Goal: Task Accomplishment & Management: Complete application form

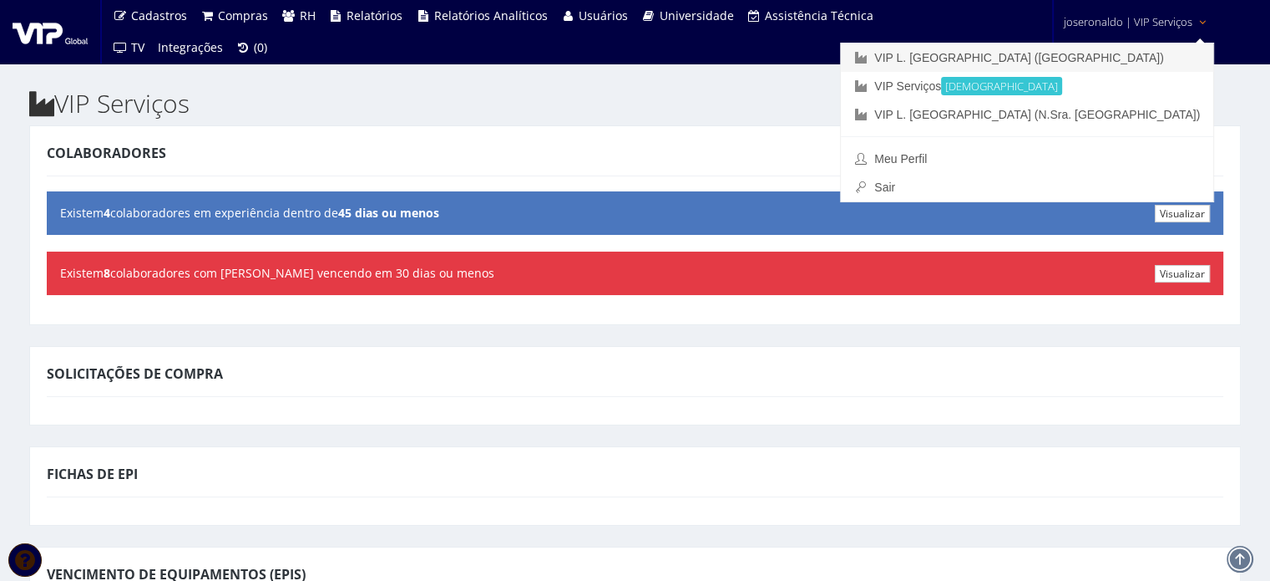
click at [1119, 58] on link "VIP L. [GEOGRAPHIC_DATA] ([GEOGRAPHIC_DATA])" at bounding box center [1027, 57] width 373 height 28
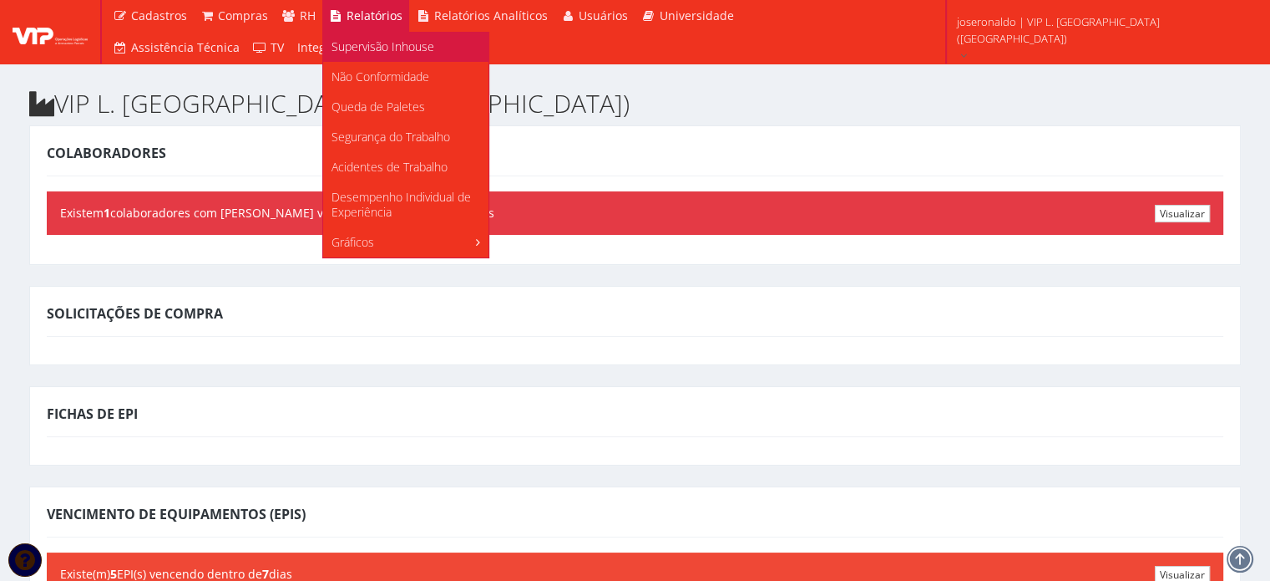
click at [374, 43] on span "Supervisão Inhouse" at bounding box center [383, 46] width 103 height 16
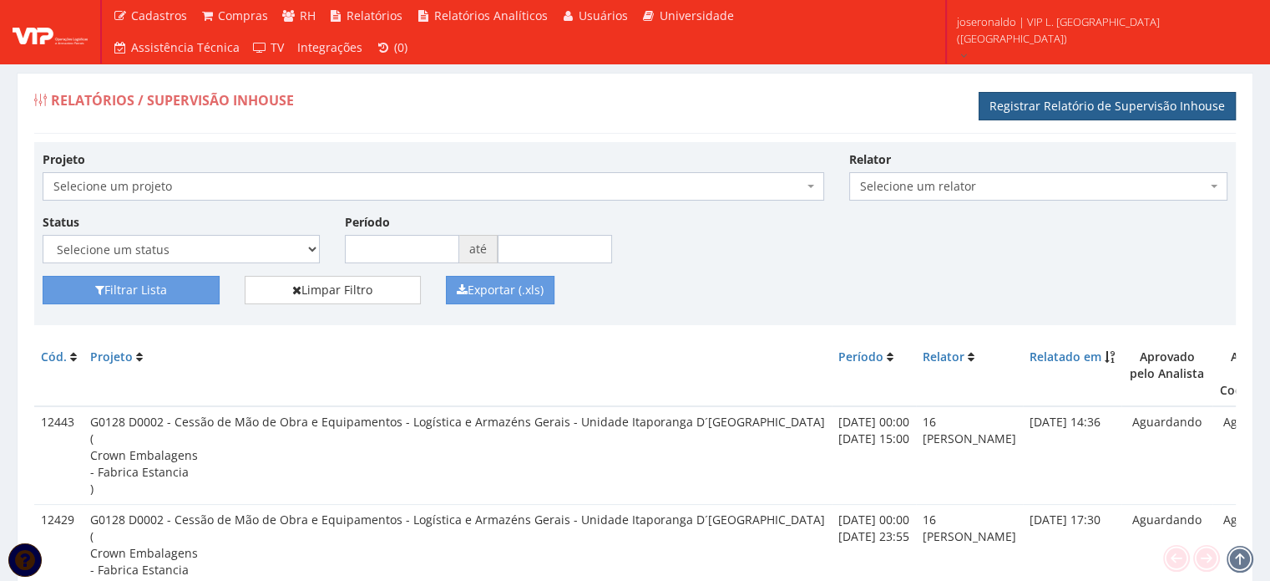
click at [1109, 109] on link "Registrar Relatório de Supervisão Inhouse" at bounding box center [1107, 106] width 257 height 28
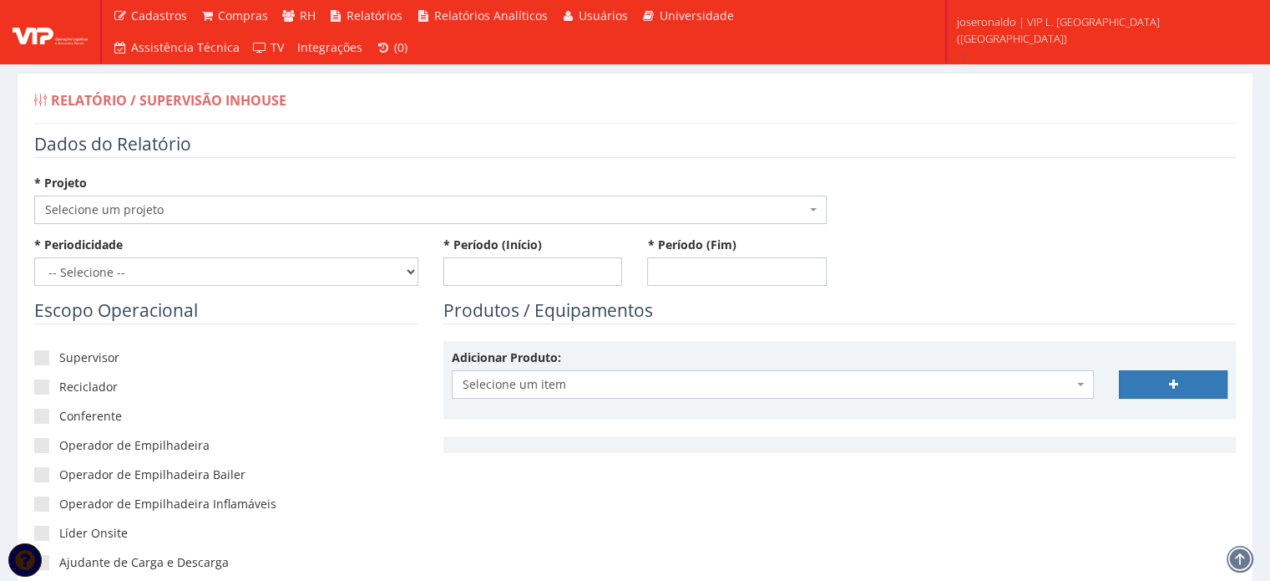
click at [190, 208] on span "Selecione um projeto" at bounding box center [425, 209] width 761 height 17
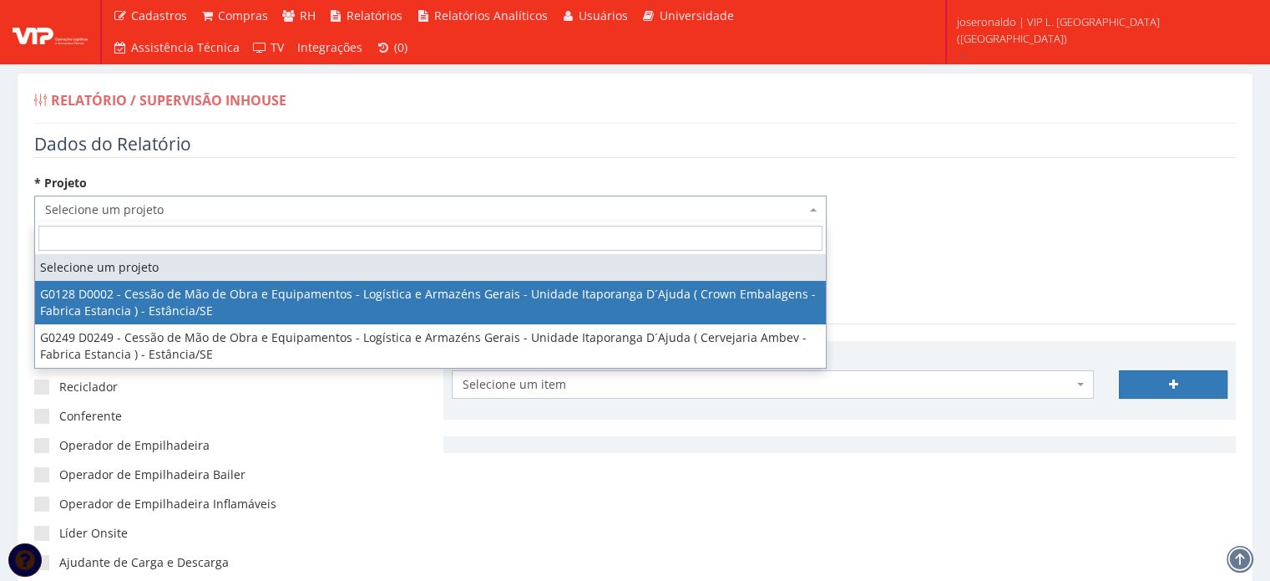
select select "128"
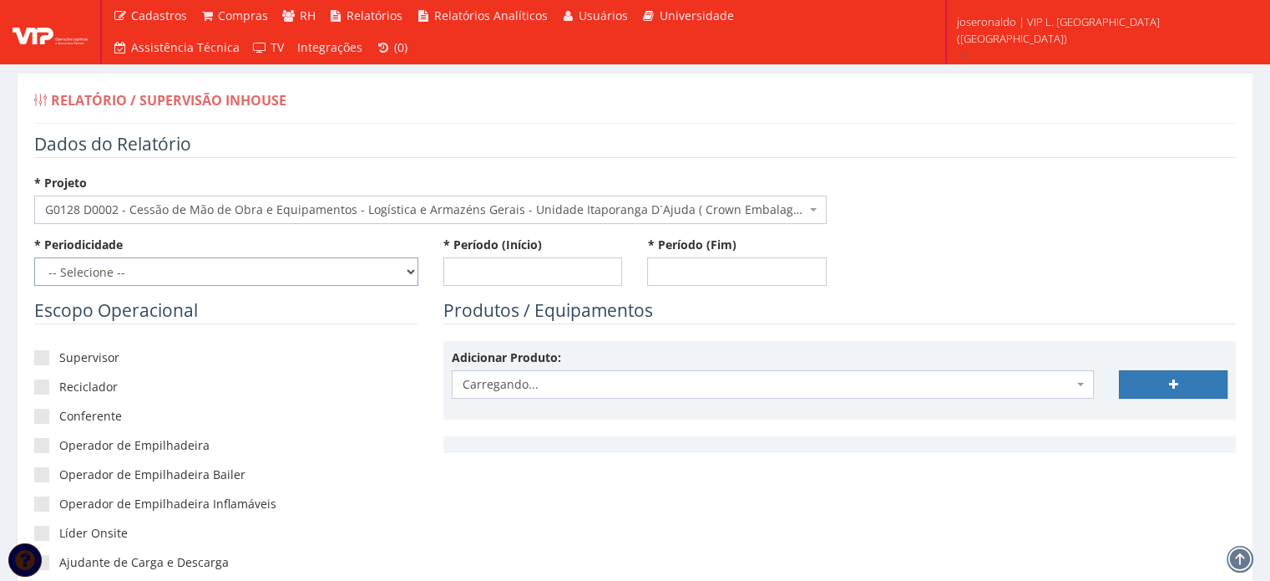
click at [204, 266] on select "-- Selecione -- Extraordinário Semanal" at bounding box center [226, 271] width 384 height 28
select select "1"
click at [34, 257] on select "-- Selecione -- Extraordinário Semanal" at bounding box center [226, 271] width 384 height 28
click at [484, 263] on input "* Período (Início)" at bounding box center [534, 271] width 180 height 28
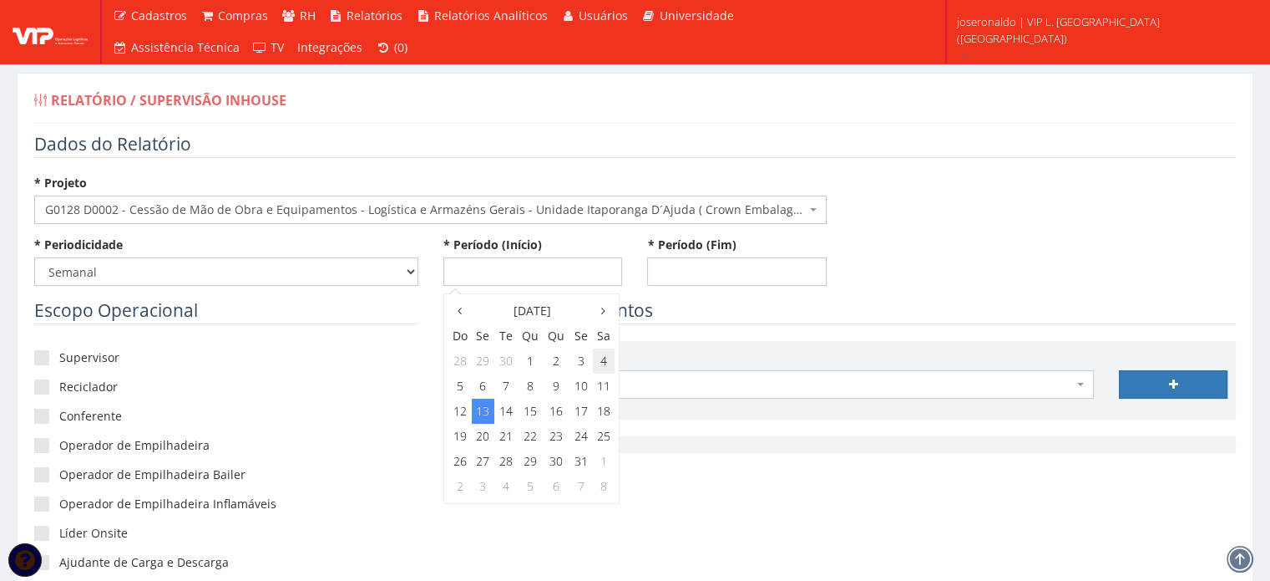
click at [601, 363] on td "4" at bounding box center [604, 360] width 22 height 25
click at [471, 333] on span "0:00" at bounding box center [470, 340] width 33 height 22
click at [472, 337] on span "0:00" at bounding box center [470, 340] width 33 height 22
type input "04/10/2025 00:00"
click at [678, 275] on input "* Período (Fim)" at bounding box center [737, 271] width 180 height 28
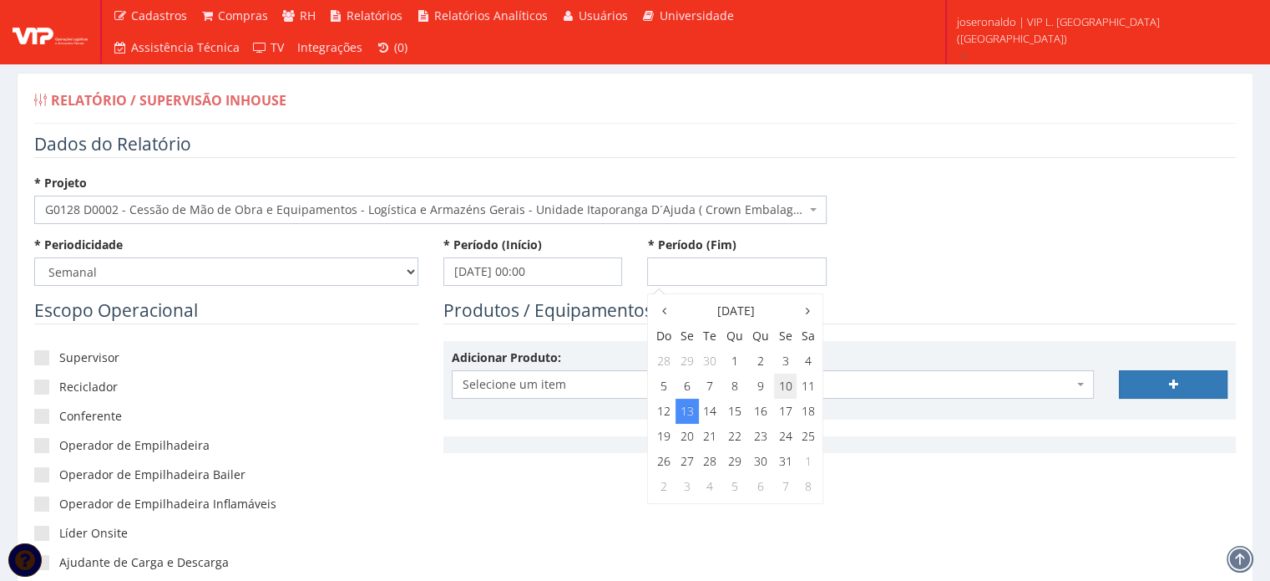
click at [782, 384] on td "10" at bounding box center [785, 385] width 23 height 25
click at [780, 470] on span "23:00" at bounding box center [784, 463] width 33 height 22
click at [778, 390] on span "23:55" at bounding box center [784, 389] width 33 height 22
type input "[DATE] 23:55"
click at [894, 330] on div "Produtos / Equipamentos Adicionar Produto: Selecione um item Selecione um item" at bounding box center [840, 383] width 818 height 171
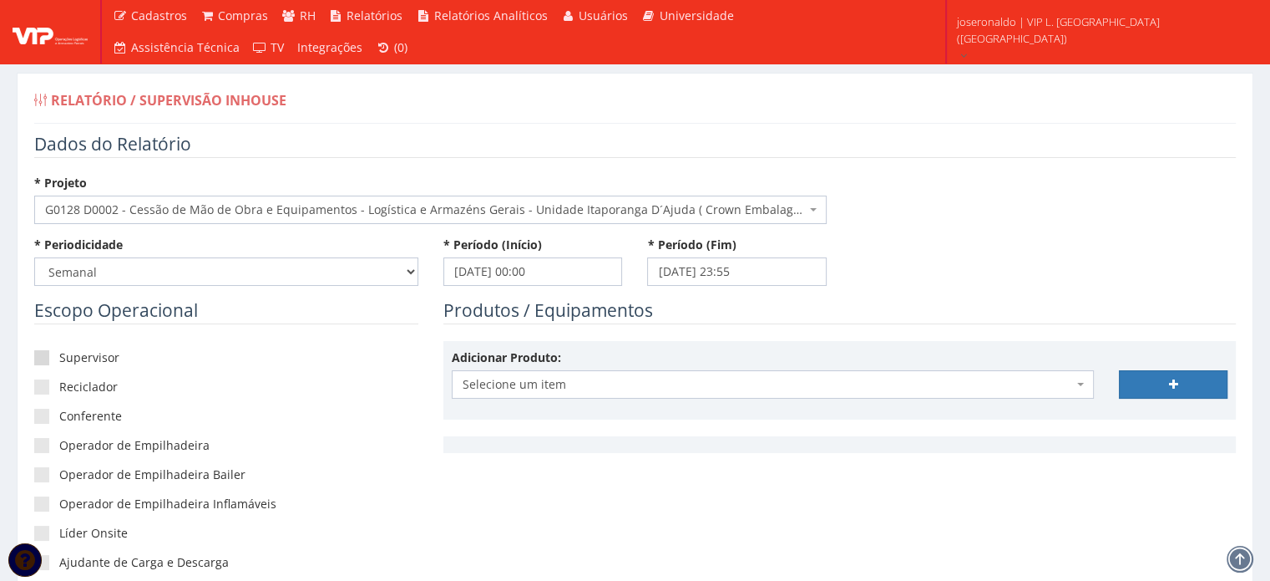
click at [89, 354] on label "Supervisor" at bounding box center [226, 357] width 384 height 17
click at [70, 354] on input"] "Supervisor" at bounding box center [64, 357] width 11 height 11
checkbox input"] "true"
drag, startPoint x: 89, startPoint y: 442, endPoint x: 105, endPoint y: 440, distance: 16.8
click at [89, 443] on label "Operador de Empilhadeira" at bounding box center [226, 445] width 384 height 17
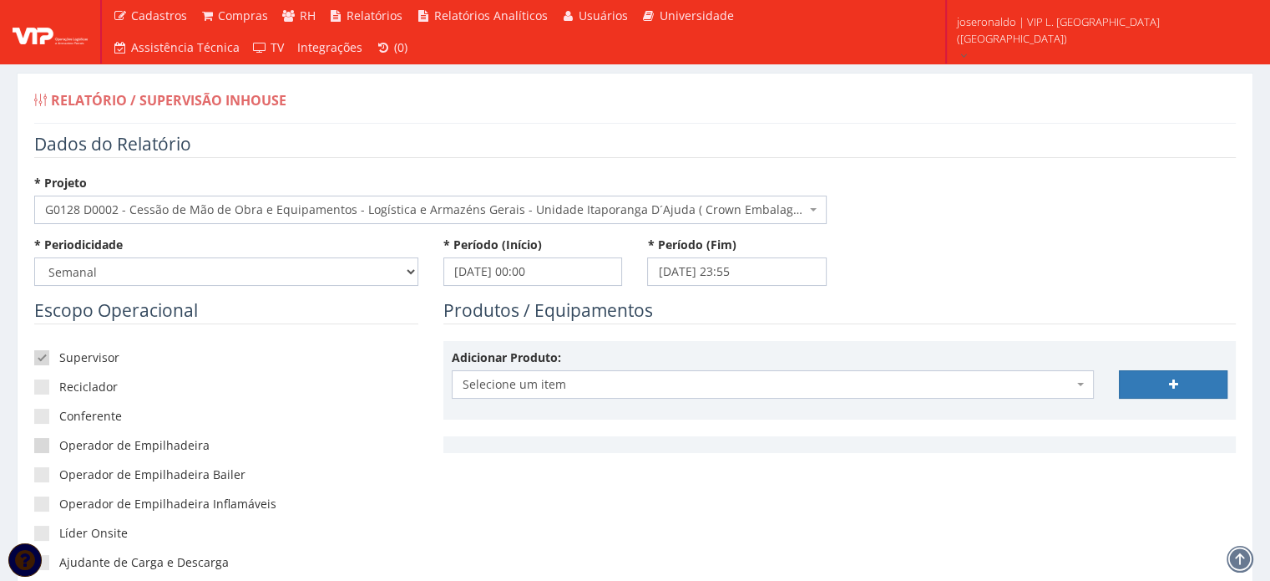
click at [70, 443] on input"] "Operador de Empilhadeira" at bounding box center [64, 445] width 11 height 11
checkbox input"] "true"
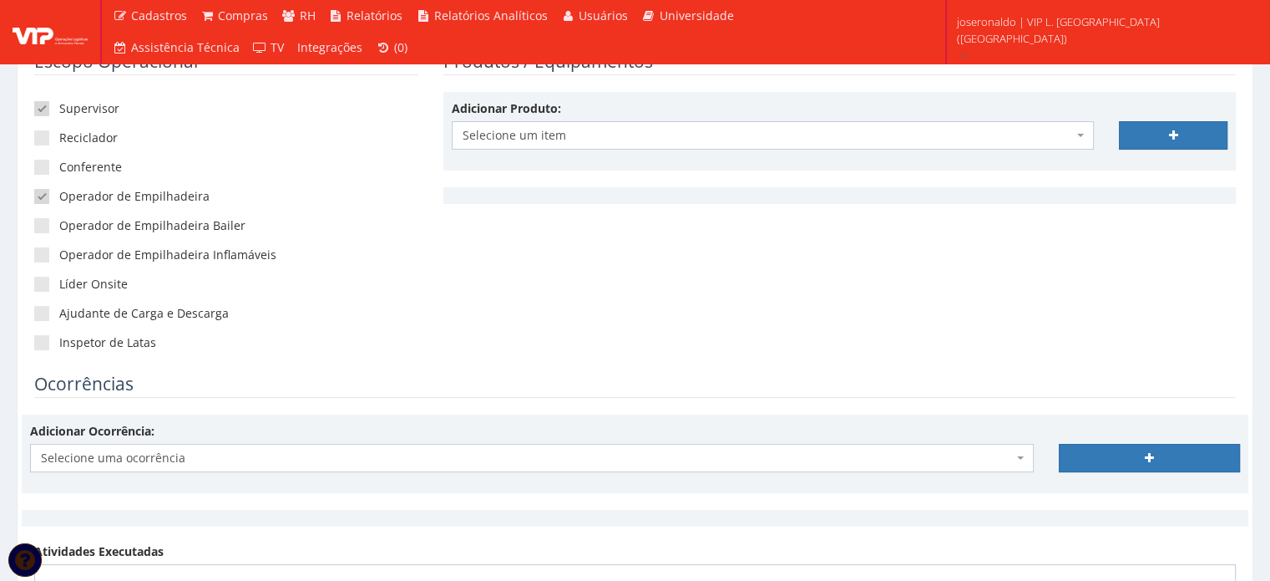
scroll to position [251, 0]
click at [43, 345] on span at bounding box center [41, 340] width 15 height 15
click at [59, 345] on input"] "Inspetor de Latas" at bounding box center [64, 341] width 11 height 11
checkbox input"] "true"
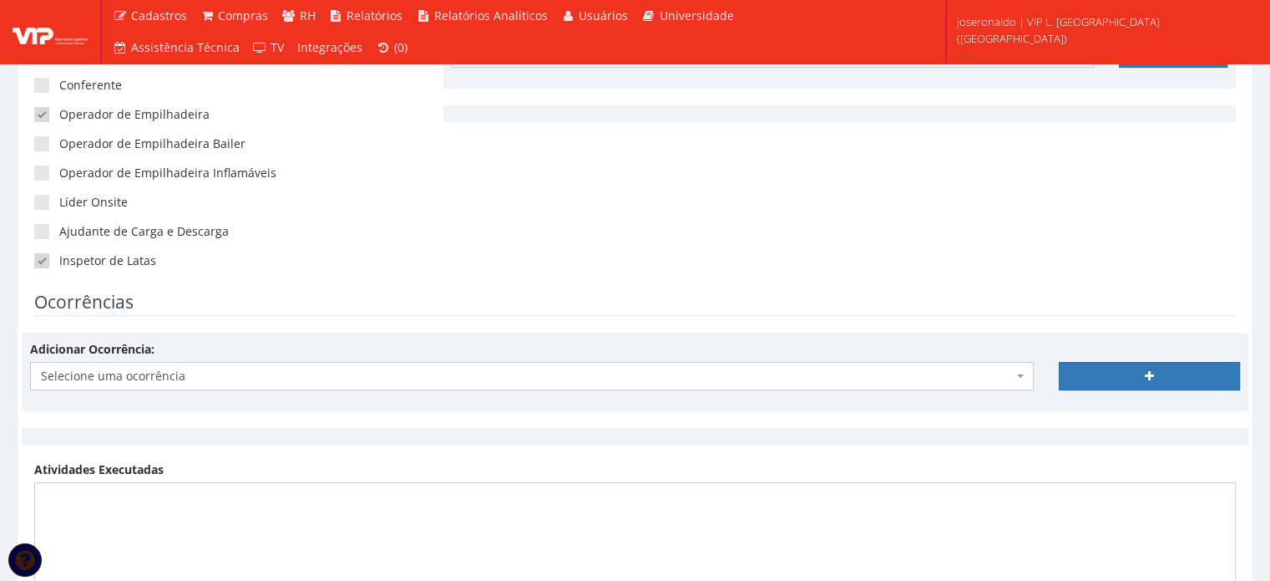
scroll to position [334, 0]
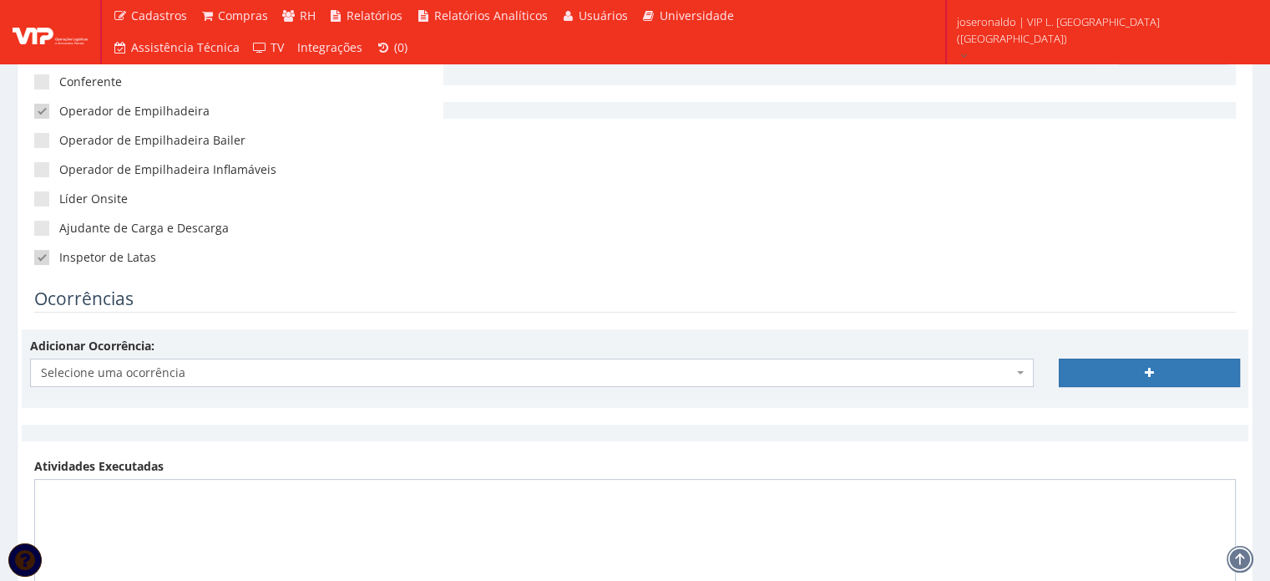
click at [194, 355] on div "Adicionar Ocorrência: Selecione uma ocorrência Queda de paletes Acumulo de mate…" at bounding box center [532, 361] width 1029 height 49
click at [198, 371] on span "Selecione uma ocorrência" at bounding box center [527, 372] width 972 height 17
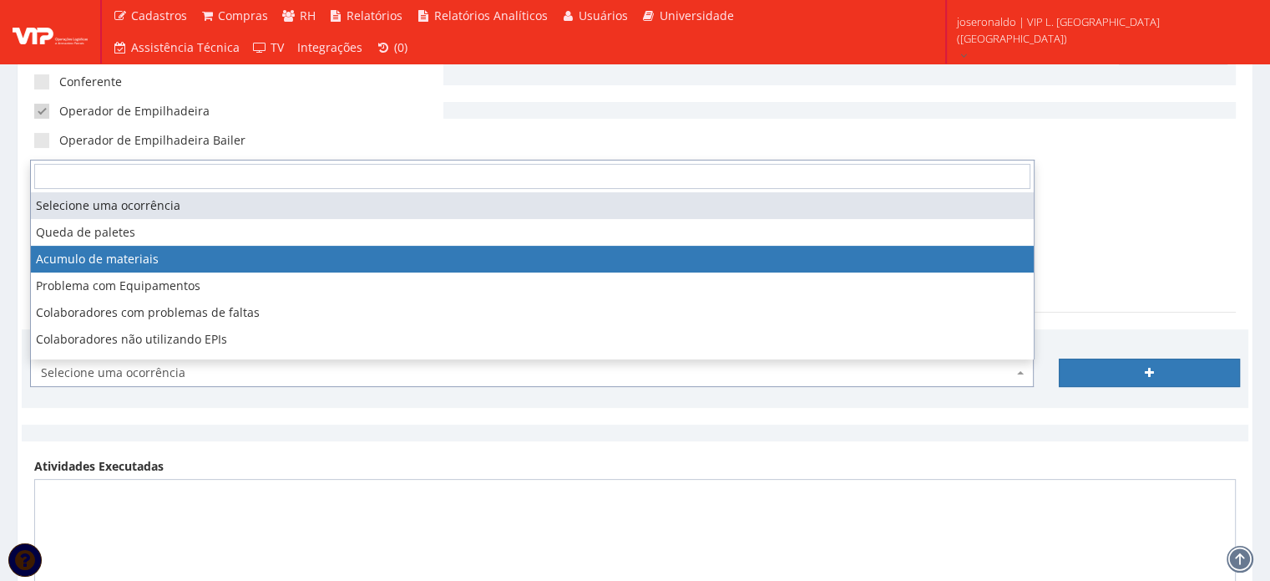
select select "acumulo_de_materiais"
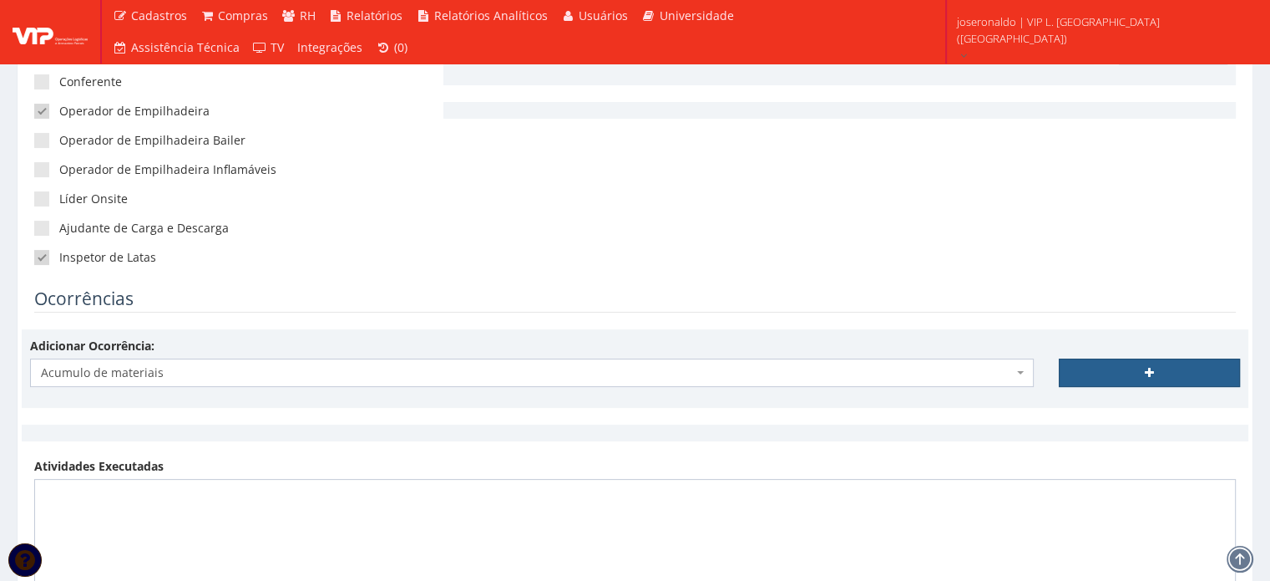
click at [1120, 360] on link at bounding box center [1149, 372] width 181 height 28
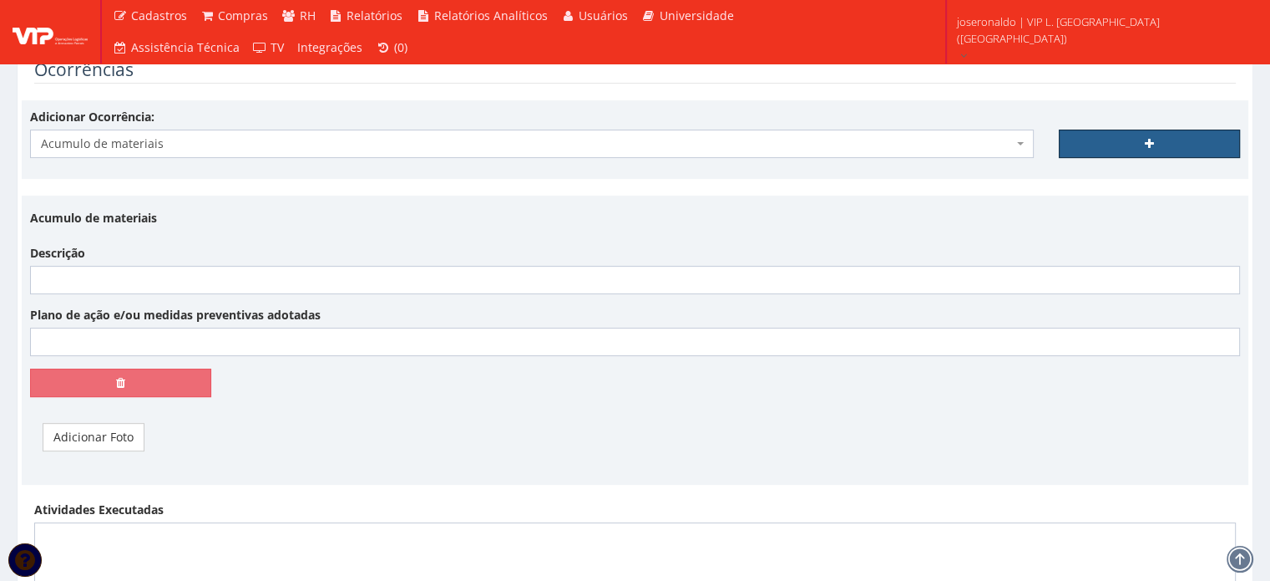
scroll to position [585, 0]
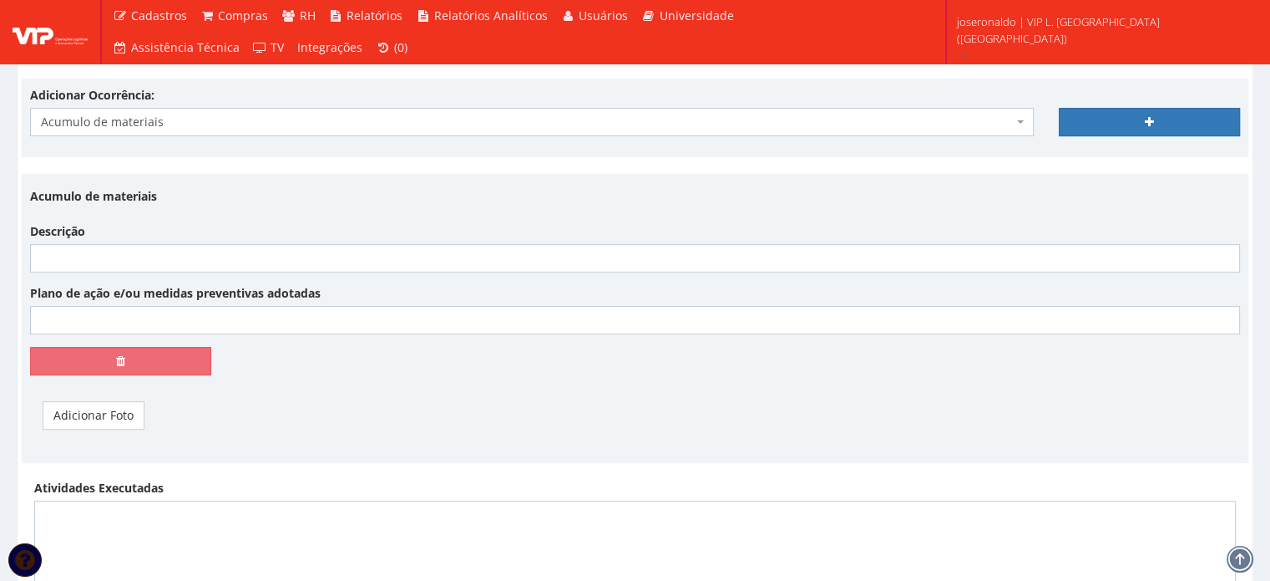
click at [90, 271] on div "Acumulo de materiais Descrição Plano de ação e/ou medidas preventivas adotadas" at bounding box center [635, 284] width 1235 height 205
click at [95, 254] on input "Descrição" at bounding box center [635, 258] width 1210 height 28
click at [210, 258] on input "Fechamos o período com" at bounding box center [635, 258] width 1210 height 28
click at [441, 260] on input "Fechamos o período com 2239 paletes, equivalente a" at bounding box center [635, 258] width 1210 height 28
type input "Fechamos o período com 2239 paletes, equivalente a 22,11% de nossa capacidade d…"
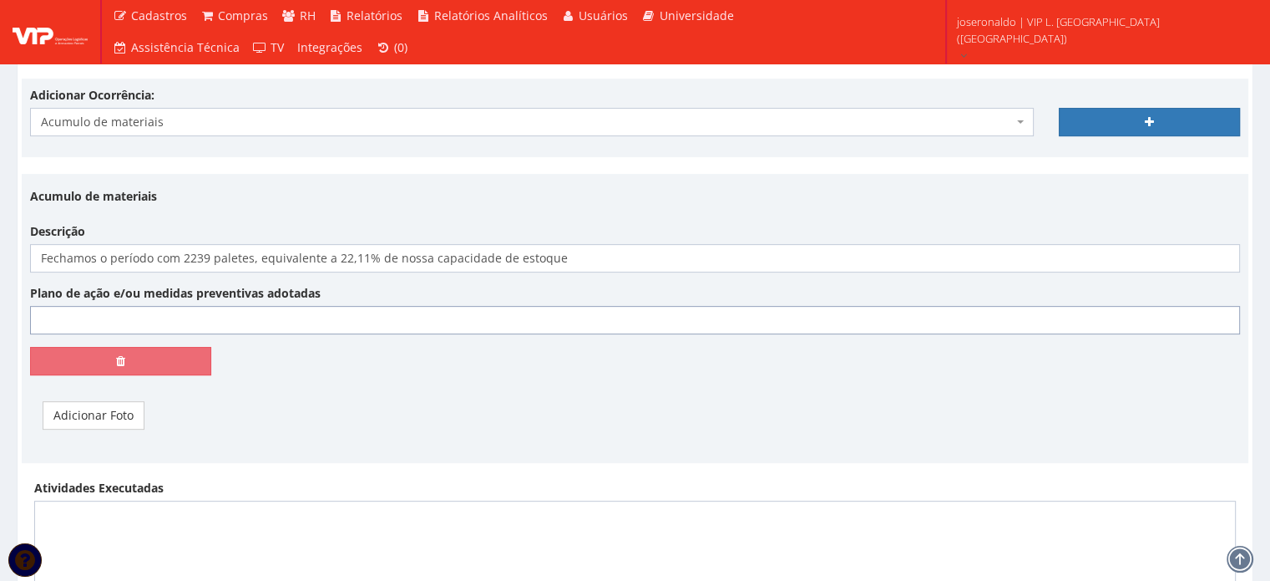
click at [458, 320] on input "Plano de ação e/ou medidas preventivas adotadas" at bounding box center [635, 320] width 1210 height 28
type input "Não se aplica"
click at [114, 410] on link "Adicionar Foto" at bounding box center [94, 415] width 102 height 28
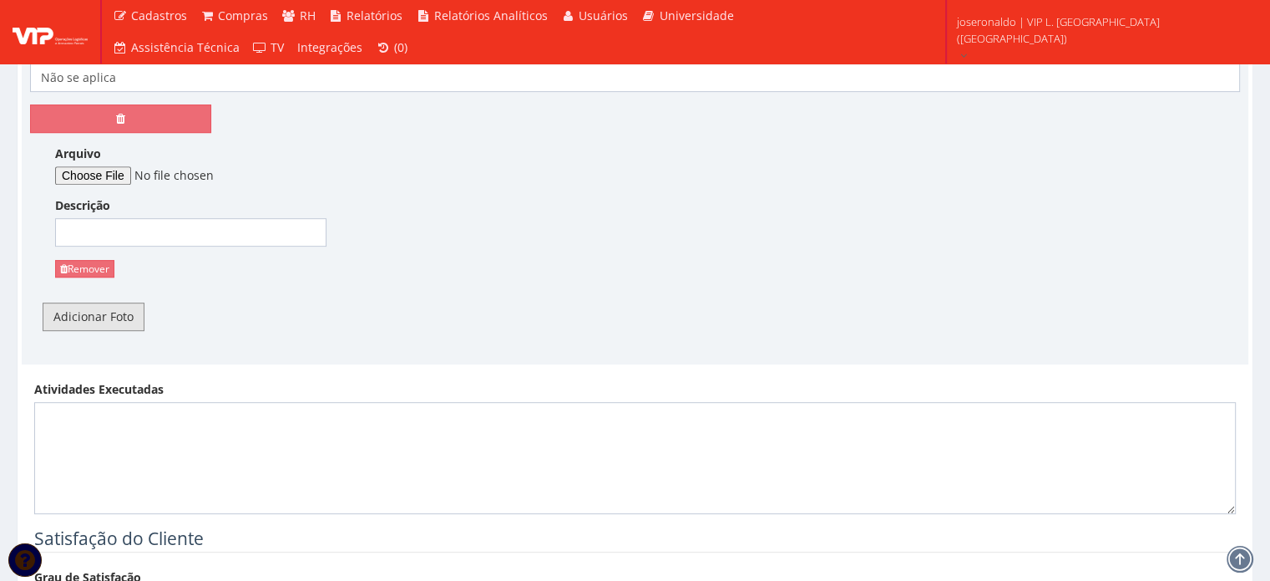
scroll to position [835, 0]
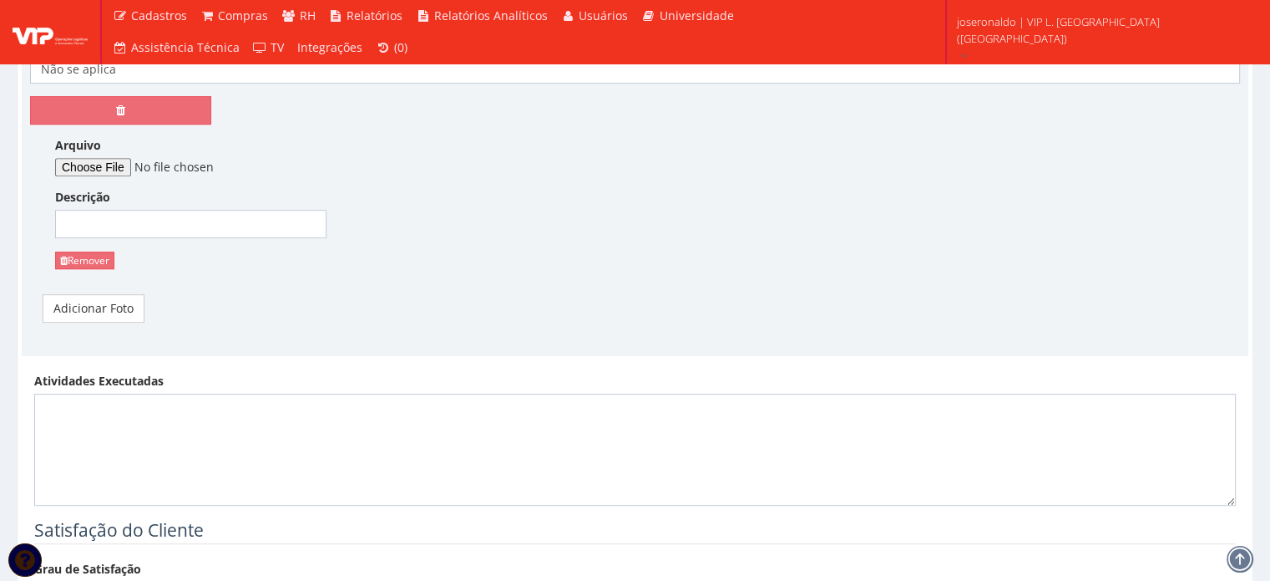
click at [75, 286] on div "Acumulo de materiais Descrição Fechamos o período com 2239 paletes, equivalente…" at bounding box center [635, 133] width 1235 height 403
click at [79, 315] on link "Adicionar Foto" at bounding box center [94, 308] width 102 height 28
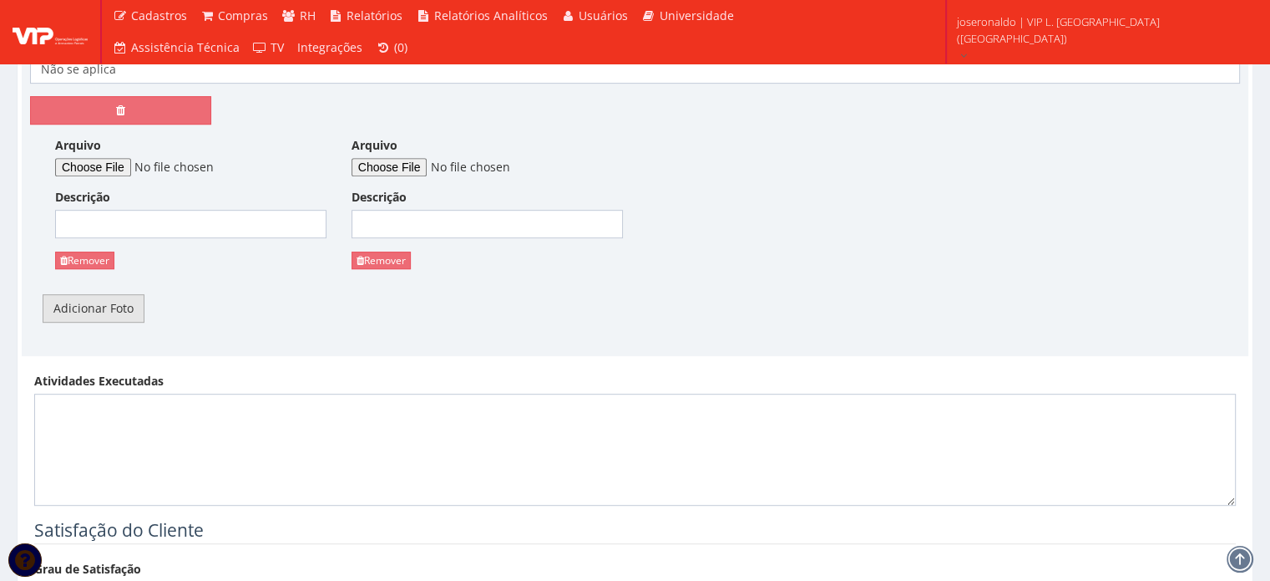
click at [97, 310] on link "Adicionar Foto" at bounding box center [94, 308] width 102 height 28
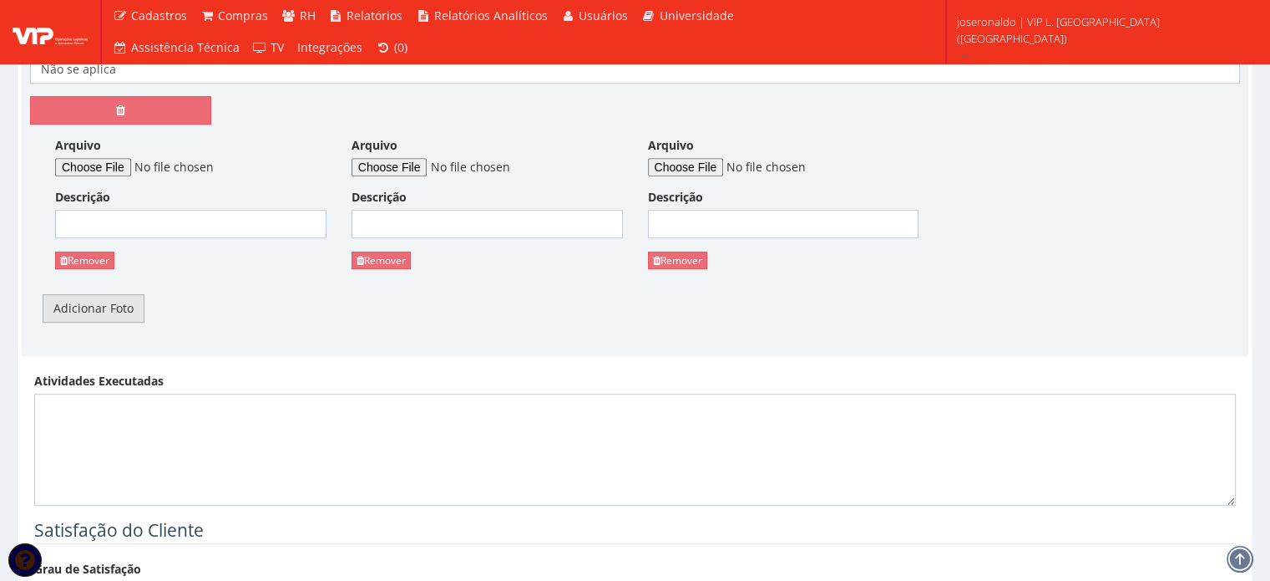
click at [98, 309] on link "Adicionar Foto" at bounding box center [94, 308] width 102 height 28
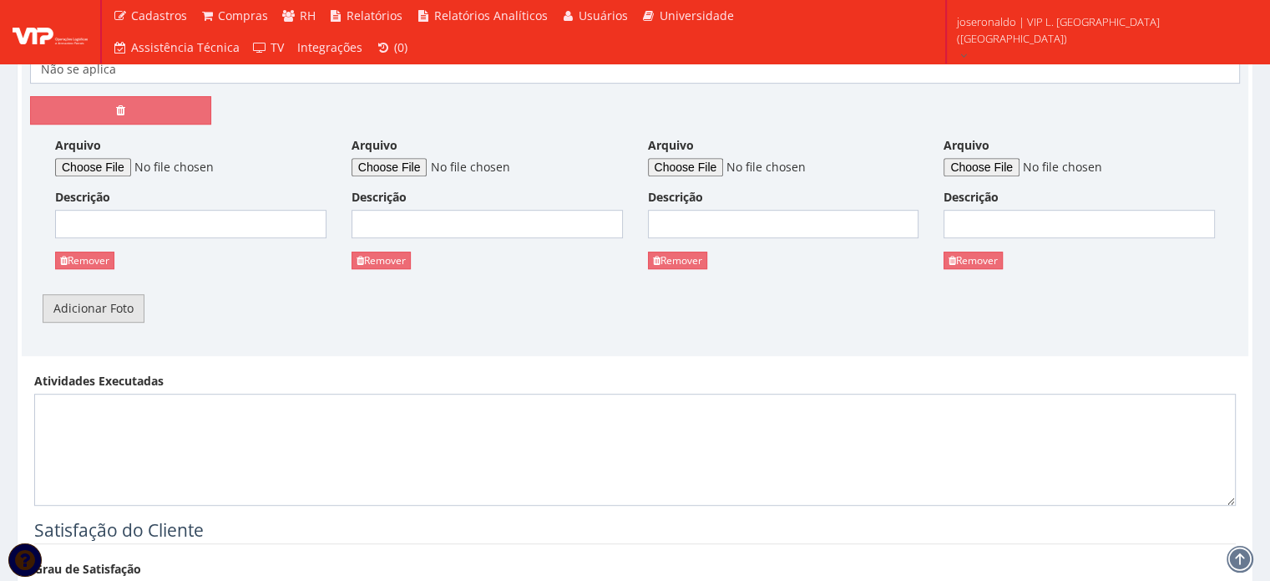
click at [98, 309] on link "Adicionar Foto" at bounding box center [94, 308] width 102 height 28
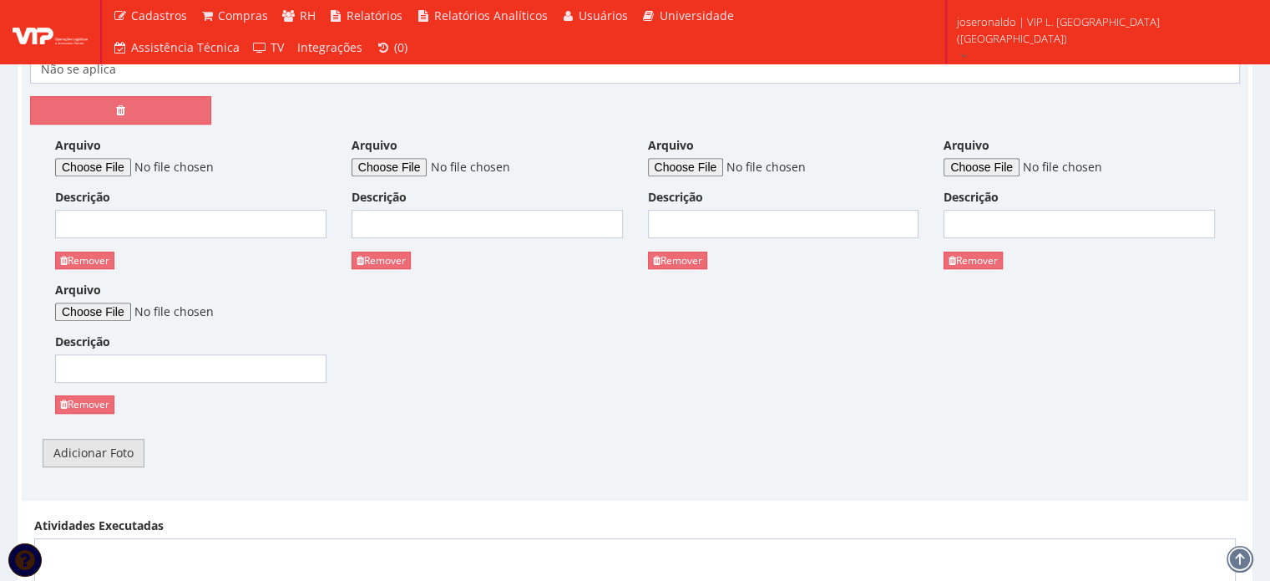
click at [94, 452] on link "Adicionar Foto" at bounding box center [94, 453] width 102 height 28
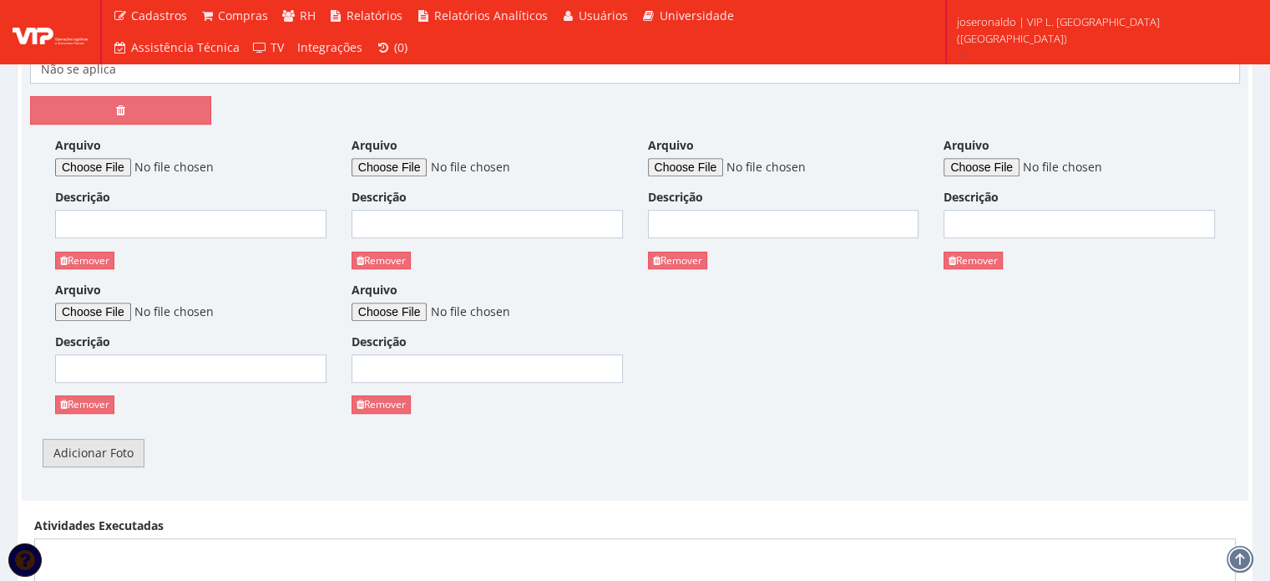
click at [94, 452] on link "Adicionar Foto" at bounding box center [94, 453] width 102 height 28
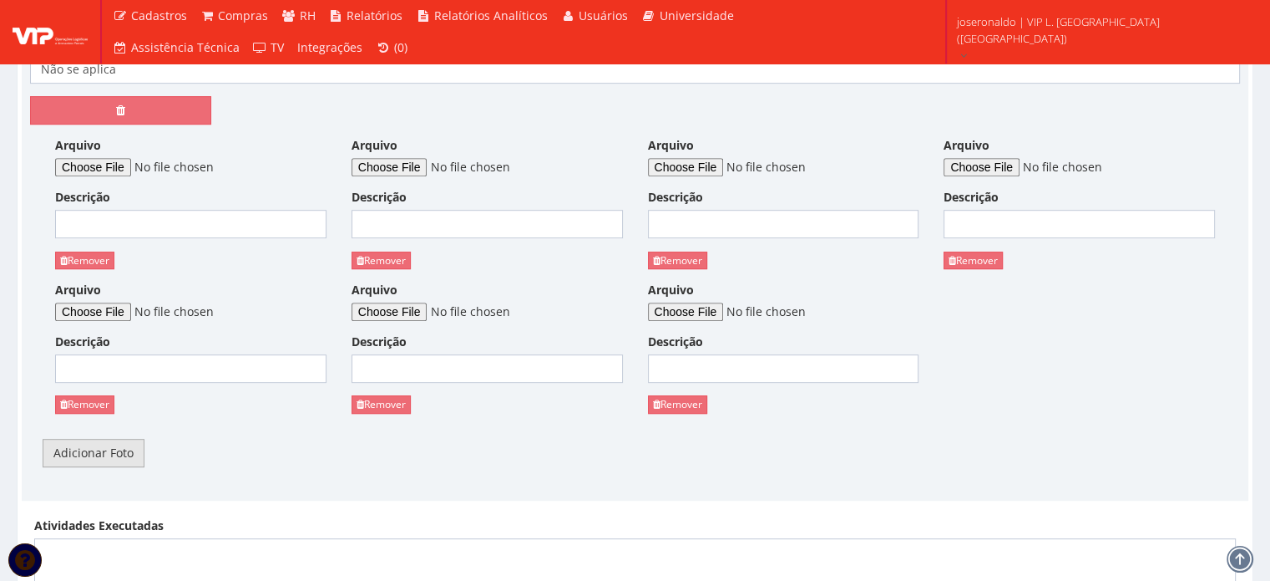
click at [95, 451] on link "Adicionar Foto" at bounding box center [94, 453] width 102 height 28
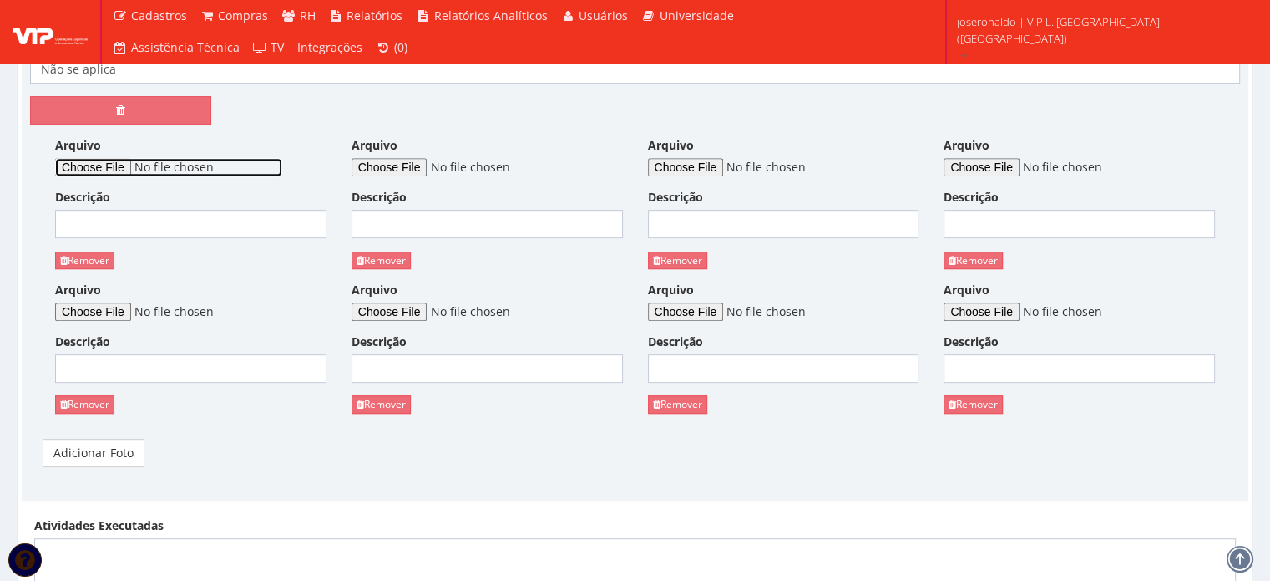
click at [100, 167] on input "Arquivo" at bounding box center [168, 167] width 227 height 18
type input "C:\fakepath\Resumo de Estoque.png"
click at [190, 236] on input "Descrição" at bounding box center [190, 224] width 271 height 28
type input "Resumo de Estoque no período"
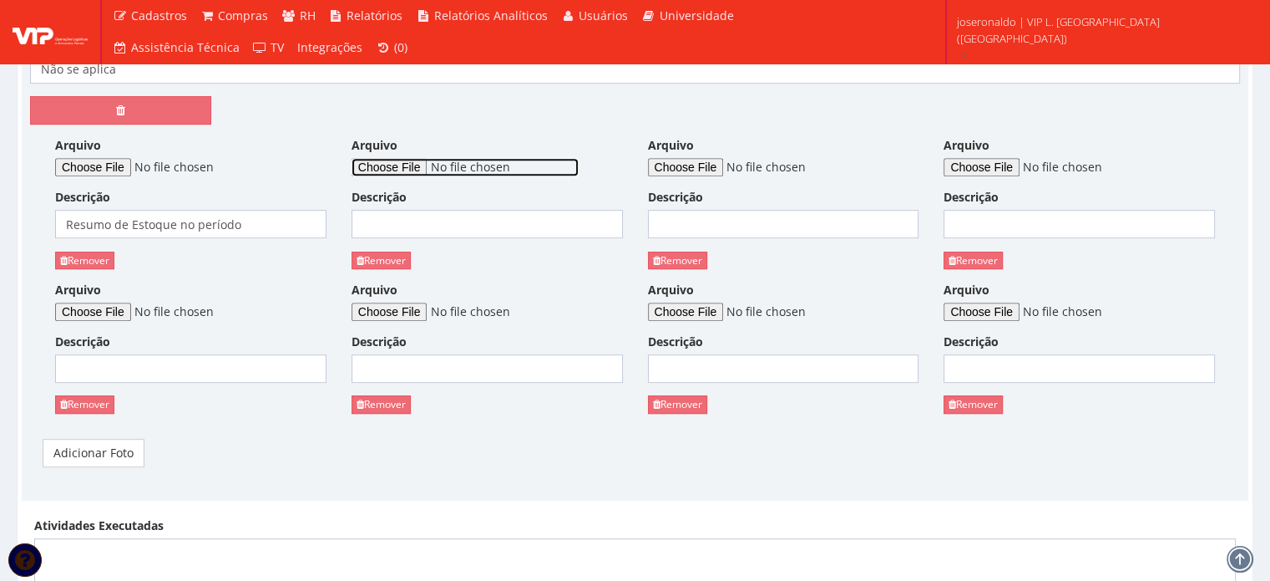
click at [423, 169] on input "Arquivo" at bounding box center [465, 167] width 227 height 18
type input "C:\fakepath\Análise de produtividade por janela de horário.png"
click at [416, 225] on input "Descrição" at bounding box center [487, 224] width 271 height 28
type input "Análise de Produtividade por Horário"
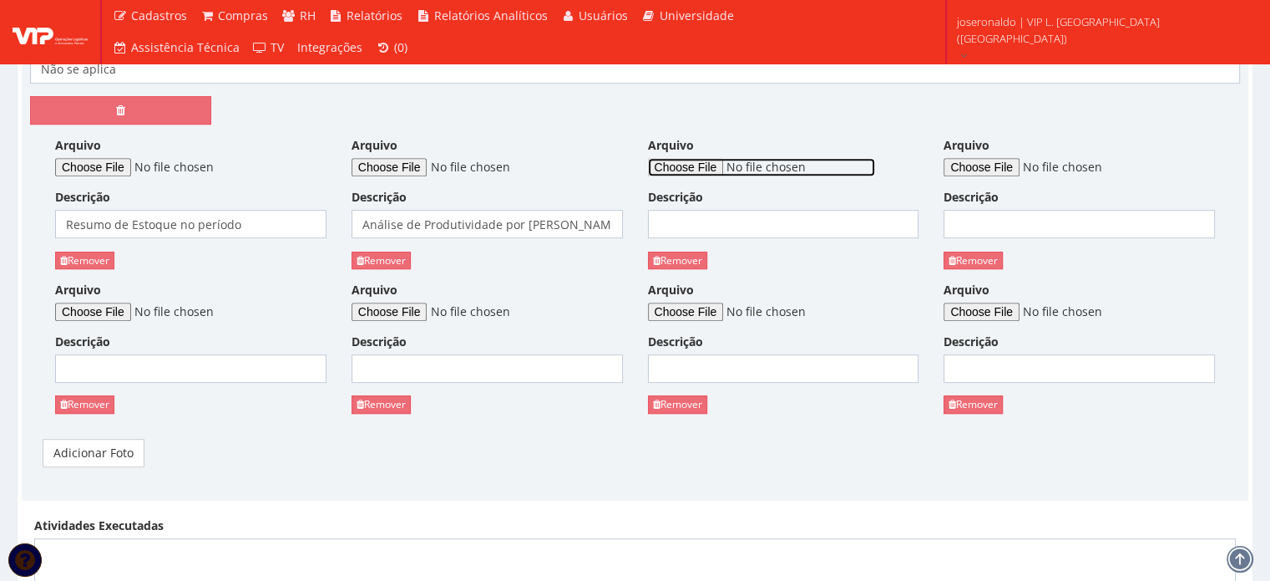
click at [724, 158] on input "Arquivo" at bounding box center [761, 167] width 227 height 18
type input "C:\fakepath\Média Tempo de Espera em Pátio.png"
click at [733, 224] on input "Descrição" at bounding box center [783, 224] width 271 height 28
type input "Média Tempo espera em Pátio"
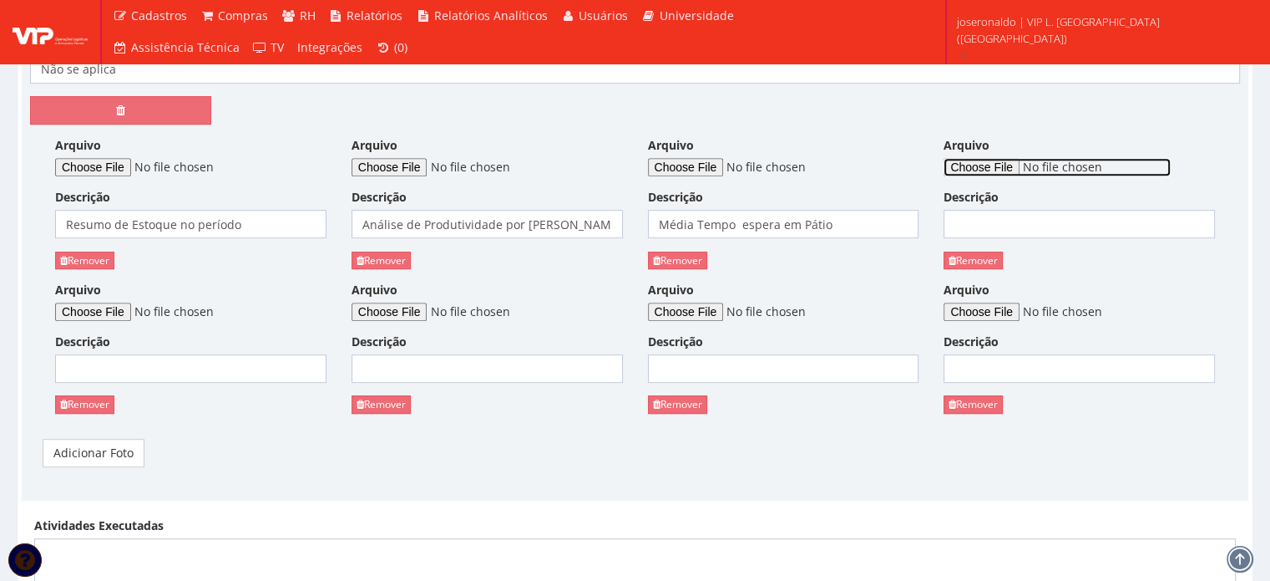
click at [1022, 167] on input "Arquivo" at bounding box center [1057, 167] width 227 height 18
click at [1016, 163] on input "Arquivo" at bounding box center [1057, 167] width 227 height 18
type input "C:\fakepath\Tempos e Movimentos Internos.png"
click at [993, 224] on input "Descrição" at bounding box center [1079, 224] width 271 height 28
type input "Tempos e Movimentos Internos"
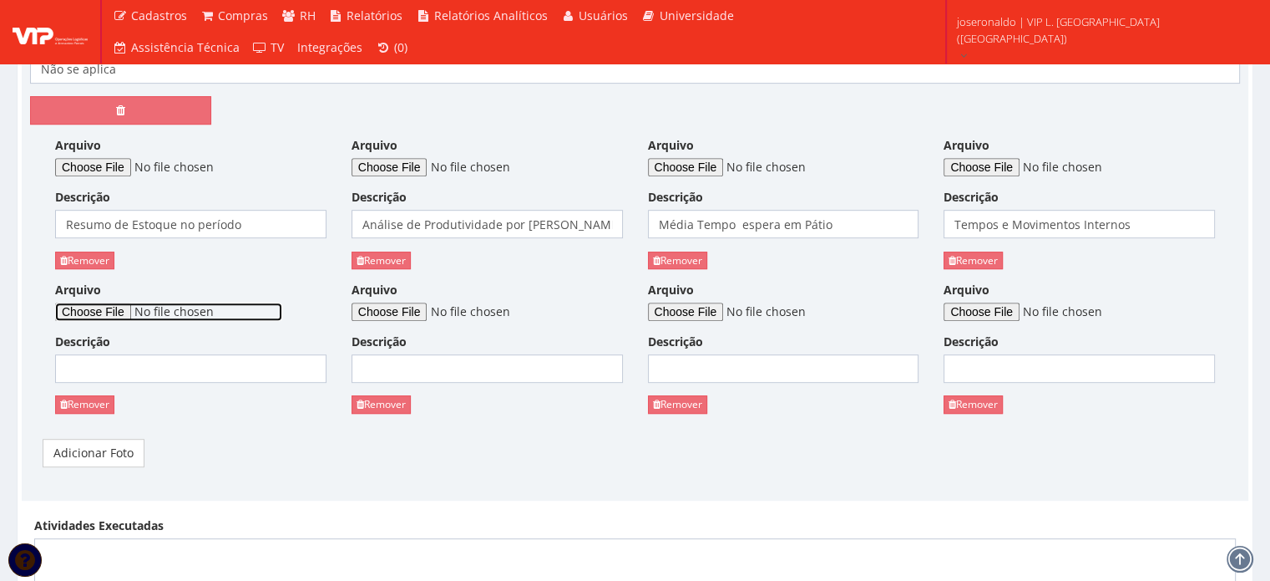
click at [100, 309] on input "Arquivo" at bounding box center [168, 311] width 227 height 18
type input "C:\fakepath\Volume de Baús Faturados por Grupo de Clientes.png"
drag, startPoint x: 168, startPoint y: 370, endPoint x: 176, endPoint y: 365, distance: 9.7
click at [168, 370] on input "Descrição" at bounding box center [190, 368] width 271 height 28
type input "Volume de Baús Faturados por Cliente"
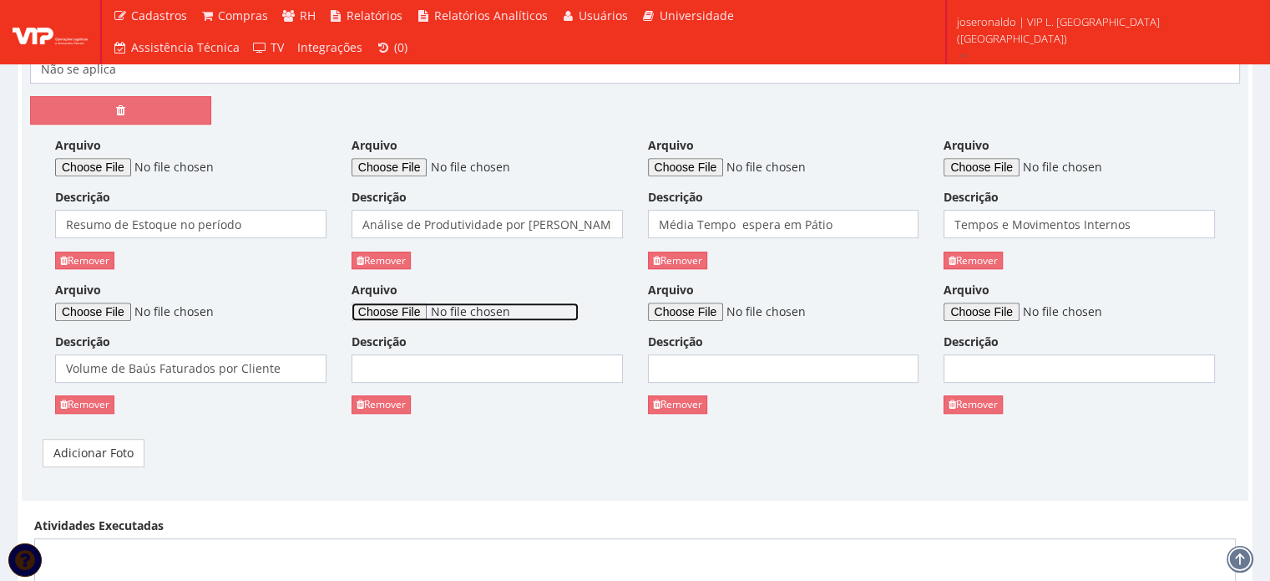
click at [411, 306] on input "Arquivo" at bounding box center [465, 311] width 227 height 18
type input "C:\fakepath\Volume de Paletes Carregados por SKU.png"
click at [485, 367] on input "Descrição" at bounding box center [487, 368] width 271 height 28
type input "Volume de Paletes por SKU"
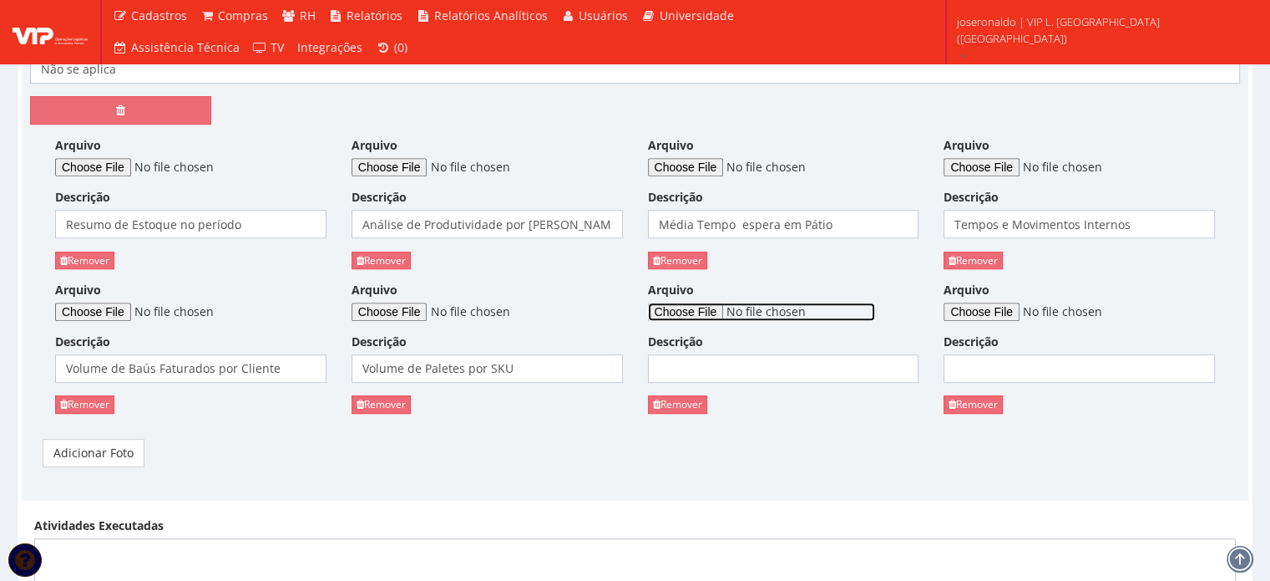
click at [706, 307] on input "Arquivo" at bounding box center [761, 311] width 227 height 18
type input "C:\fakepath\Volume de Paletes Embarcadoos por Rota.png"
click at [725, 370] on input "Descrição" at bounding box center [783, 368] width 271 height 28
type input "Volume de Paletes por Rota"
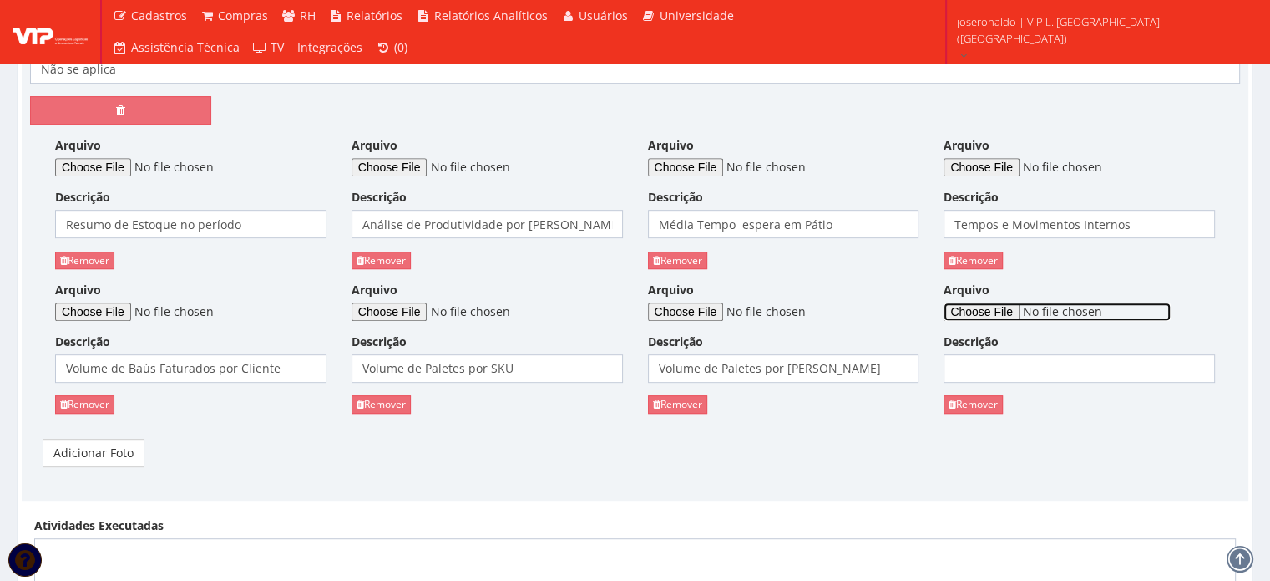
click at [1005, 312] on input "Arquivo" at bounding box center [1057, 311] width 227 height 18
type input "C:\fakepath\Volume de Paletes por Operador de Empilhadeira.png"
click at [1003, 368] on input "Descrição" at bounding box center [1079, 368] width 271 height 28
type input "Volume de Paletes por Empilhadeira"
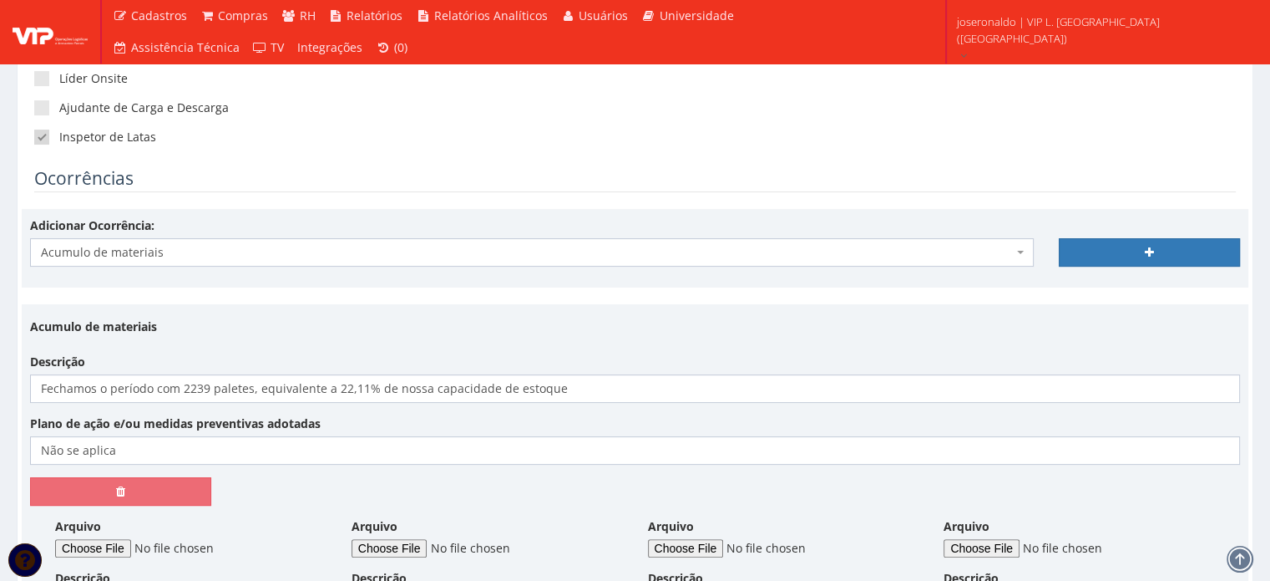
scroll to position [418, 0]
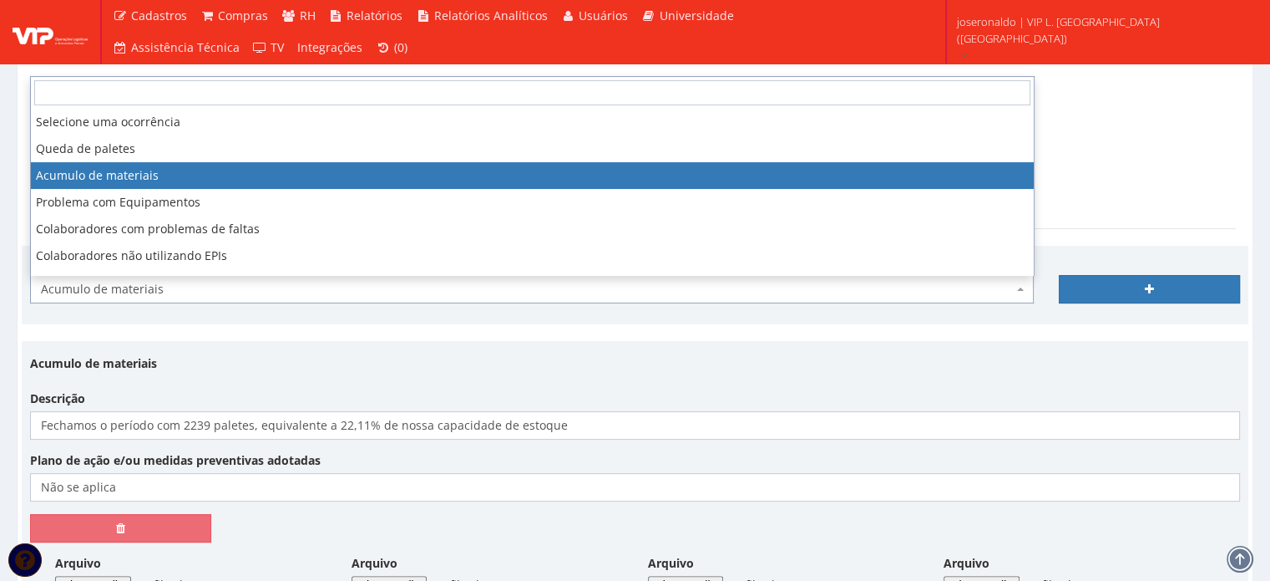
click at [178, 290] on span "Acumulo de materiais" at bounding box center [527, 289] width 972 height 17
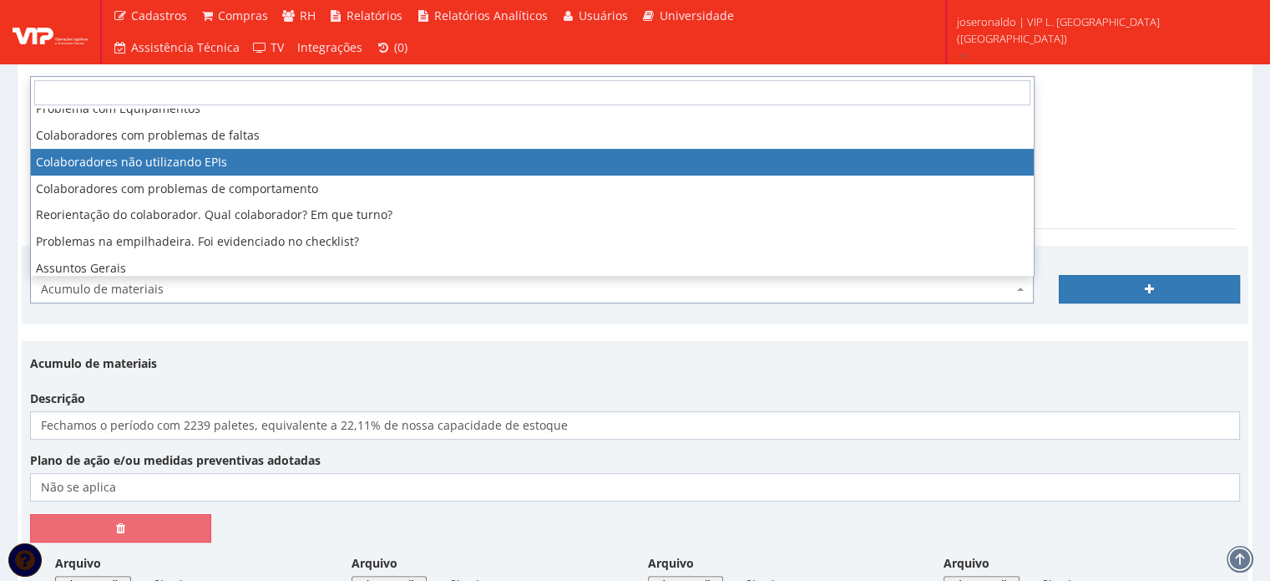
scroll to position [100, 0]
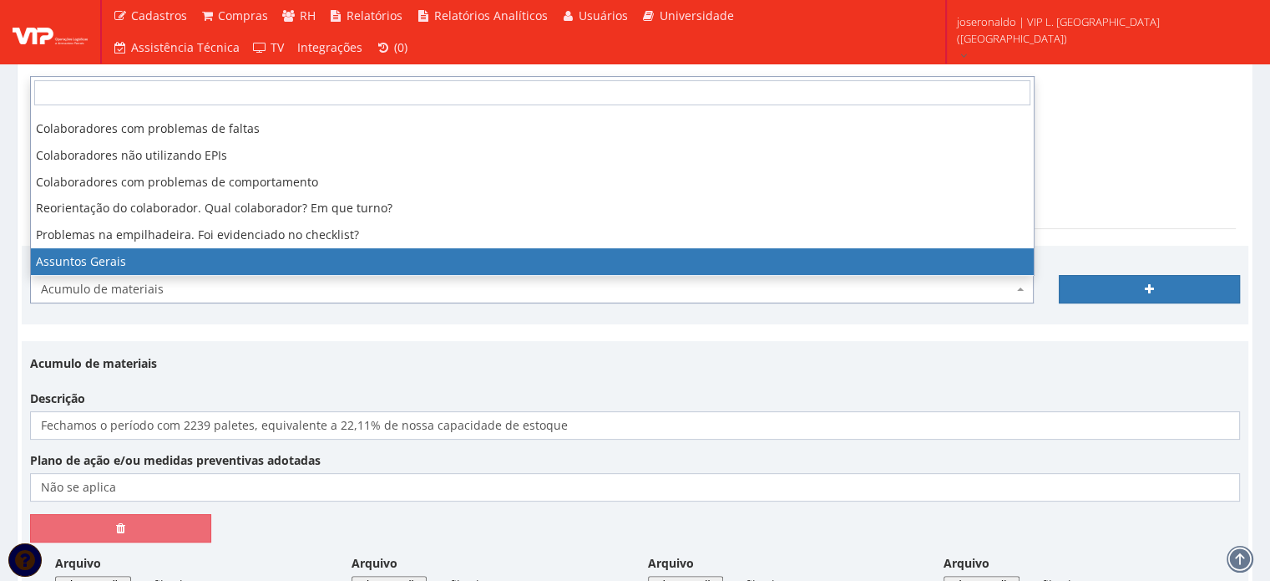
select select "assuntos_gerais"
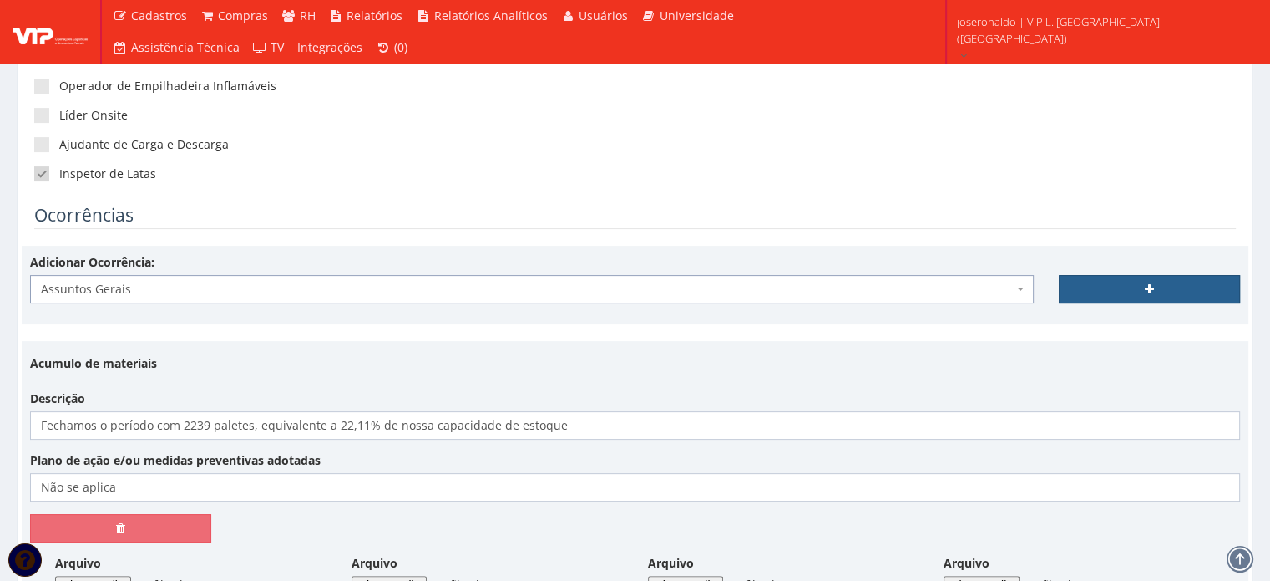
click at [1135, 292] on link at bounding box center [1149, 289] width 181 height 28
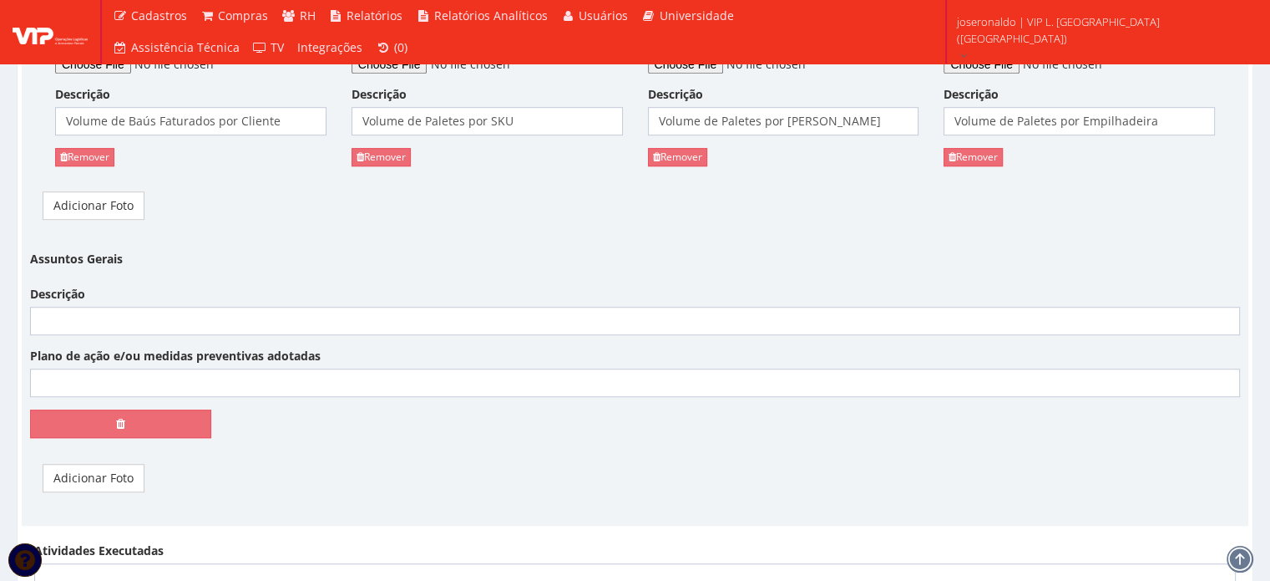
scroll to position [1086, 0]
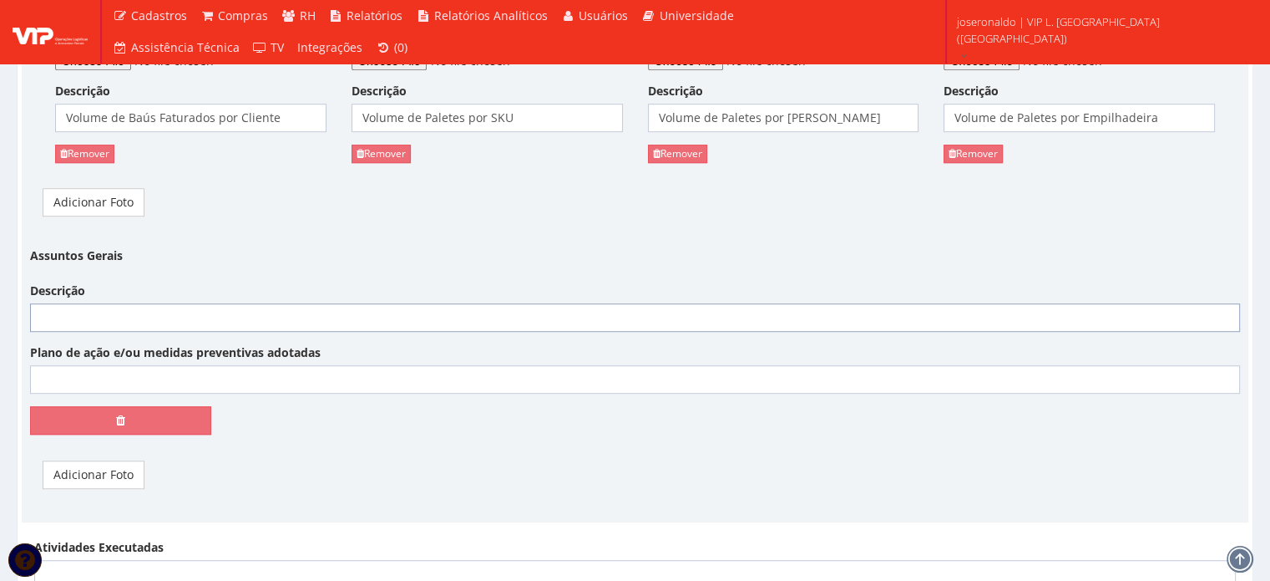
click at [172, 306] on input "Descrição" at bounding box center [635, 317] width 1210 height 28
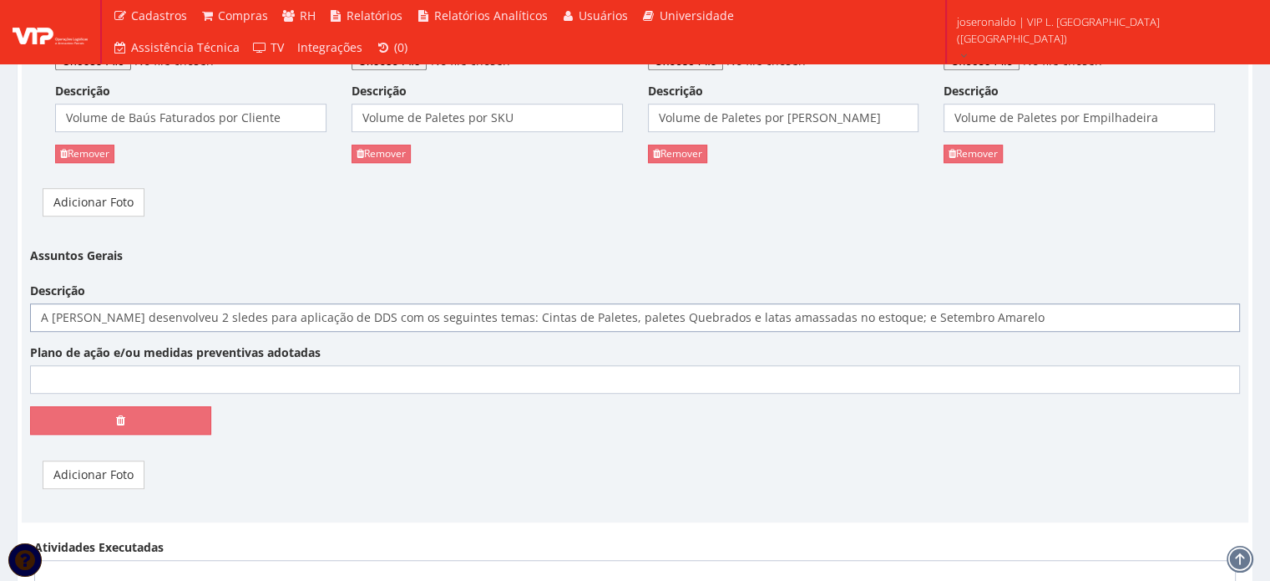
type input "A Natane desenvolveu 2 sledes para aplicação de DDS com os seguintes temas: Cin…"
click at [95, 390] on input "Plano de ação e/ou medidas preventivas adotadas" at bounding box center [635, 379] width 1210 height 28
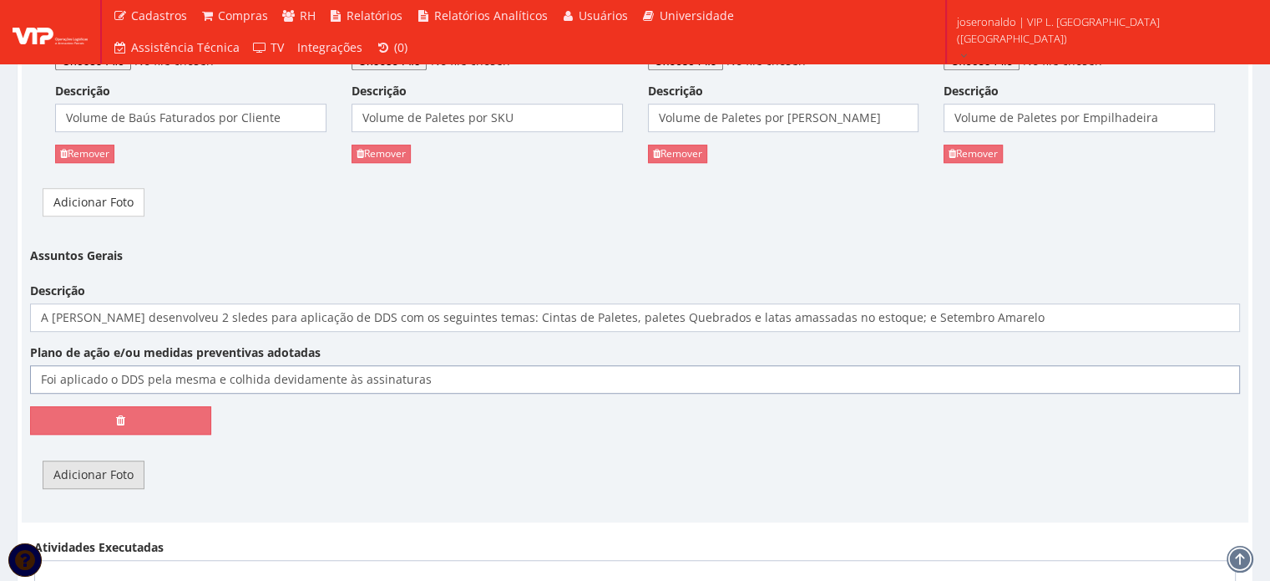
type input "Foi aplicado o DDS pela mesma e colhida devidamente às assinaturas"
click at [76, 472] on link "Adicionar Foto" at bounding box center [94, 474] width 102 height 28
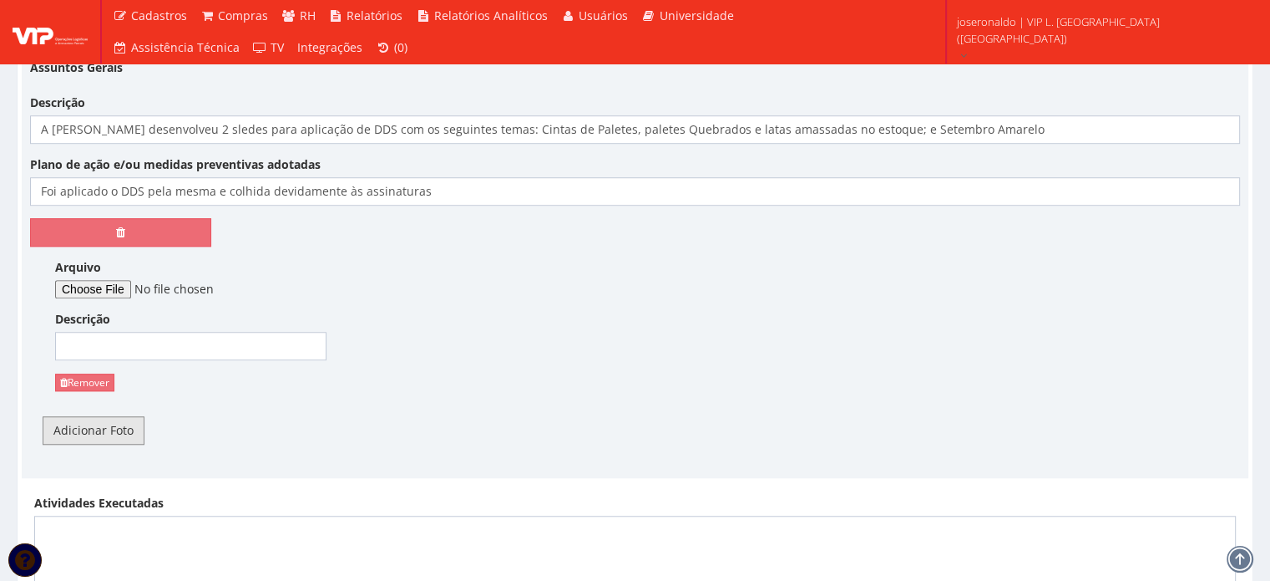
scroll to position [1336, 0]
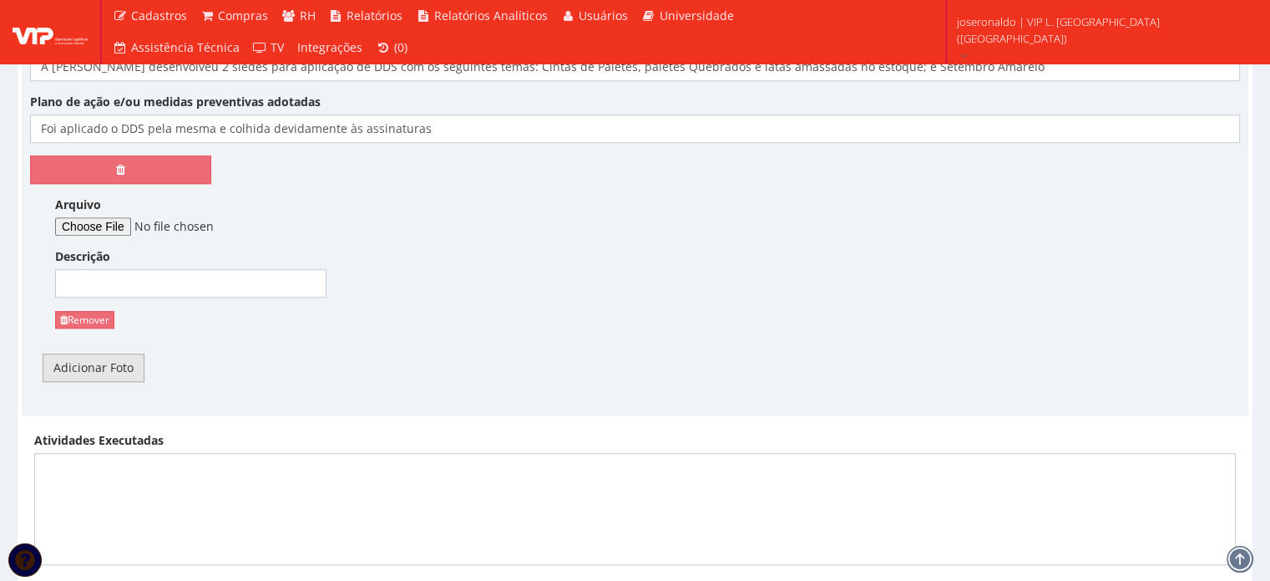
click at [116, 367] on link "Adicionar Foto" at bounding box center [94, 367] width 102 height 28
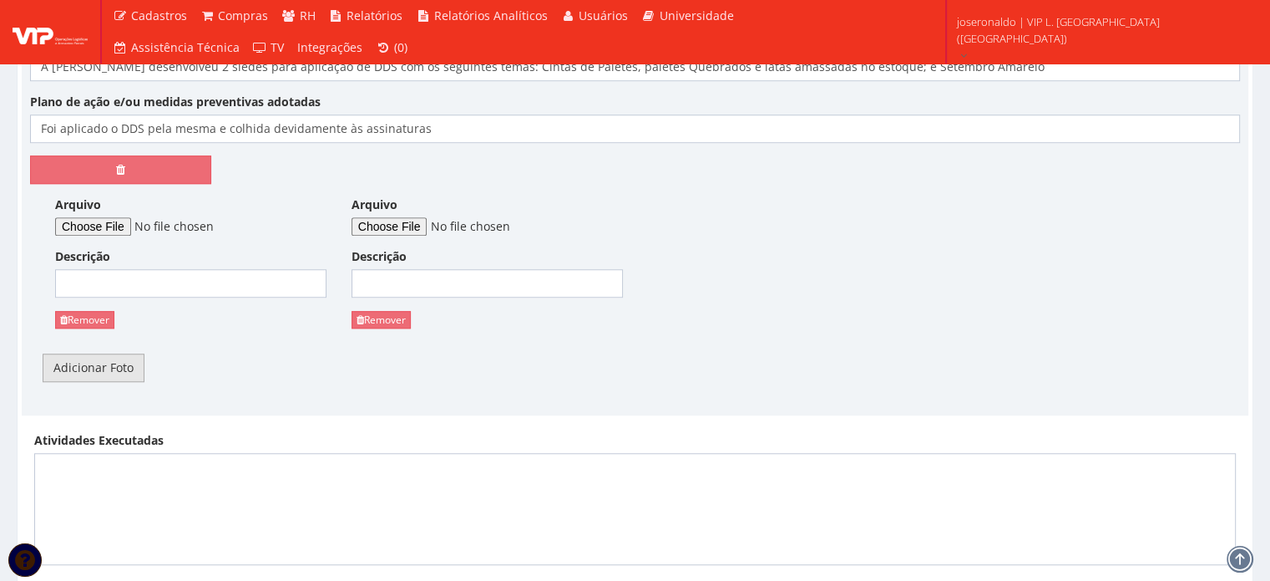
click at [115, 367] on link "Adicionar Foto" at bounding box center [94, 367] width 102 height 28
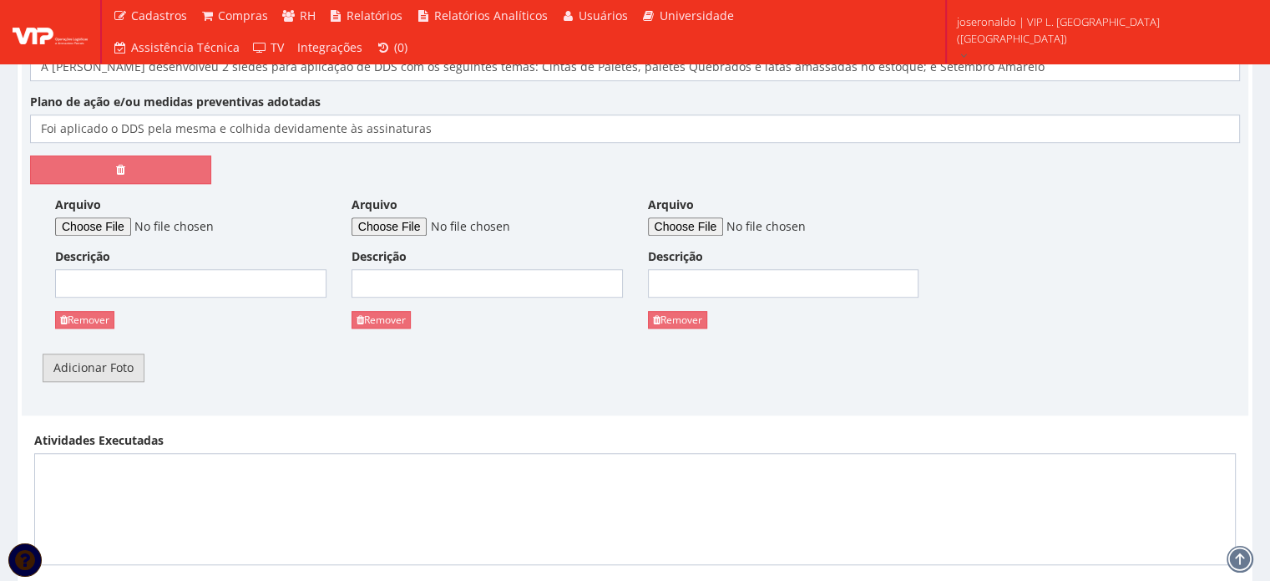
click at [115, 367] on link "Adicionar Foto" at bounding box center [94, 367] width 102 height 28
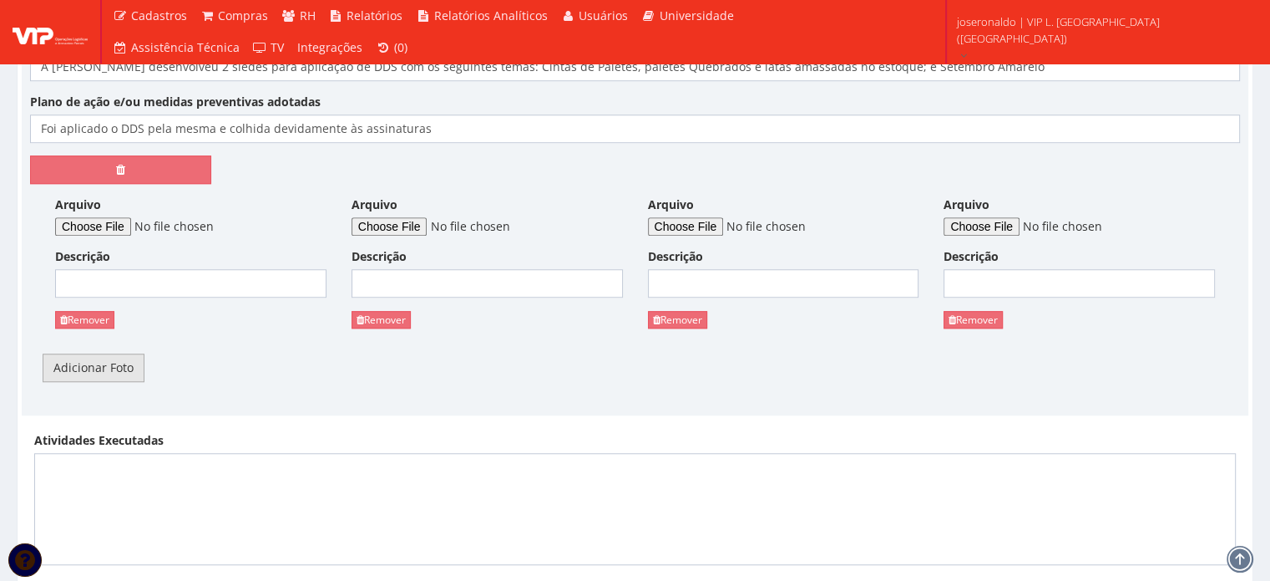
click at [115, 367] on link "Adicionar Foto" at bounding box center [94, 367] width 102 height 28
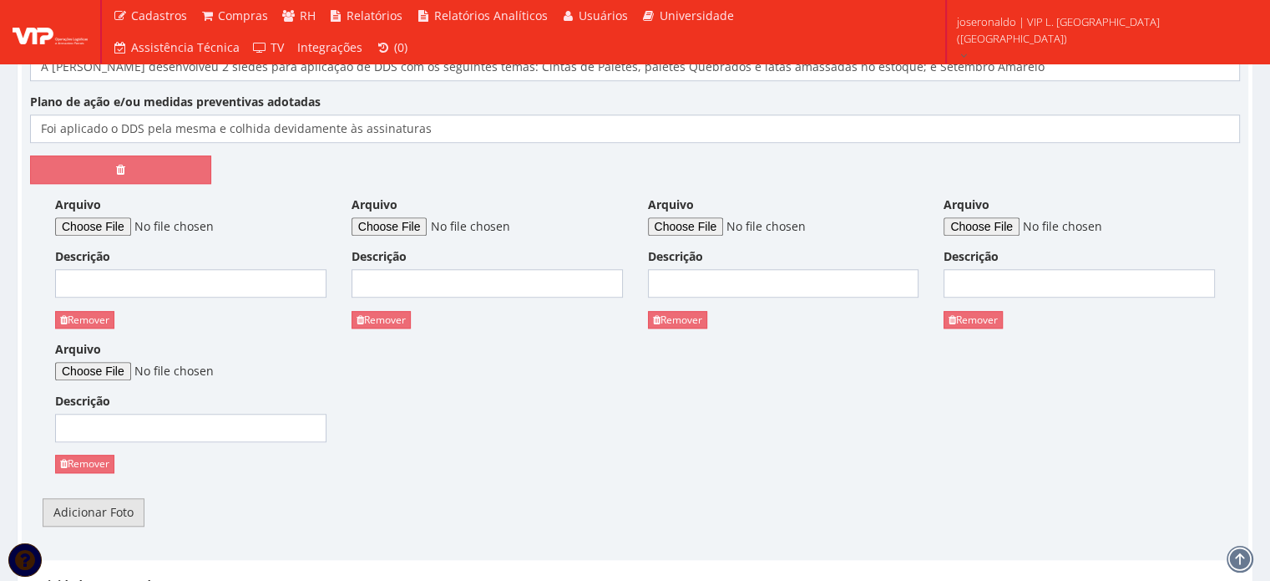
click at [100, 522] on div "Assuntos Gerais Descrição A Natane desenvolveu 2 sledes para aplicação de DDS c…" at bounding box center [635, 265] width 1235 height 548
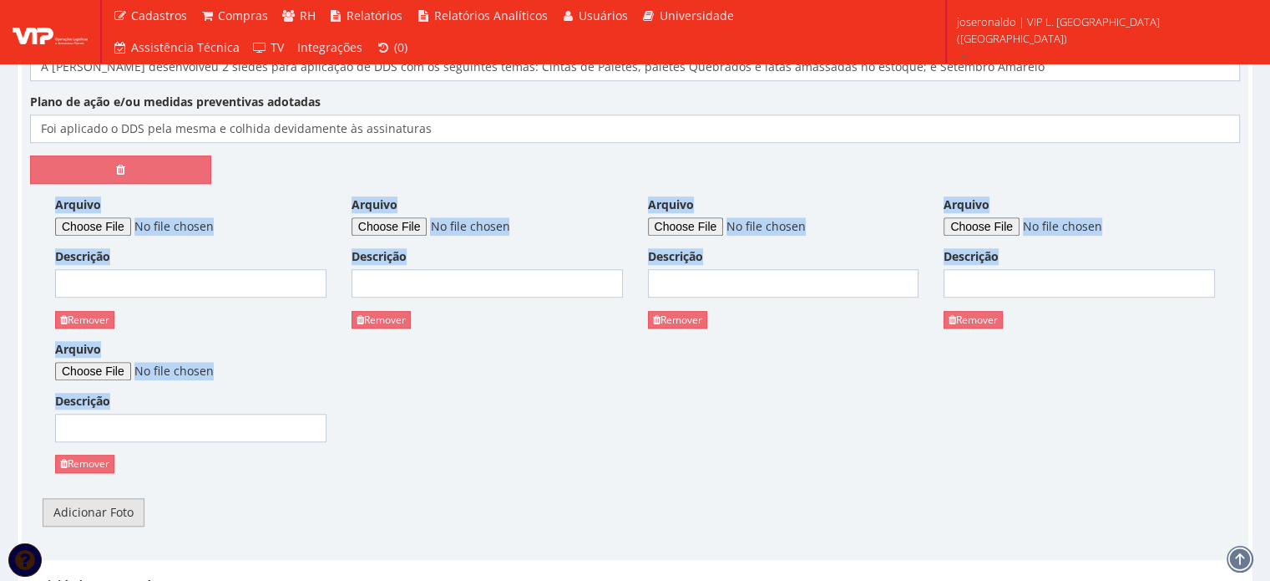
click at [104, 515] on link "Adicionar Foto" at bounding box center [94, 512] width 102 height 28
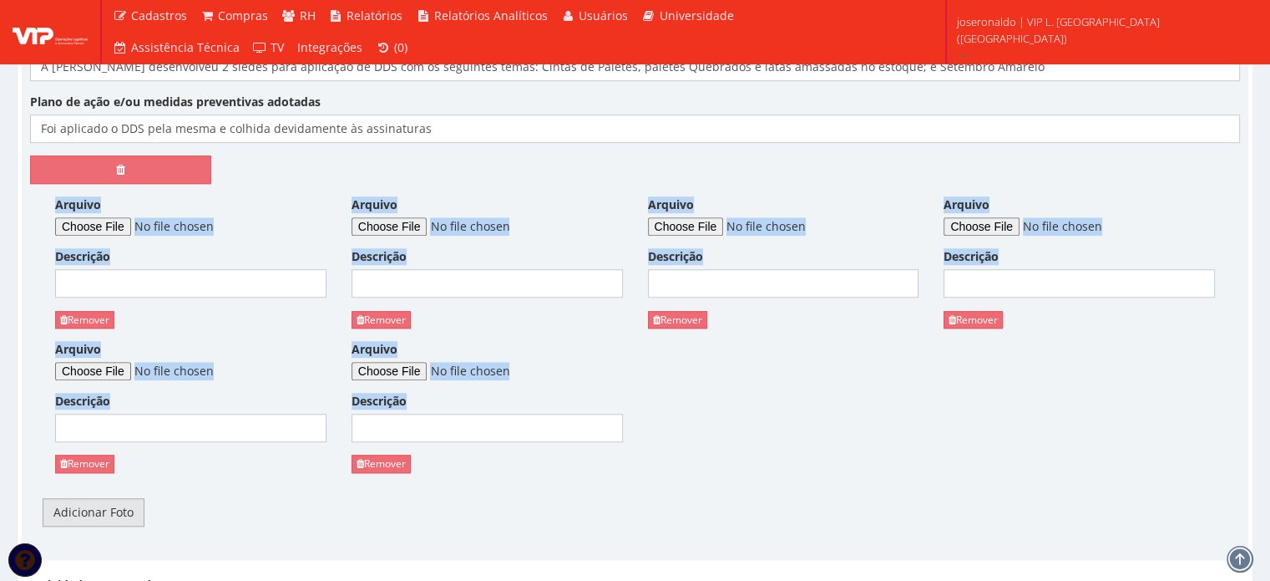
click at [108, 510] on link "Adicionar Foto" at bounding box center [94, 512] width 102 height 28
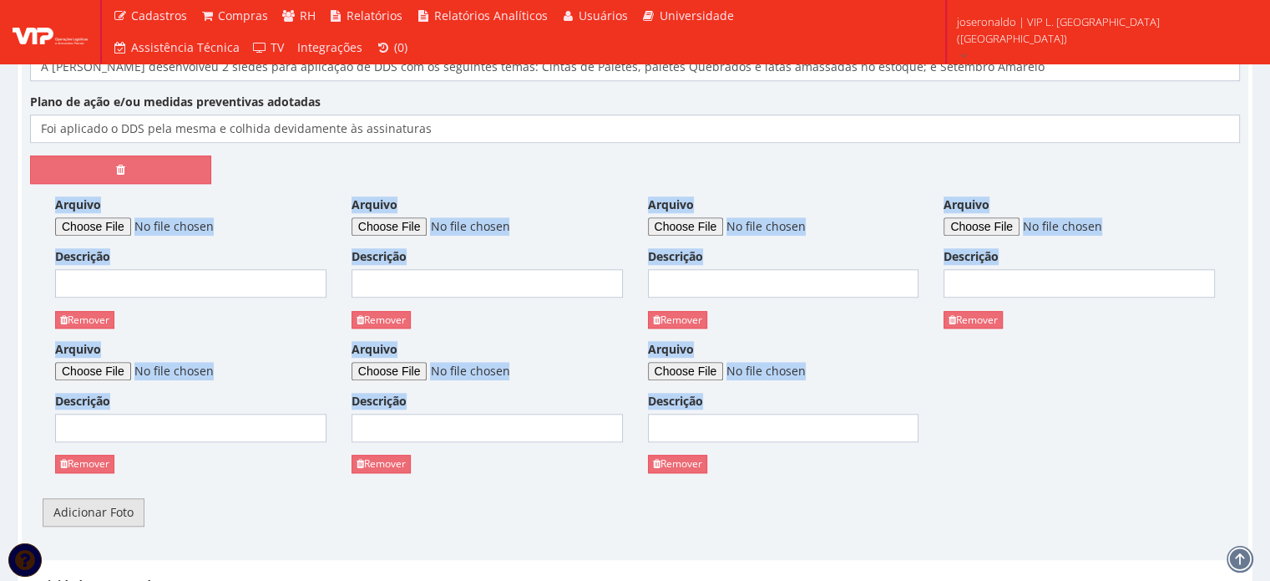
click at [108, 510] on link "Adicionar Foto" at bounding box center [94, 512] width 102 height 28
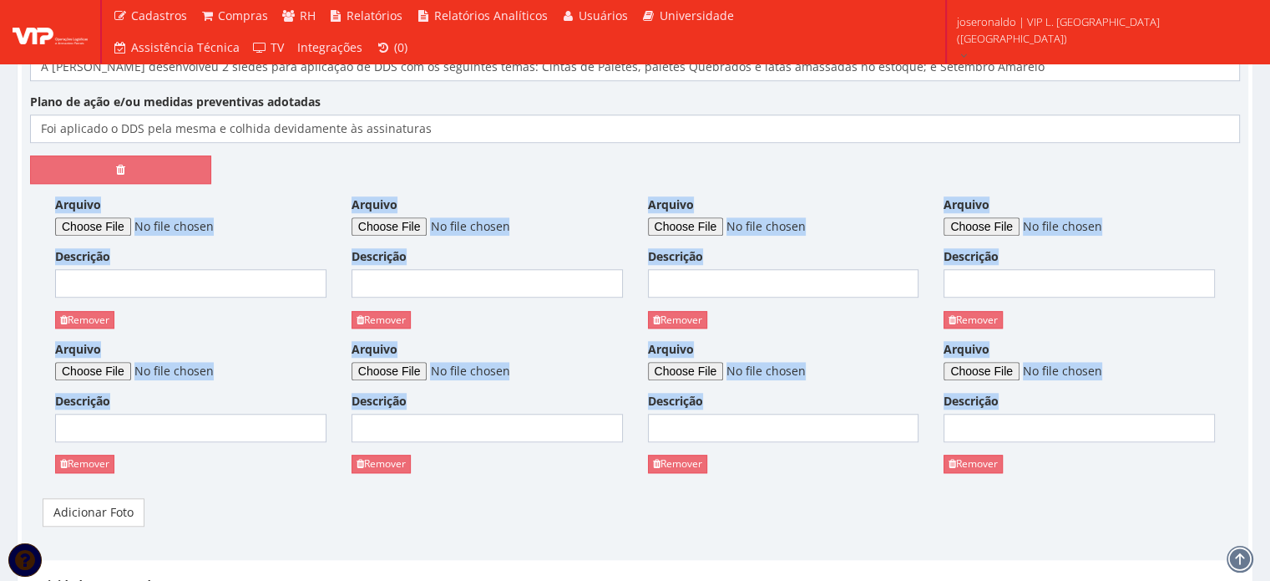
click at [568, 518] on div "Adicionar Foto" at bounding box center [635, 512] width 1210 height 28
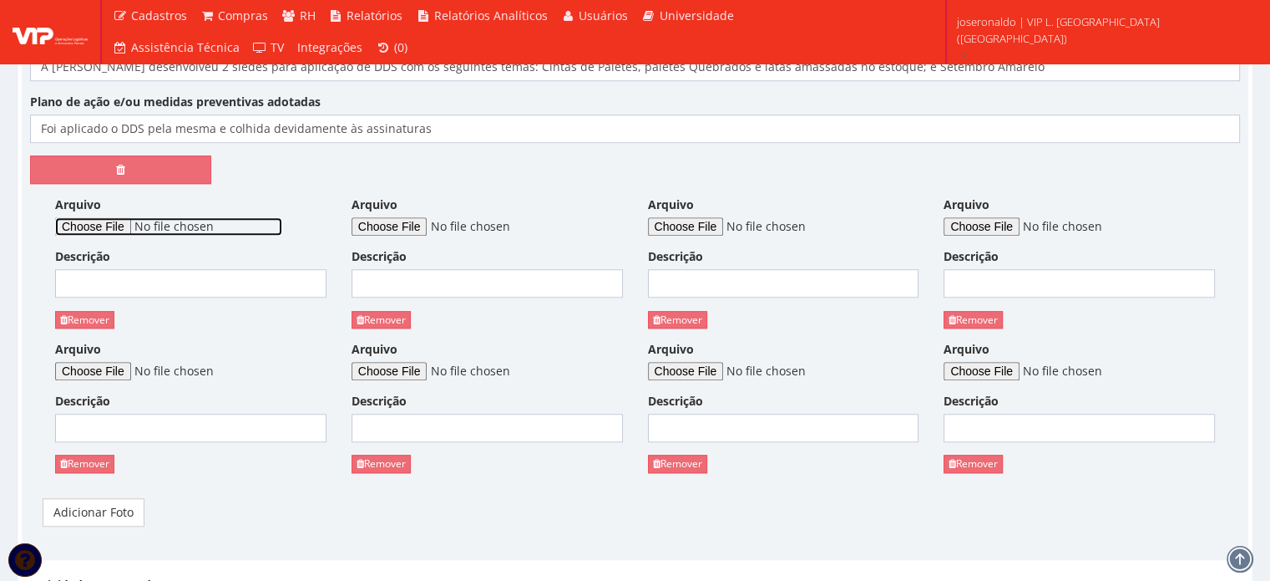
click at [103, 221] on input "Arquivo" at bounding box center [168, 226] width 227 height 18
type input "C:\fakepath\Apresentação padrão VIP GLOBAL CINTA.pptx"
click at [164, 280] on input "Descrição" at bounding box center [190, 283] width 271 height 28
click at [421, 210] on div "Arquivo" at bounding box center [487, 215] width 271 height 39
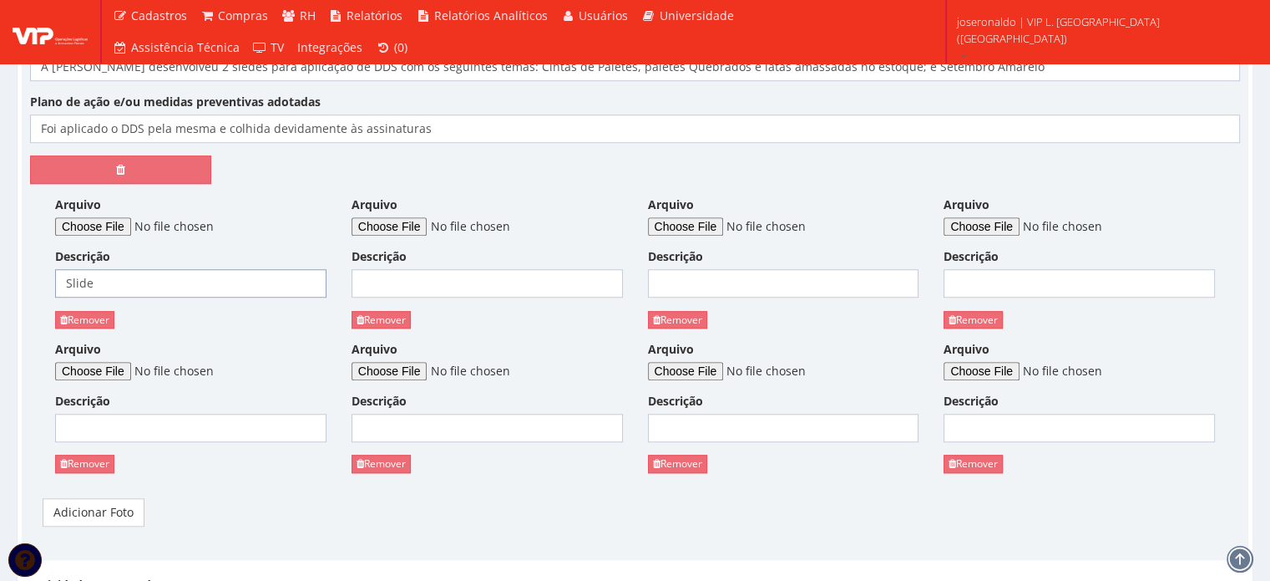
click at [159, 283] on input "Slide" at bounding box center [190, 283] width 271 height 28
type input "Slide Cintas de paletes, paletes quebrados e latas amassadas"
click at [379, 226] on input "Arquivo" at bounding box center [465, 226] width 227 height 18
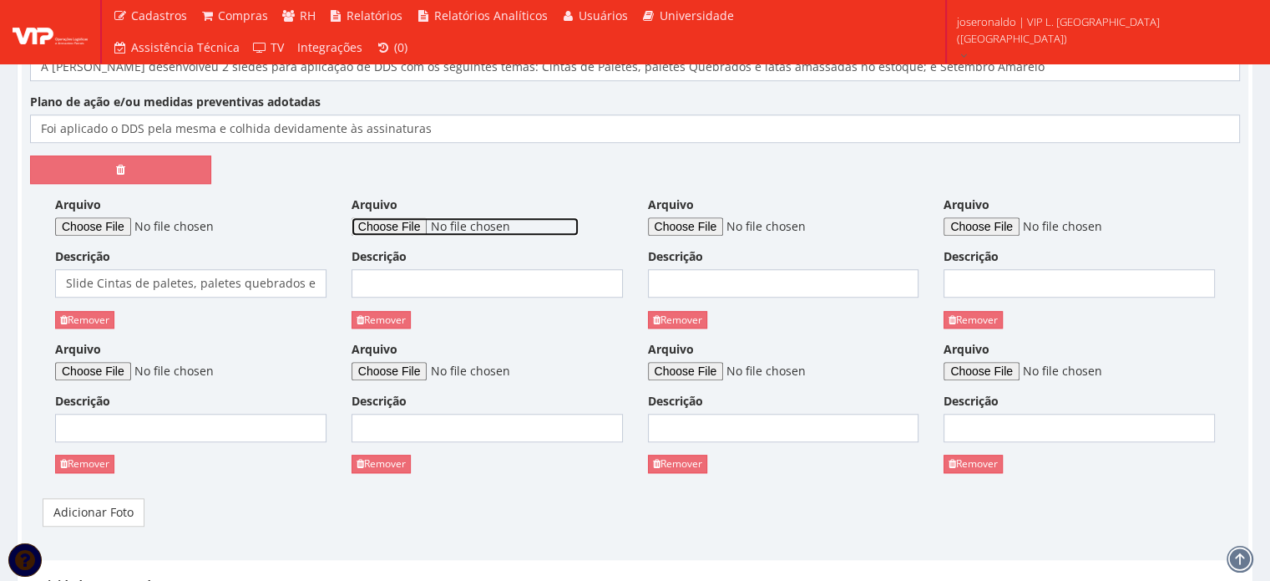
type input "C:\fakepath\WhatsApp Image 2025-10-10 at 14.04.37.jpeg"
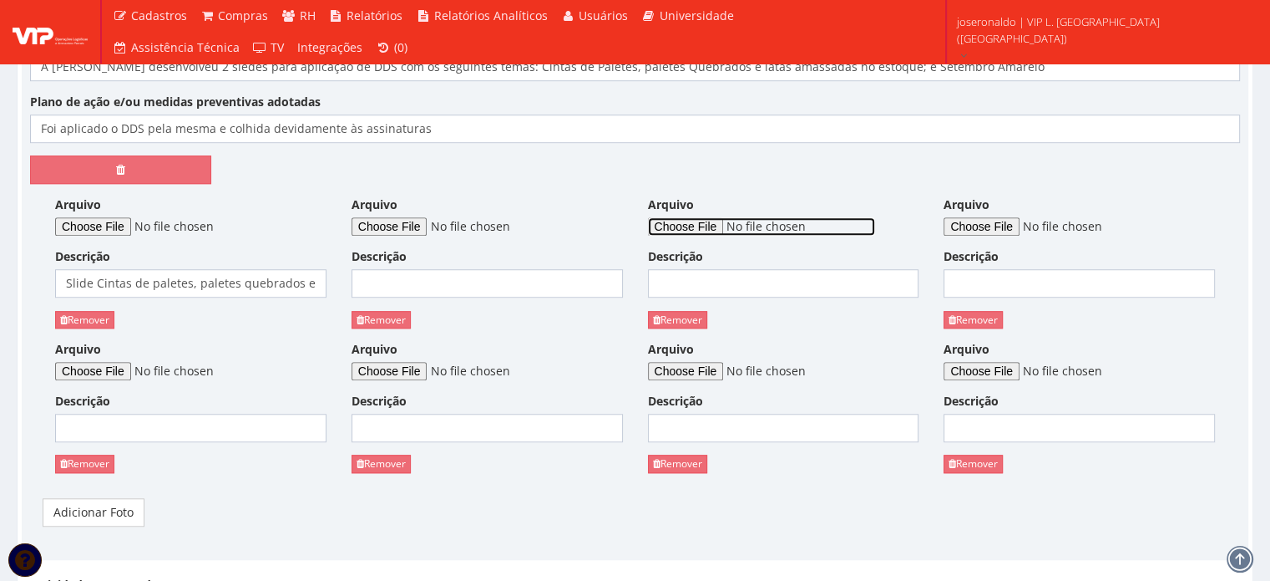
click at [742, 220] on input "Arquivo" at bounding box center [761, 226] width 227 height 18
type input "C:\fakepath\WhatsApp Image 2025-10-10 at 14.04.45.jpeg"
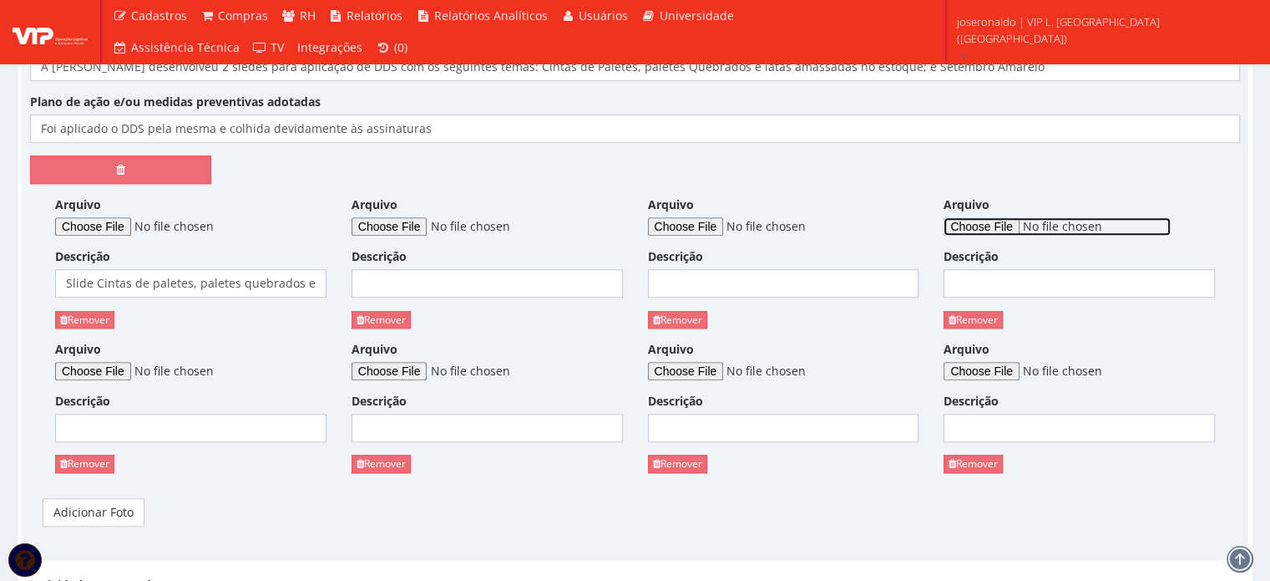
click at [1019, 227] on input "Arquivo" at bounding box center [1057, 226] width 227 height 18
type input "C:\fakepath\WhatsApp Image 2025-10-10 at 14.17.11.jpeg"
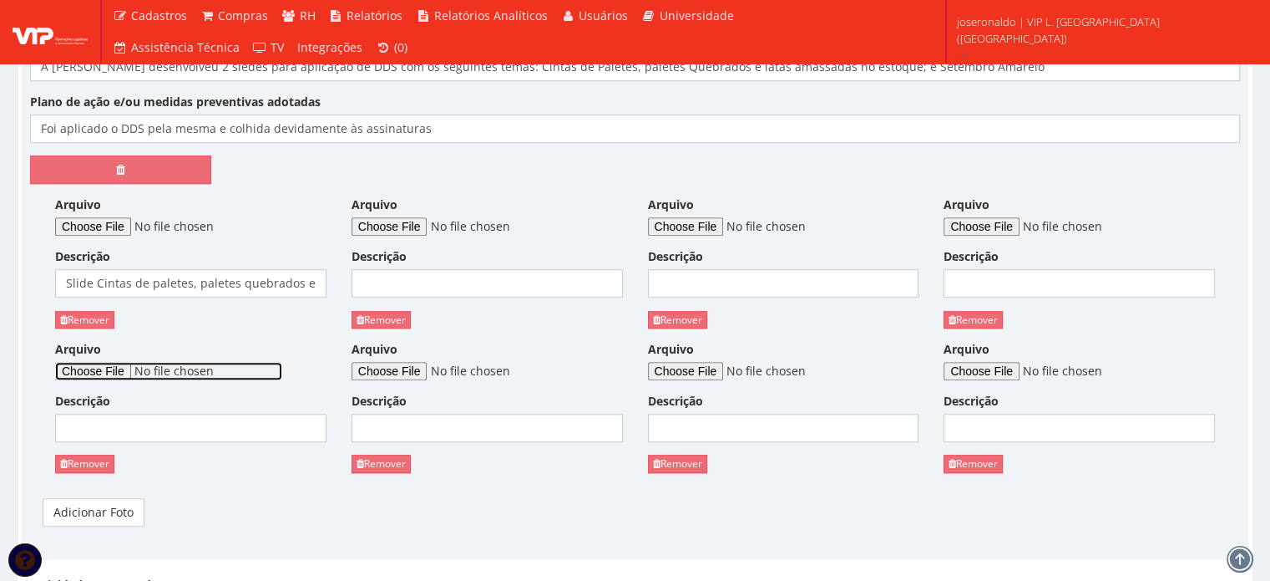
click at [109, 365] on input "Arquivo" at bounding box center [168, 371] width 227 height 18
type input "C:\fakepath\WhatsApp Image 2025-10-10 at 17.56.24 (1).jpeg"
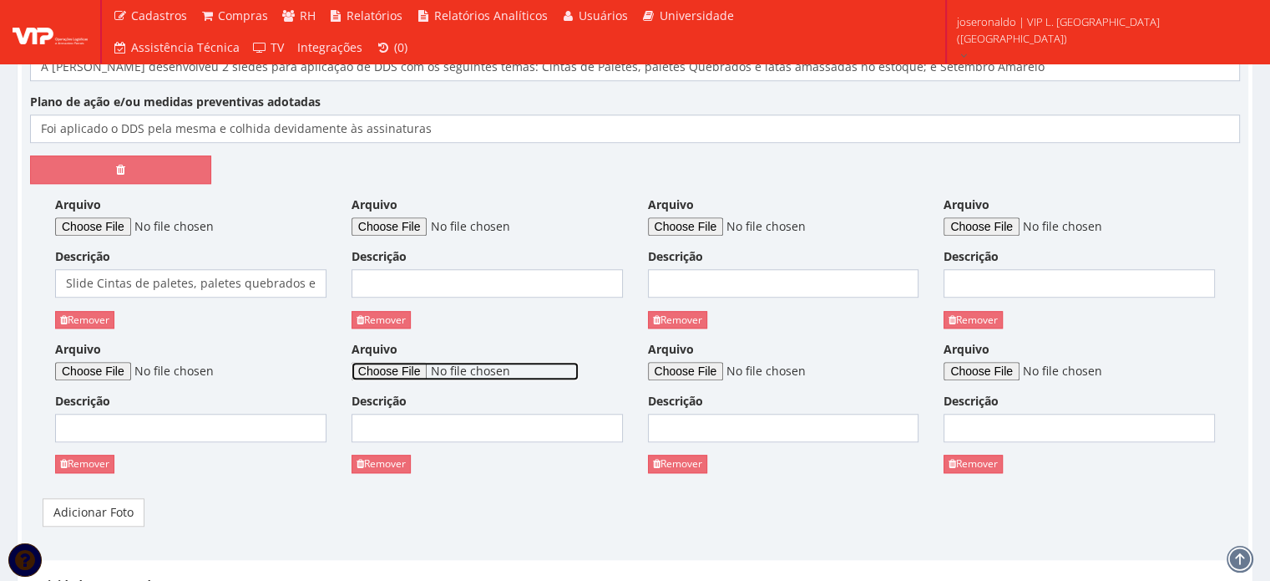
click at [412, 363] on input "Arquivo" at bounding box center [465, 371] width 227 height 18
type input "C:\fakepath\WhatsApp Image 2025-10-10 at 17.56.24.jpeg"
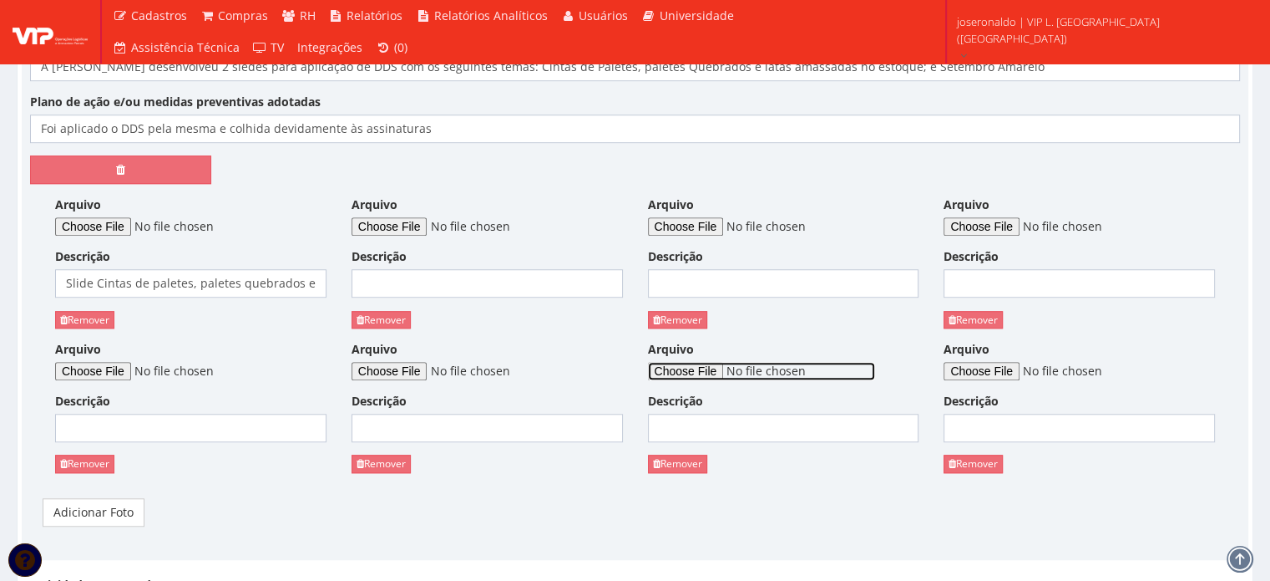
click at [694, 370] on input "Arquivo" at bounding box center [761, 371] width 227 height 18
type input "C:\fakepath\WhatsApp Image 2025-10-10 at 17.57.31.jpeg"
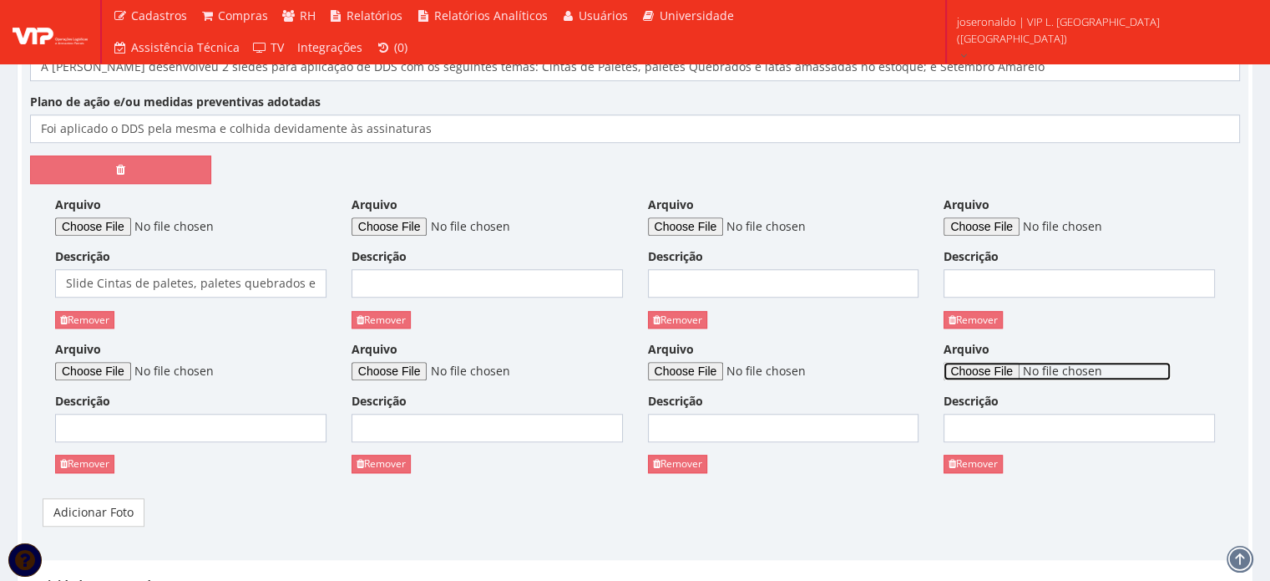
click at [992, 372] on input "Arquivo" at bounding box center [1057, 371] width 227 height 18
type input "C:\fakepath\WhatsApp Image 2025-10-10 at 17.57.46.jpeg"
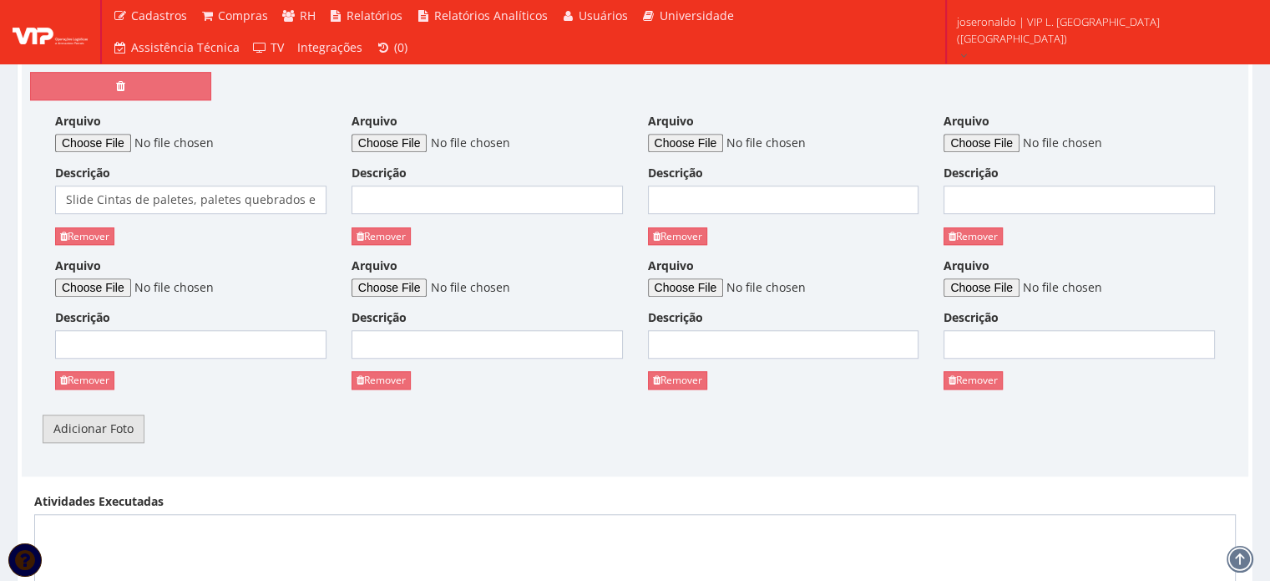
click at [107, 429] on link "Adicionar Foto" at bounding box center [94, 428] width 102 height 28
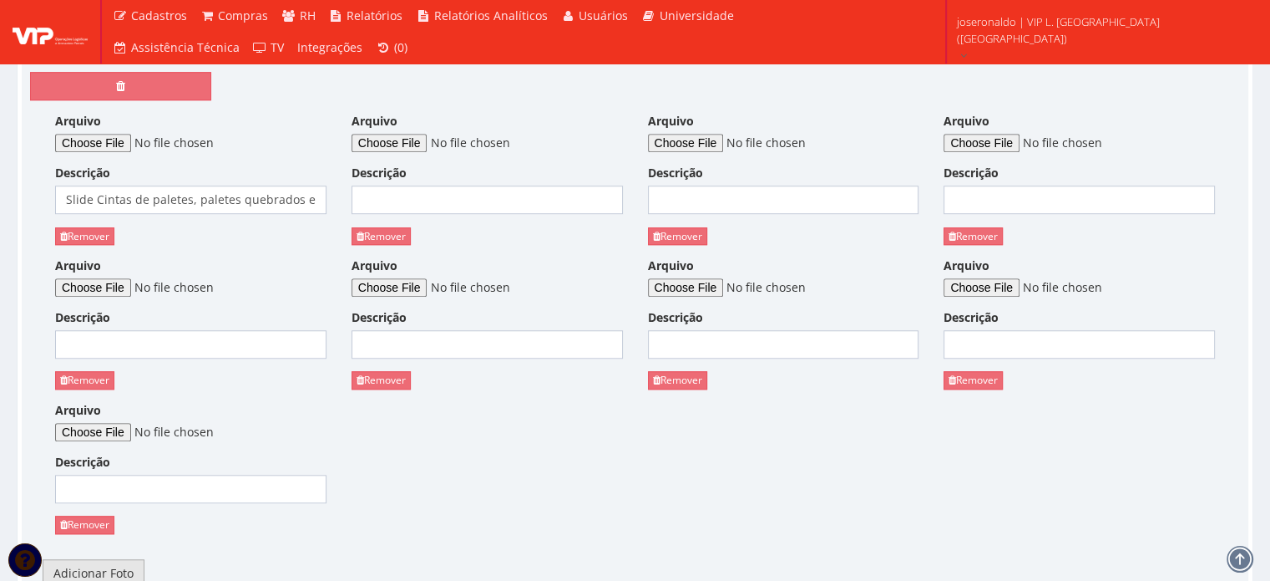
click at [99, 567] on link "Adicionar Foto" at bounding box center [94, 573] width 102 height 28
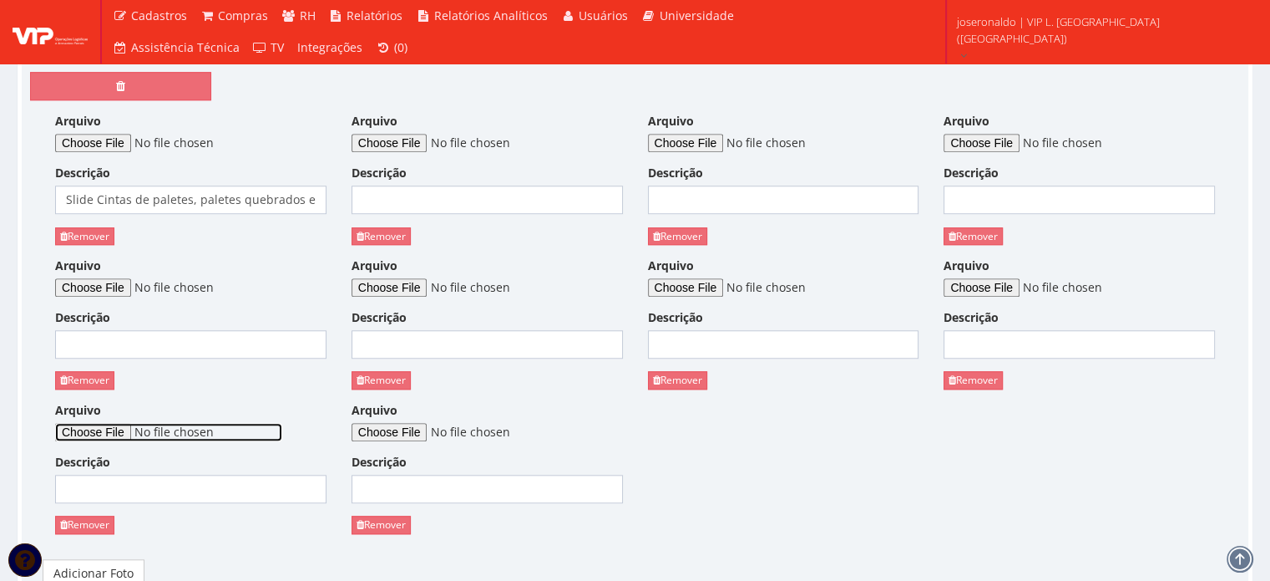
click at [117, 428] on input "Arquivo" at bounding box center [168, 432] width 227 height 18
type input "C:\fakepath\WhatsApp Image 2025-10-10 at 18.04.41.jpeg"
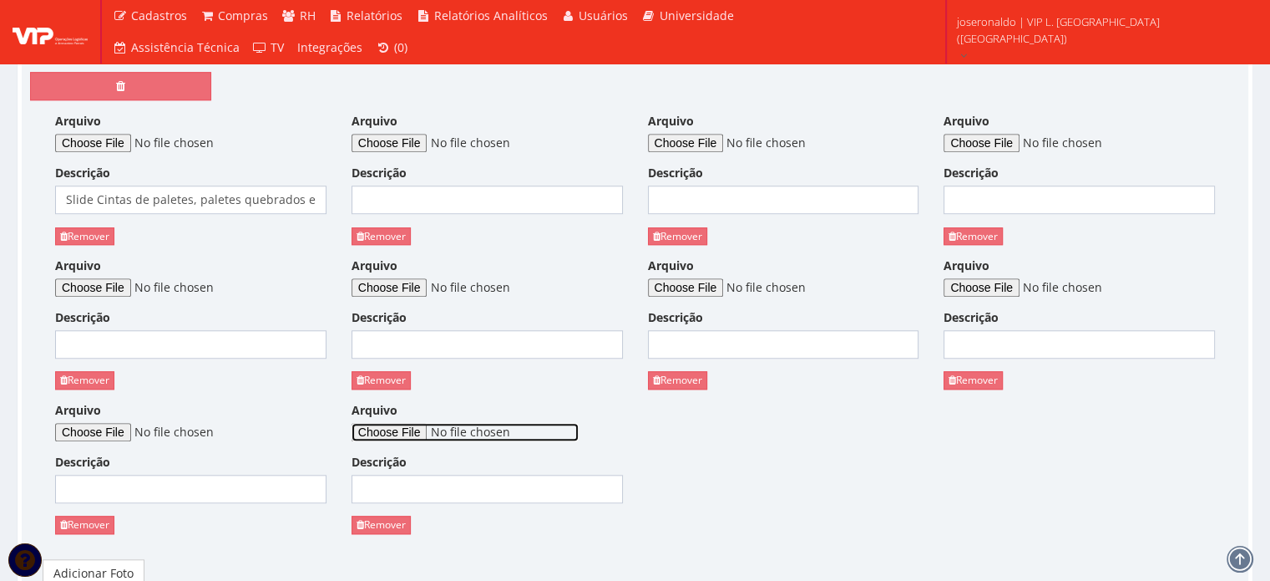
click at [408, 437] on input "Arquivo" at bounding box center [465, 432] width 227 height 18
type input "C:\fakepath\WhatsApp Image 2025-10-10 at 18.09.02.jpeg"
click at [440, 196] on input "Descrição" at bounding box center [487, 199] width 271 height 28
drag, startPoint x: 440, startPoint y: 196, endPoint x: 325, endPoint y: 196, distance: 115.3
click at [325, 196] on div "Arquivo Descrição Slide Cintas de paletes, paletes quebrados e latas amassadas …" at bounding box center [635, 330] width 1210 height 434
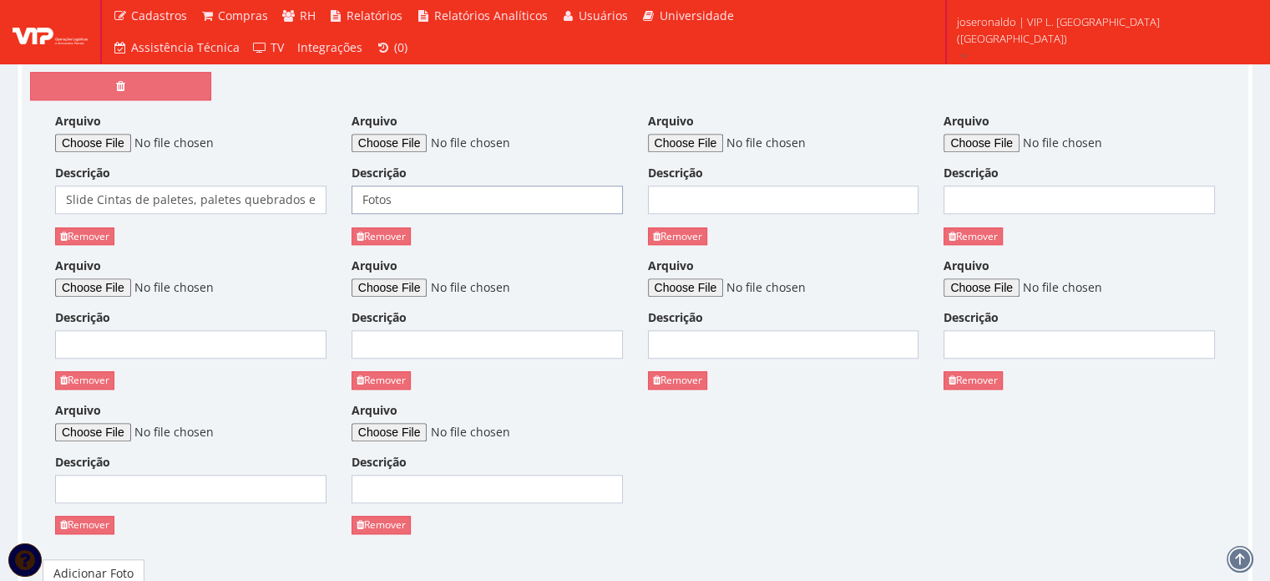
type input "Fotos"
click at [682, 195] on input "Descrição" at bounding box center [783, 199] width 271 height 28
paste input "Fotos"
type input "Fotos"
click at [976, 196] on input "Descrição" at bounding box center [1079, 199] width 271 height 28
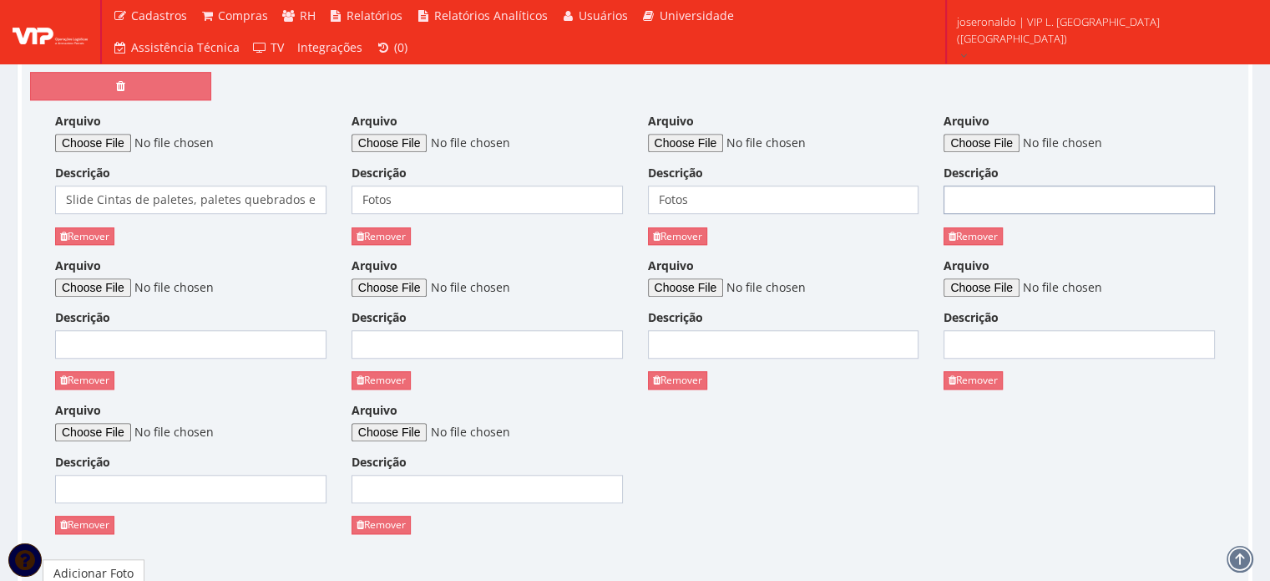
paste input "Fotos"
type input "Fotos"
click at [91, 337] on input "Descrição" at bounding box center [190, 344] width 271 height 28
paste input "Fotos"
type input "Fotos"
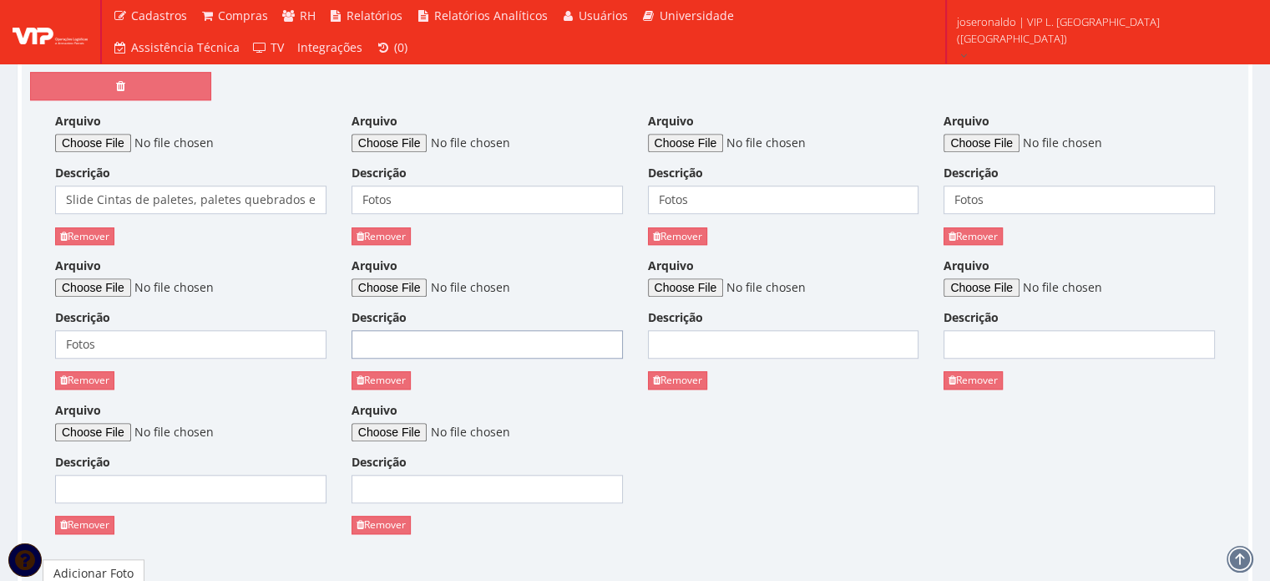
click at [471, 342] on input "Descrição" at bounding box center [487, 344] width 271 height 28
paste input "Fotos"
type input "Fotos"
click at [715, 347] on input "Descrição" at bounding box center [783, 344] width 271 height 28
paste input "Fotos"
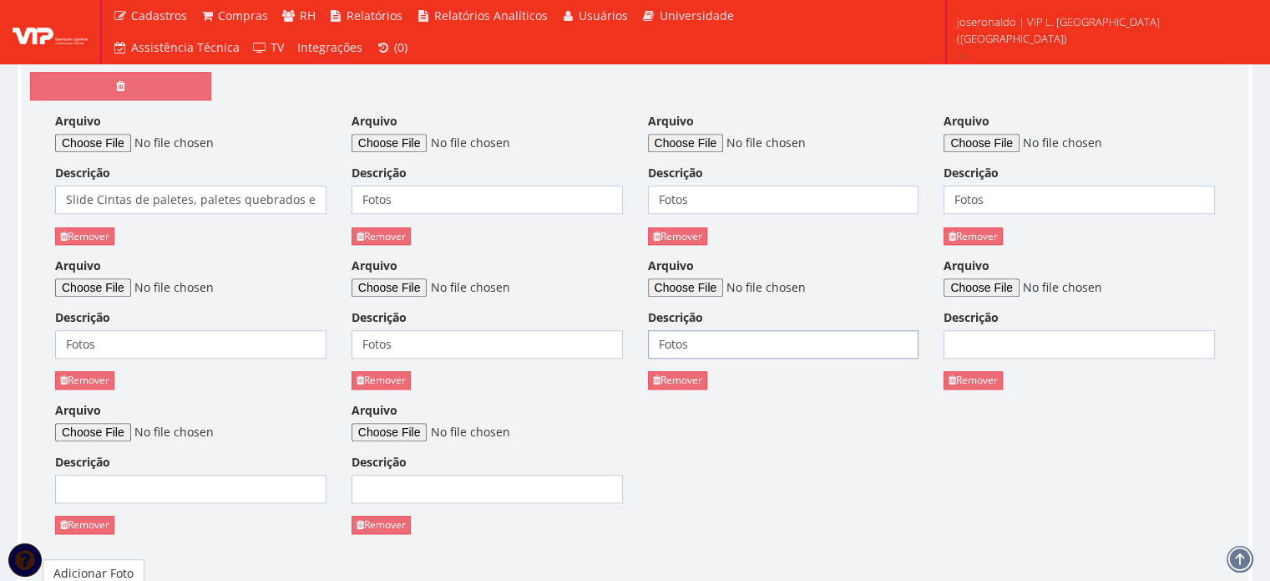
type input "Fotos"
click at [980, 339] on input "Descrição" at bounding box center [1079, 344] width 271 height 28
paste input "Fotos"
type input "Fotos"
click at [144, 488] on input "Descrição" at bounding box center [190, 488] width 271 height 28
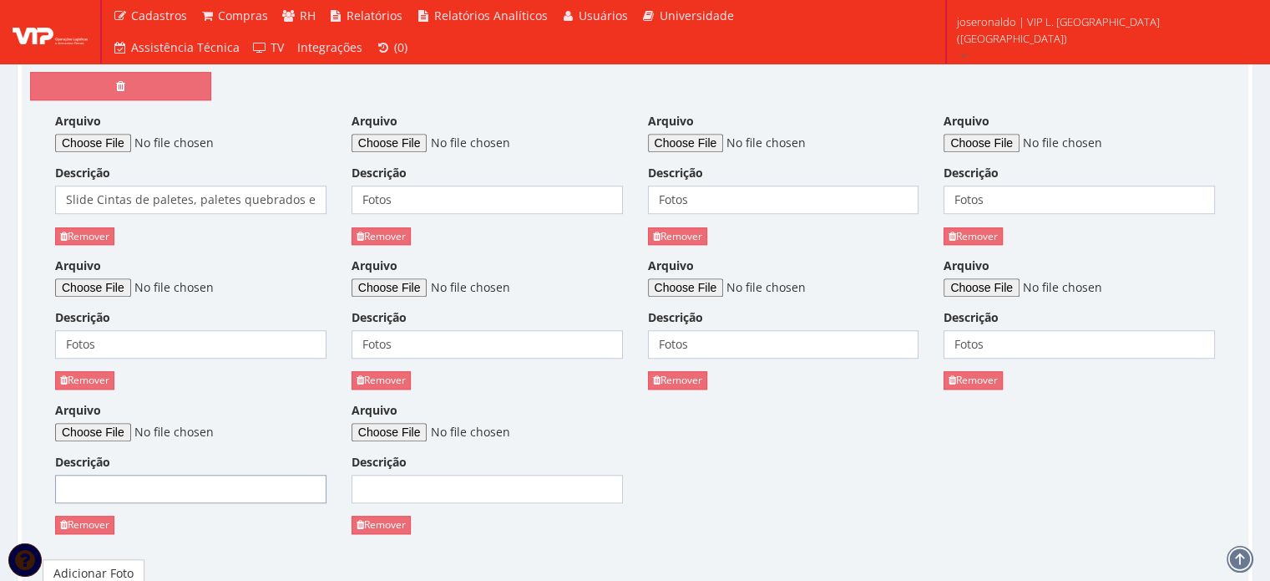
paste input "Fotos"
type input "Fotos"
click at [513, 478] on input "Descrição" at bounding box center [487, 488] width 271 height 28
paste input "Fotos"
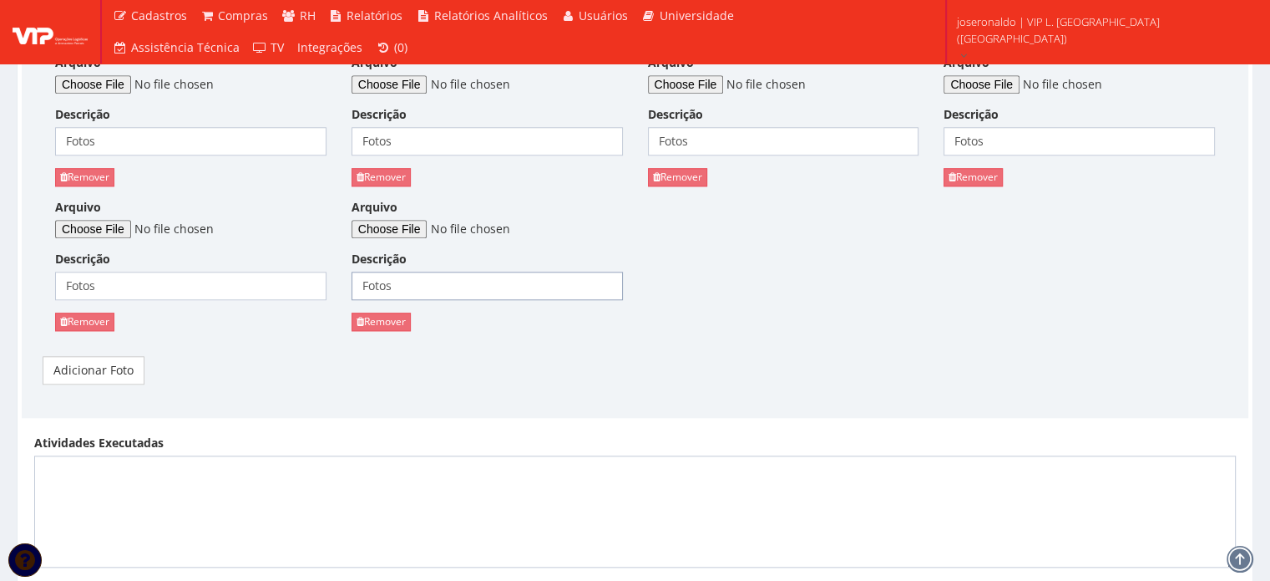
scroll to position [1671, 0]
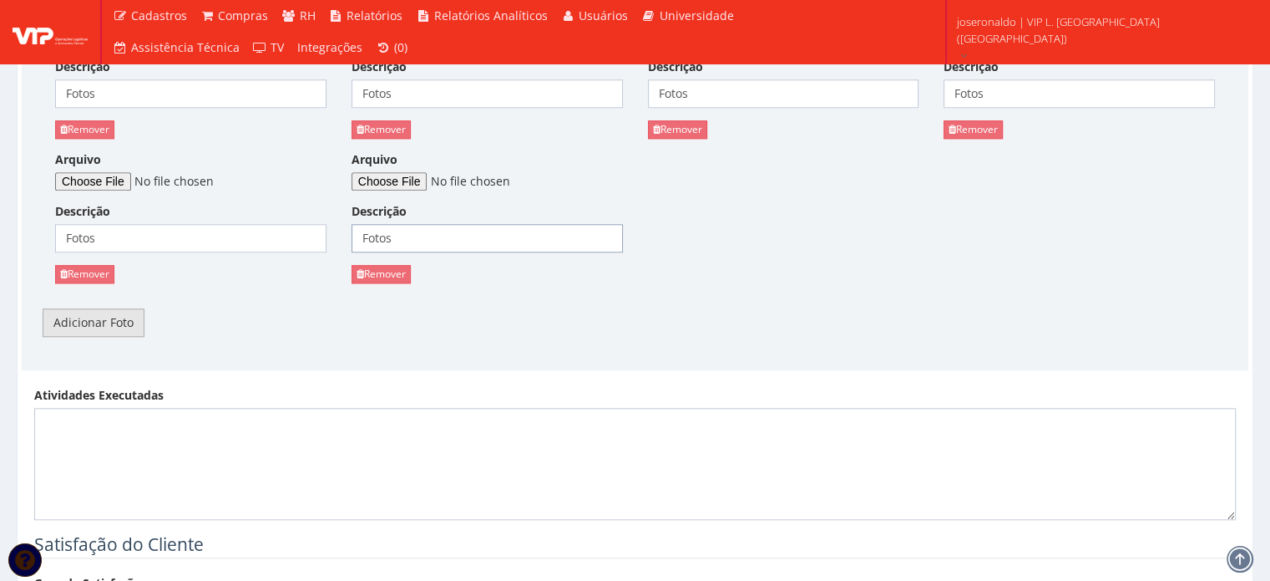
type input "Fotos"
click at [107, 317] on link "Adicionar Foto" at bounding box center [94, 322] width 102 height 28
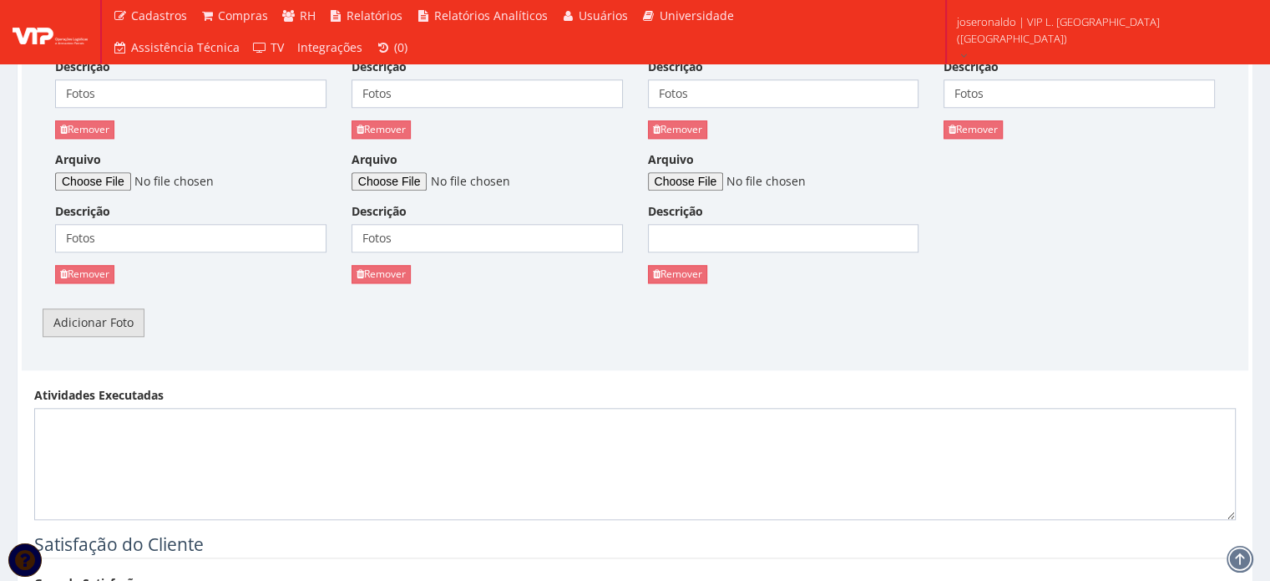
click at [107, 323] on link "Adicionar Foto" at bounding box center [94, 322] width 102 height 28
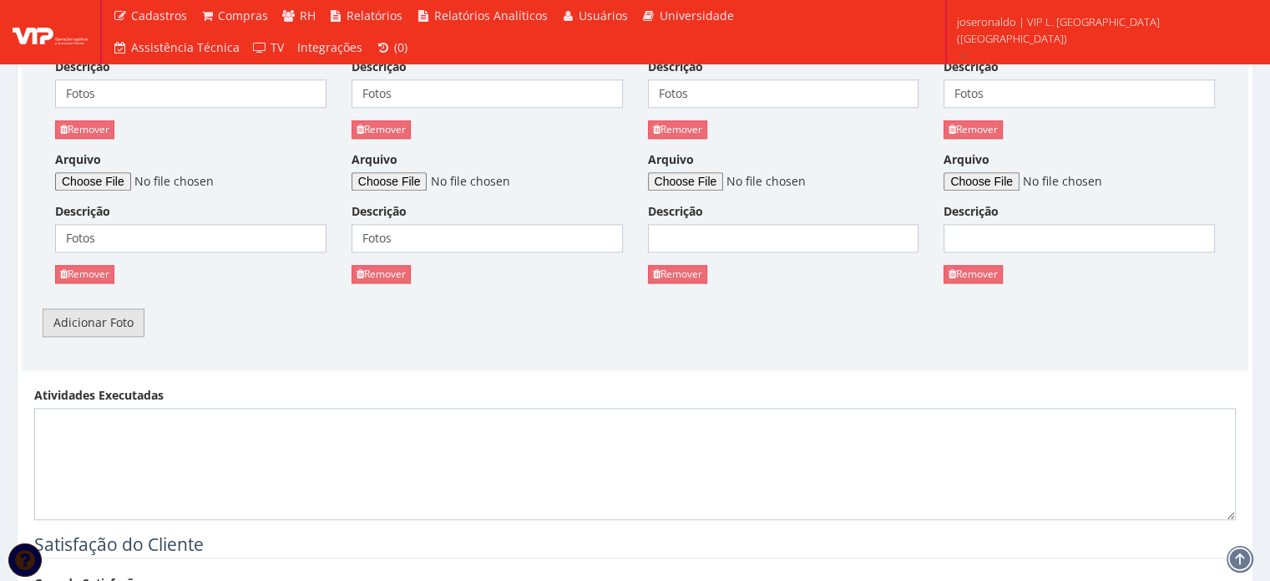
click at [107, 323] on link "Adicionar Foto" at bounding box center [94, 322] width 102 height 28
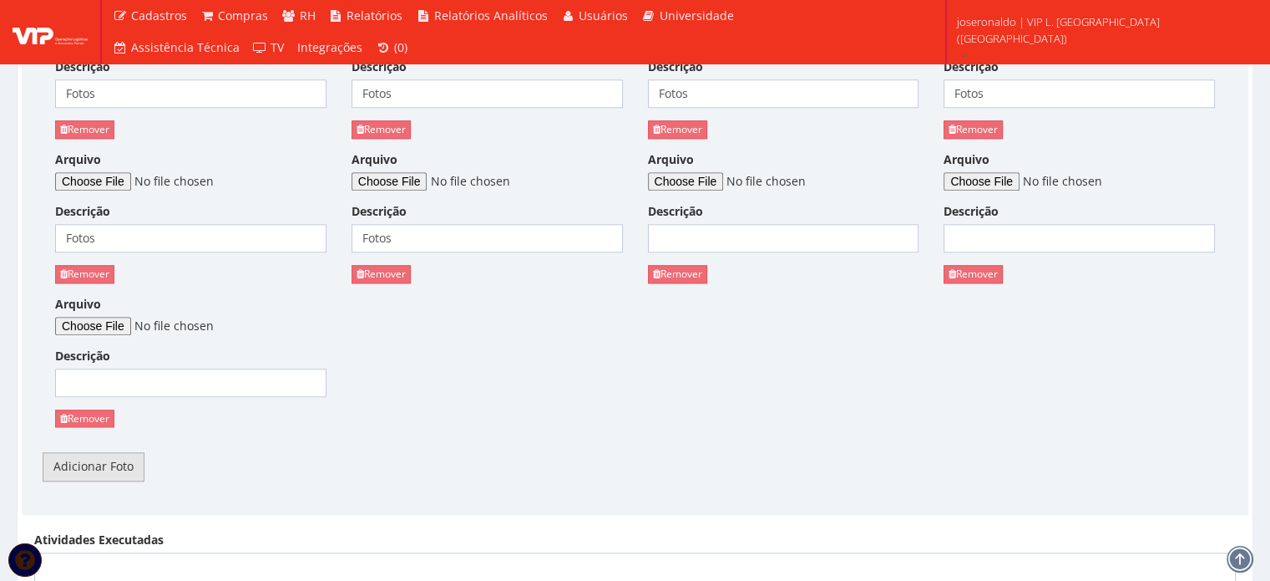
click at [99, 465] on link "Adicionar Foto" at bounding box center [94, 466] width 102 height 28
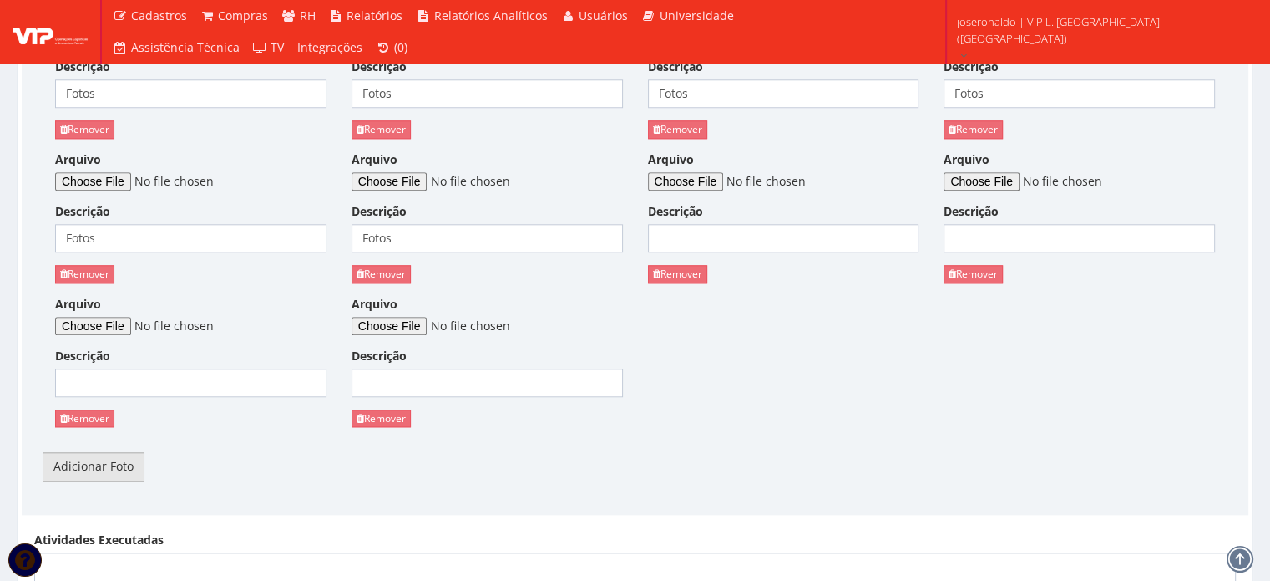
click at [99, 465] on link "Adicionar Foto" at bounding box center [94, 466] width 102 height 28
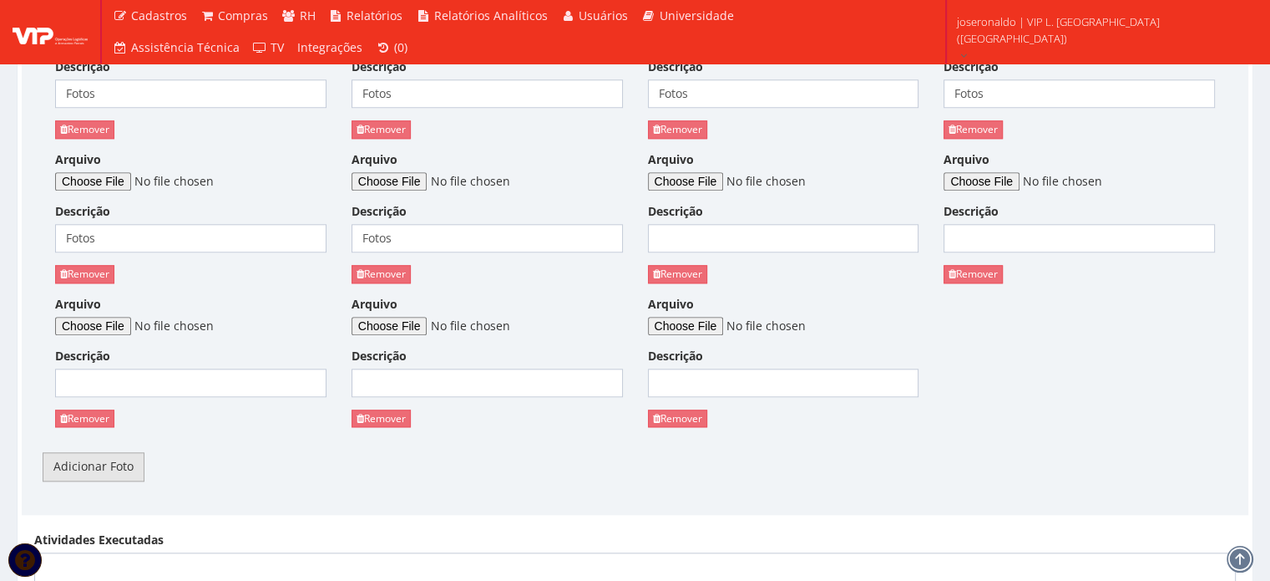
click at [100, 465] on link "Adicionar Foto" at bounding box center [94, 466] width 102 height 28
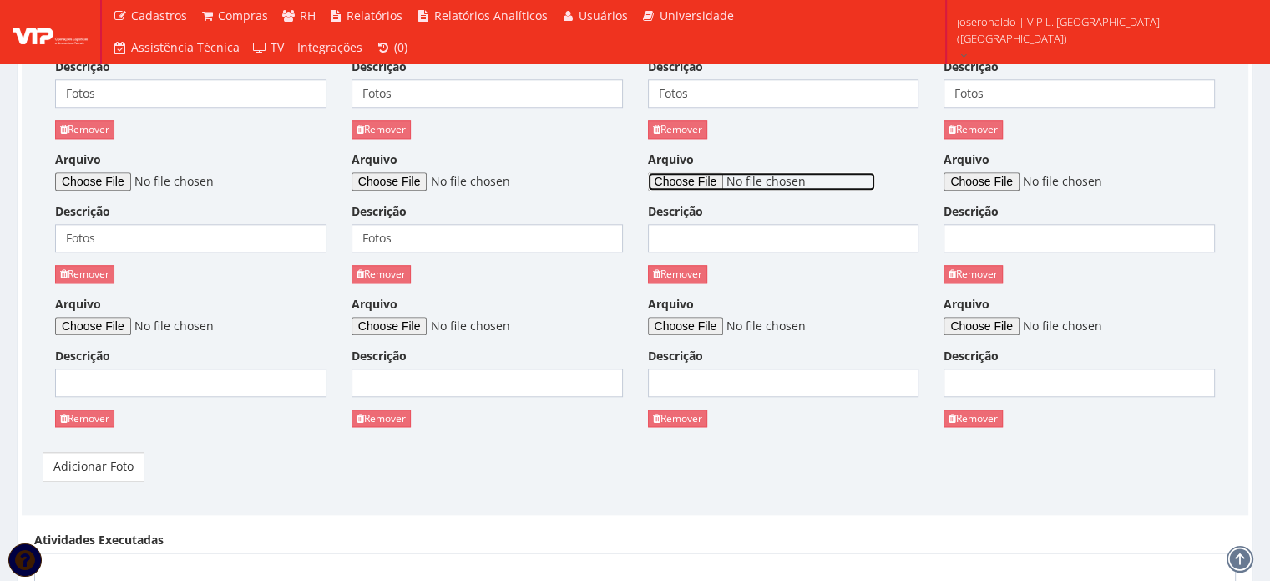
click at [711, 183] on input "Arquivo" at bounding box center [761, 181] width 227 height 18
type input "C:\fakepath\Apresentação padrão VIP GLOBAL SET AMARELO.pptx"
click at [728, 240] on input "Descrição" at bounding box center [783, 238] width 271 height 28
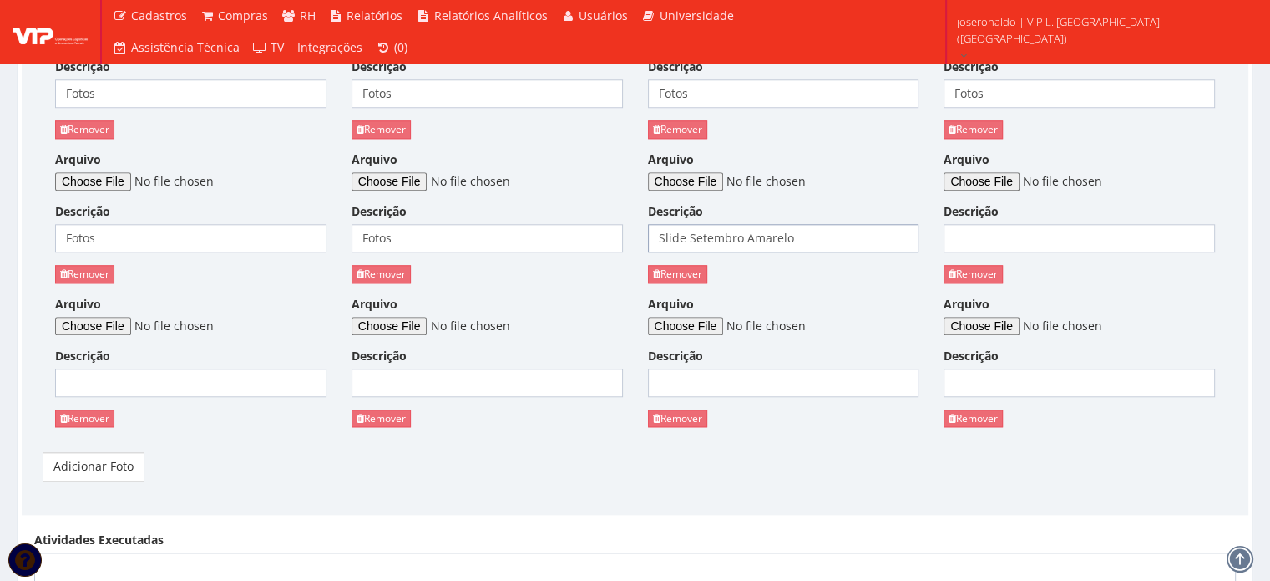
type input "Slide Setembro Amarelo"
click at [1009, 183] on input "Arquivo" at bounding box center [1057, 181] width 227 height 18
type input "C:\fakepath\WhatsApp Image 2025-10-10 at 14.17.11 (1).jpeg"
click at [124, 327] on input "Arquivo" at bounding box center [168, 326] width 227 height 18
type input "C:\fakepath\WhatsApp Image 2025-10-10 at 18.08.41.jpeg"
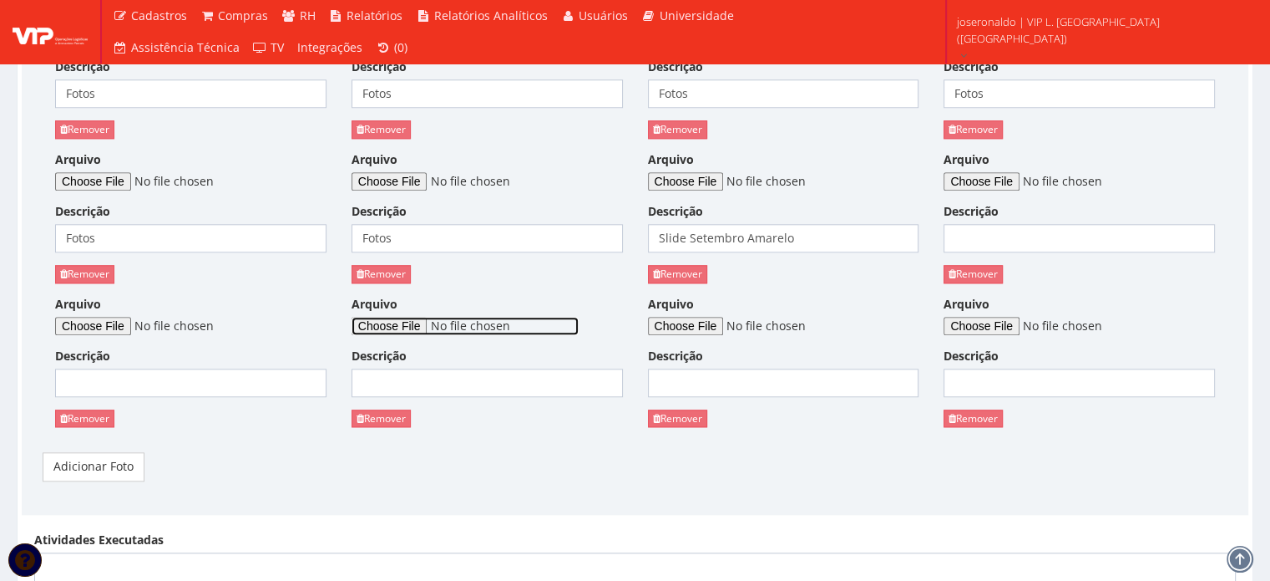
click at [411, 317] on input "Arquivo" at bounding box center [465, 326] width 227 height 18
type input "C:\fakepath\WhatsApp Image 2025-10-10 at 18.09.02 (1).jpeg"
click at [688, 416] on link "Remover" at bounding box center [677, 418] width 59 height 18
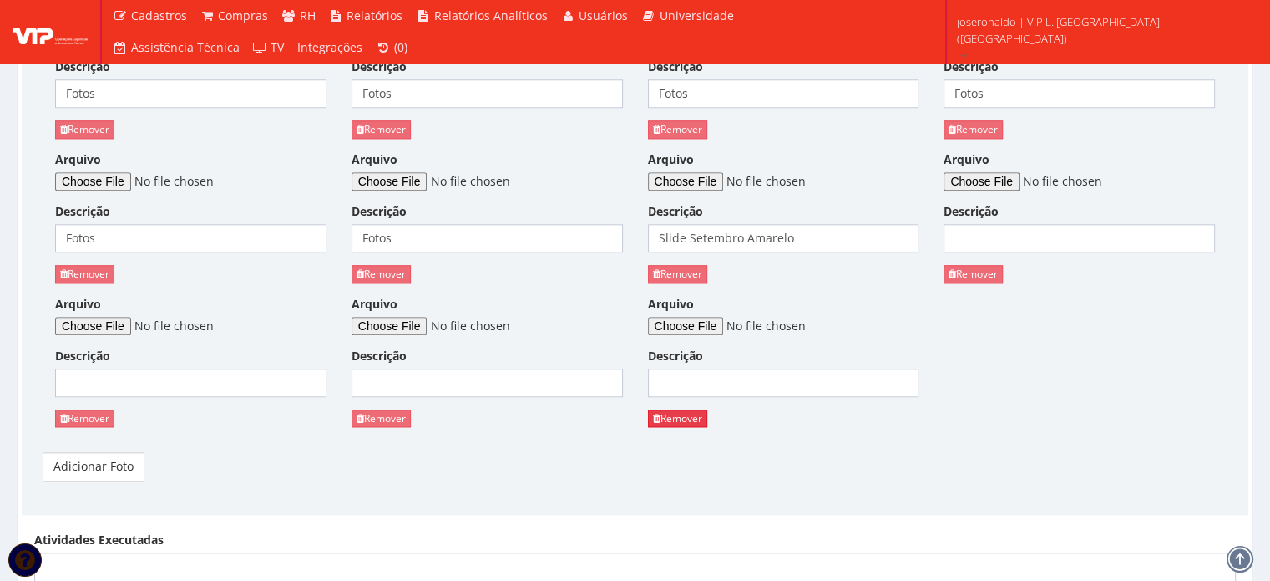
click at [705, 413] on link "Remover" at bounding box center [677, 418] width 59 height 18
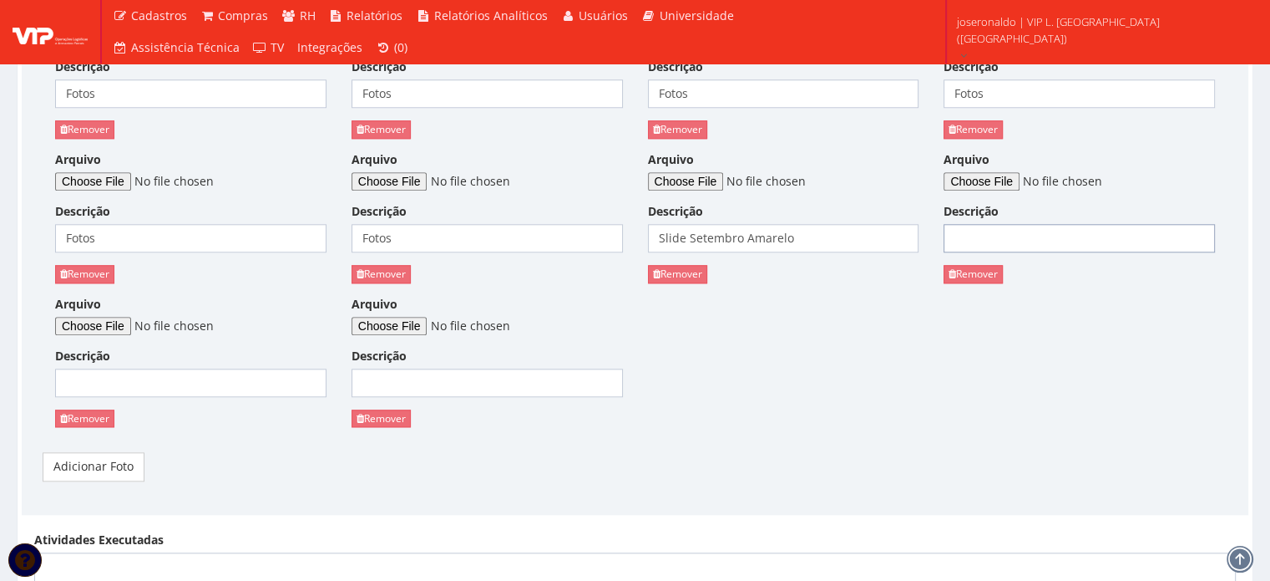
click at [1001, 235] on input "Descrição" at bounding box center [1079, 238] width 271 height 28
type input "Fotos"
click at [256, 379] on input "Descrição" at bounding box center [190, 382] width 271 height 28
paste input "Fotos"
type input "Fotos"
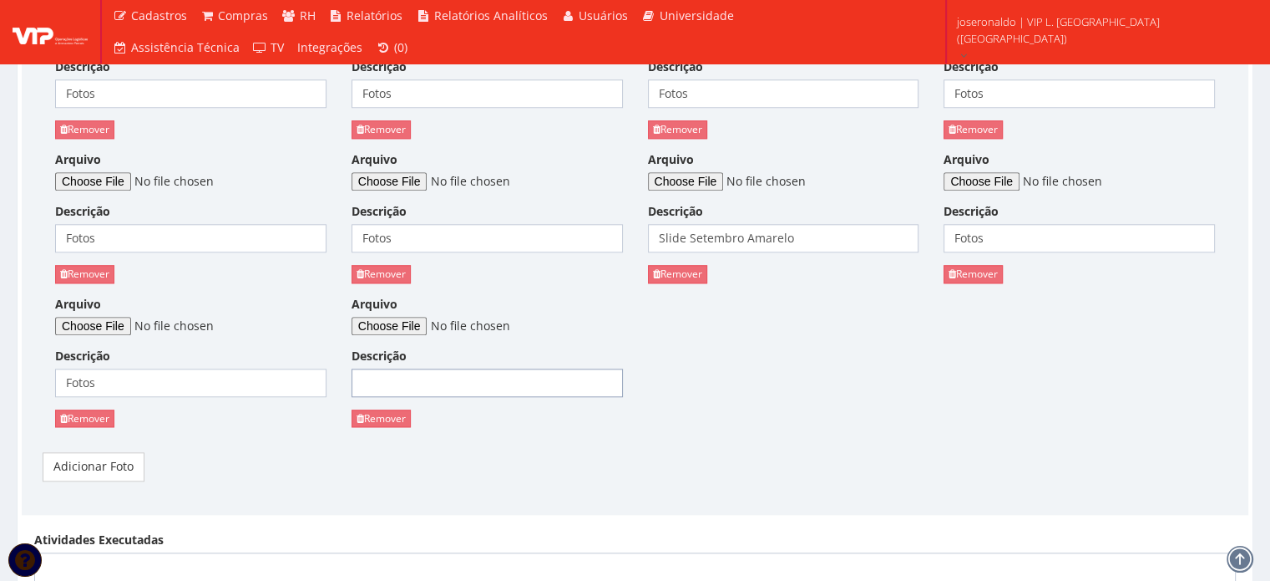
click at [508, 383] on input "Descrição" at bounding box center [487, 382] width 271 height 28
paste input "Fotos"
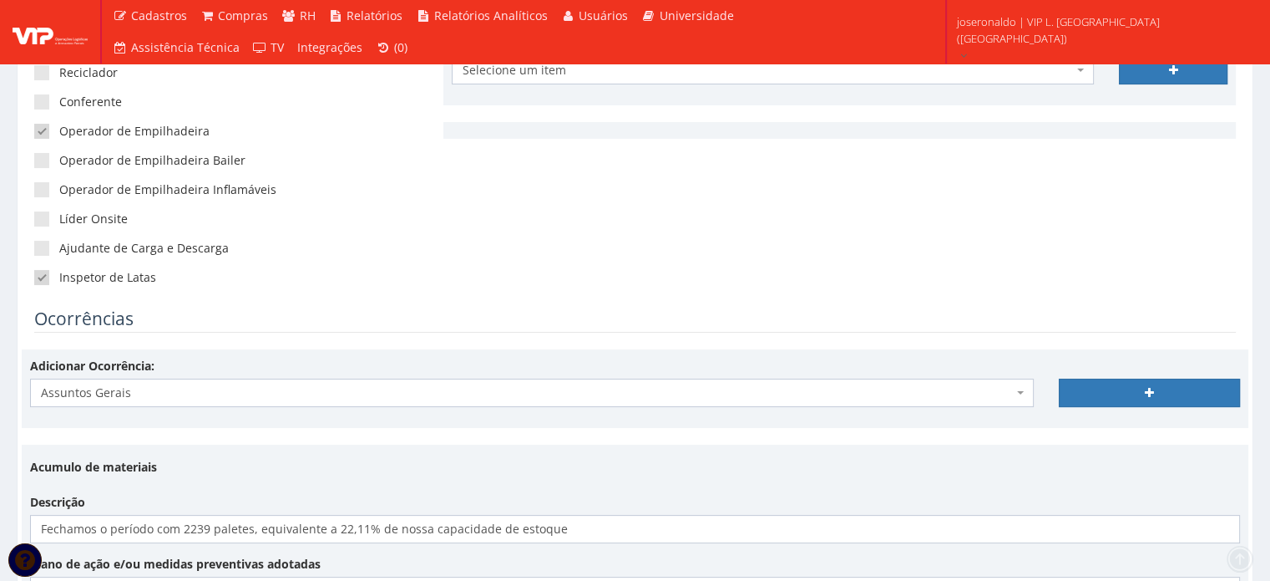
scroll to position [334, 0]
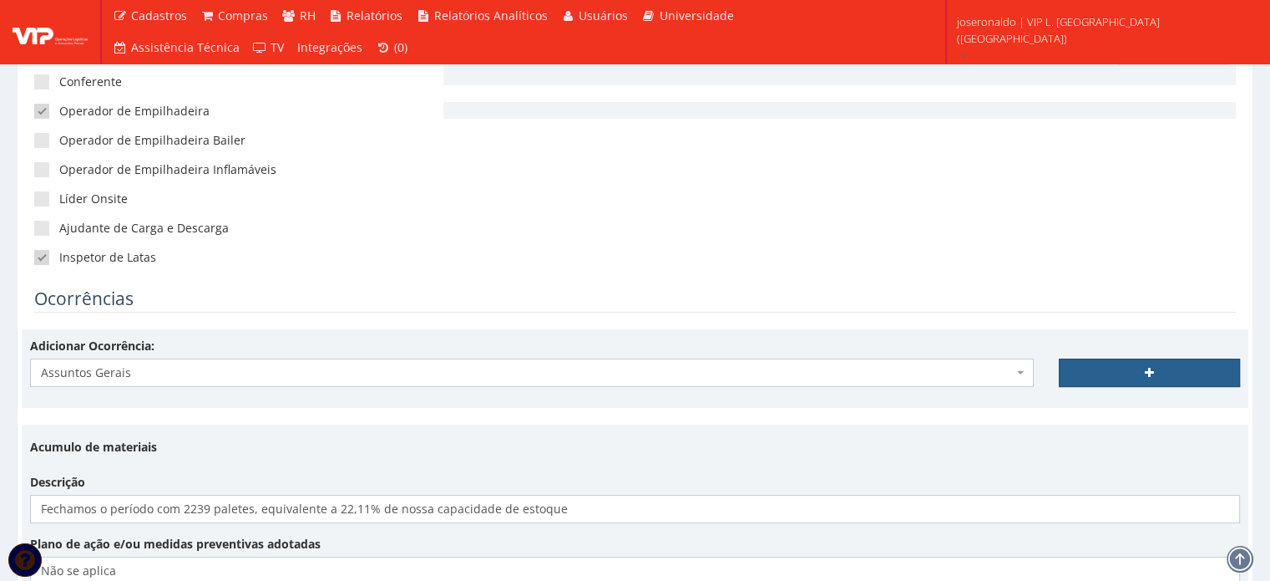
type input "Fotos"
click at [1176, 379] on link at bounding box center [1149, 372] width 181 height 28
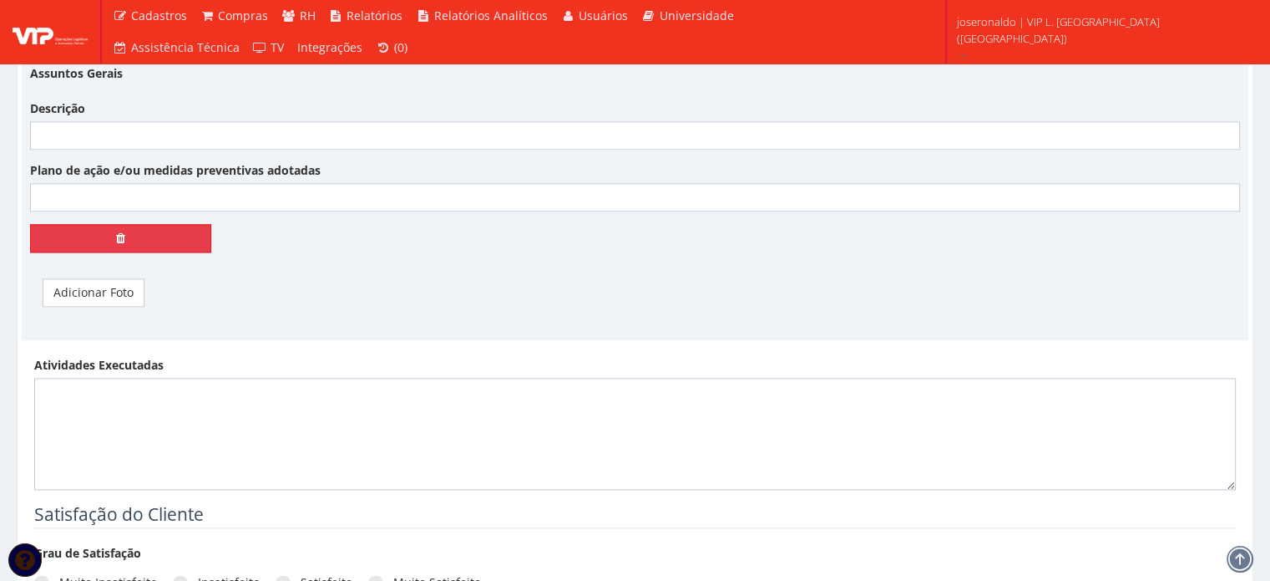
scroll to position [2088, 0]
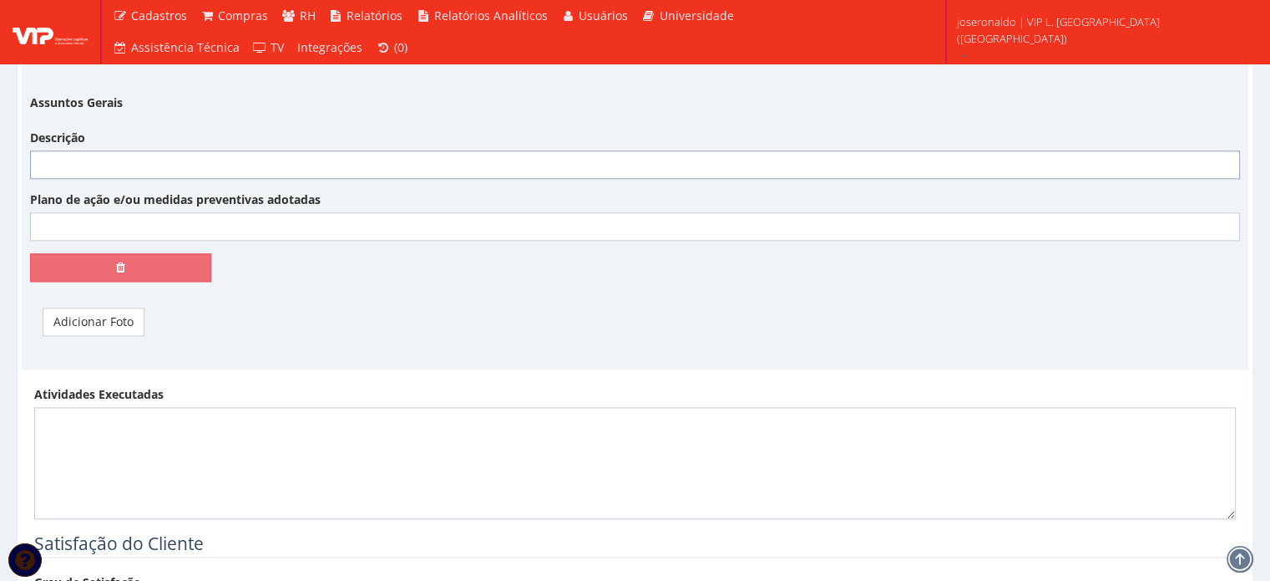
click at [80, 153] on input "Descrição" at bounding box center [635, 164] width 1210 height 28
type input "Operação morosa com carregamentos ocorrendo de forma sussinta"
click at [107, 224] on input "Plano de ação e/ou medidas preventivas adotadas" at bounding box center [635, 226] width 1210 height 28
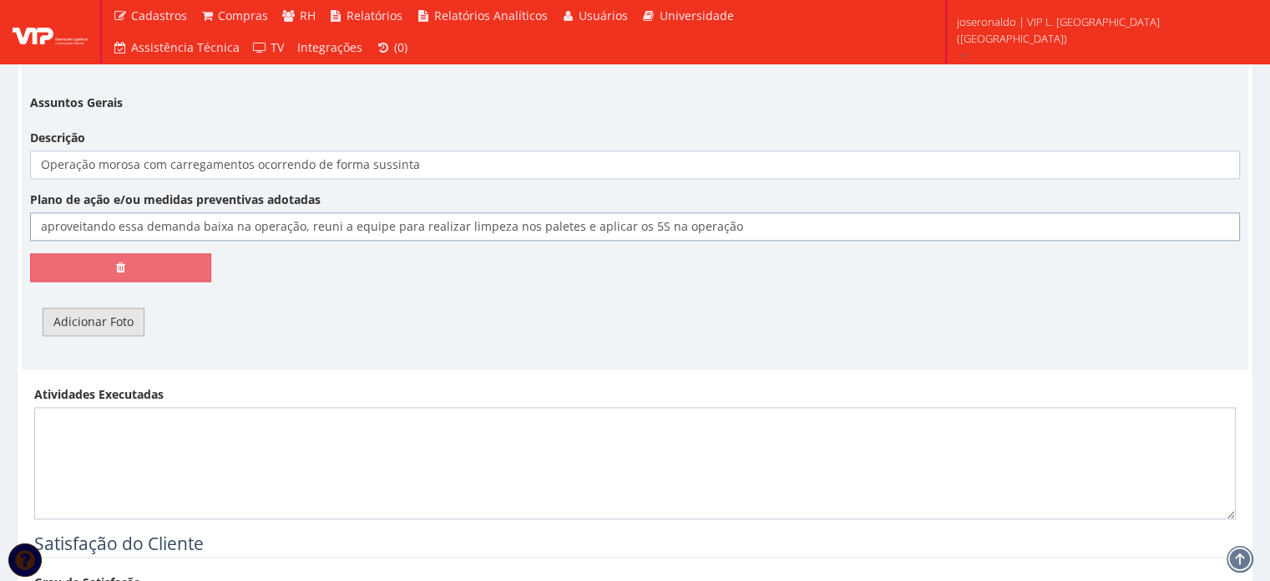
type input "aproveitando essa demanda baixa na operação, reuni a equipe para realizar limpe…"
click at [79, 307] on link "Adicionar Foto" at bounding box center [94, 321] width 102 height 28
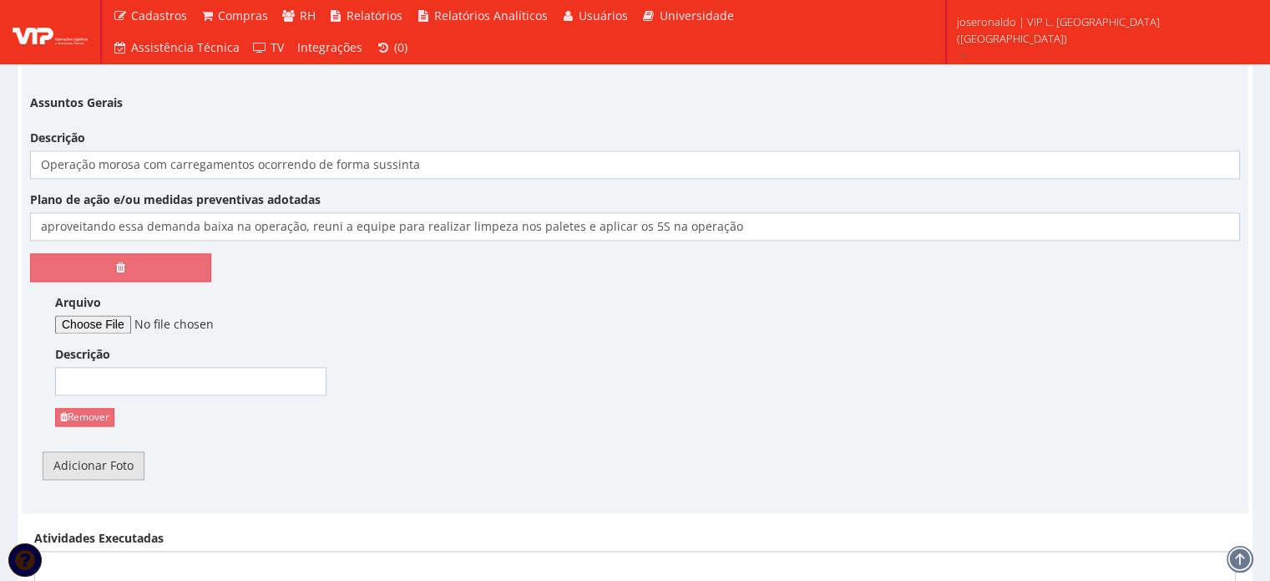
click at [88, 470] on link "Adicionar Foto" at bounding box center [94, 465] width 102 height 28
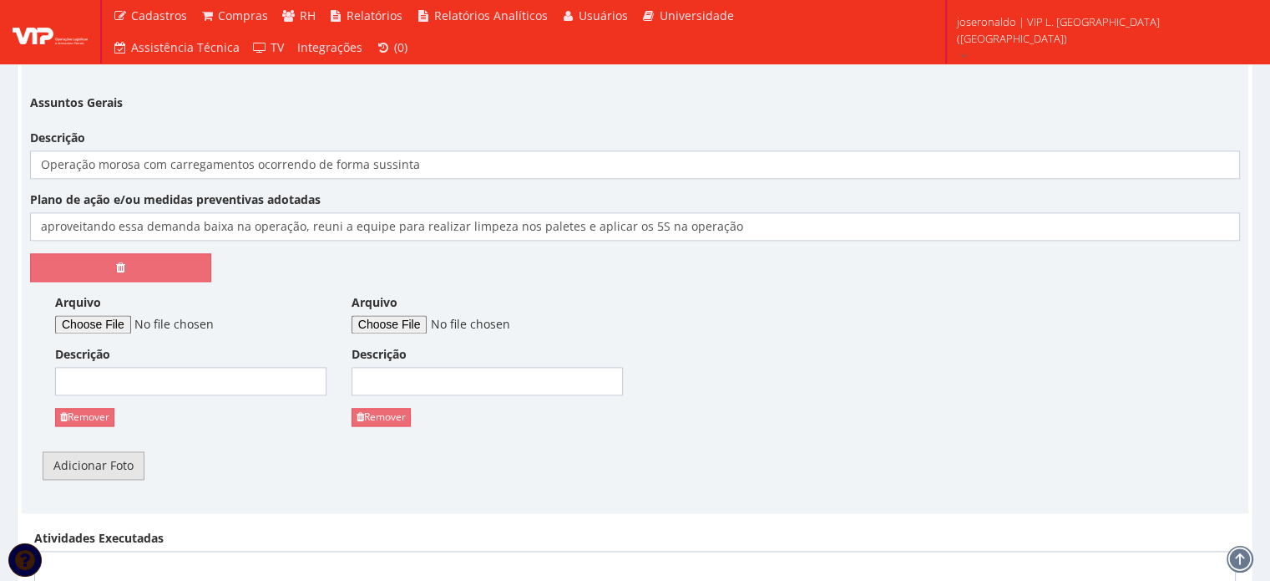
click at [100, 464] on link "Adicionar Foto" at bounding box center [94, 465] width 102 height 28
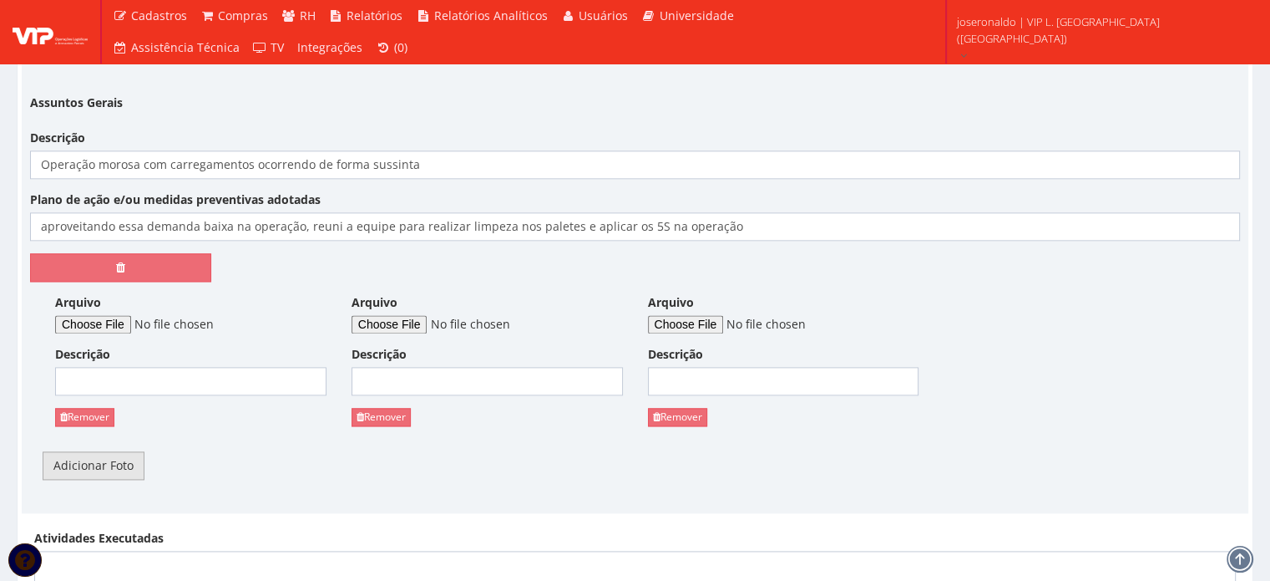
click at [108, 460] on link "Adicionar Foto" at bounding box center [94, 465] width 102 height 28
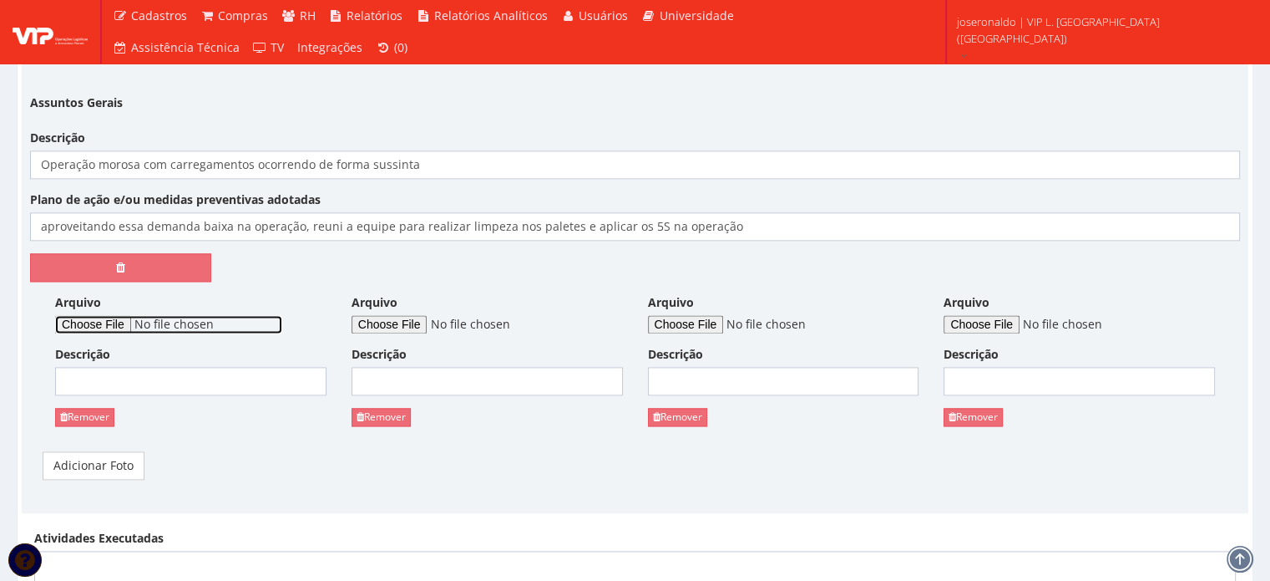
click at [124, 317] on input "Arquivo" at bounding box center [168, 324] width 227 height 18
type input "C:\fakepath\5 S (1).jpeg"
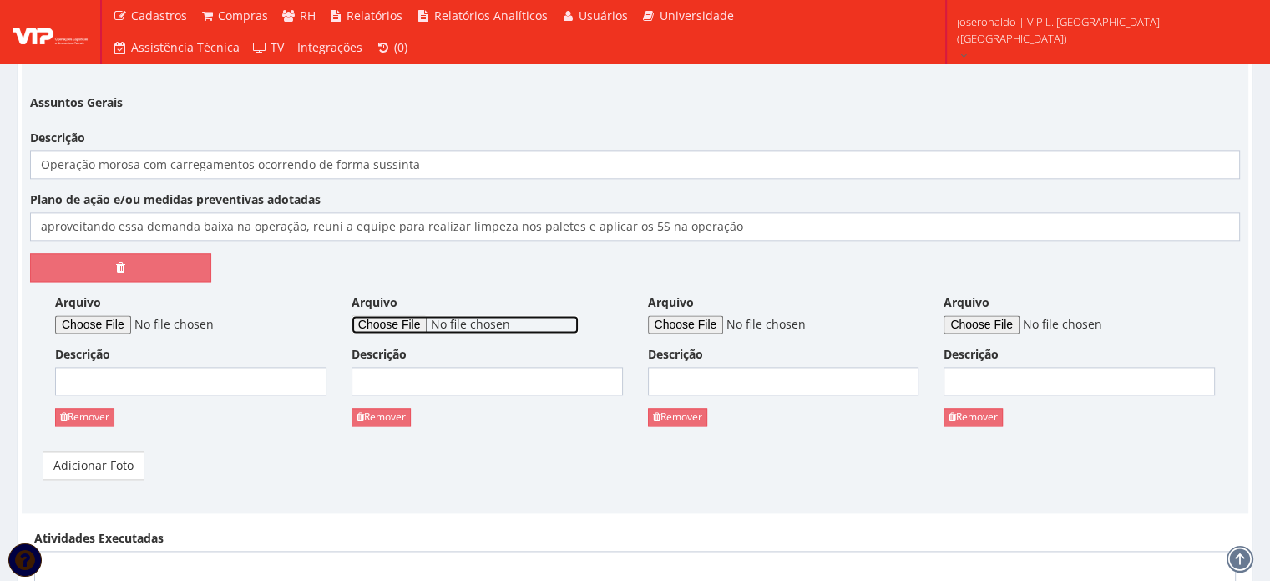
click at [426, 319] on input "Arquivo" at bounding box center [465, 324] width 227 height 18
type input "C:\fakepath\5 S (1).mp4"
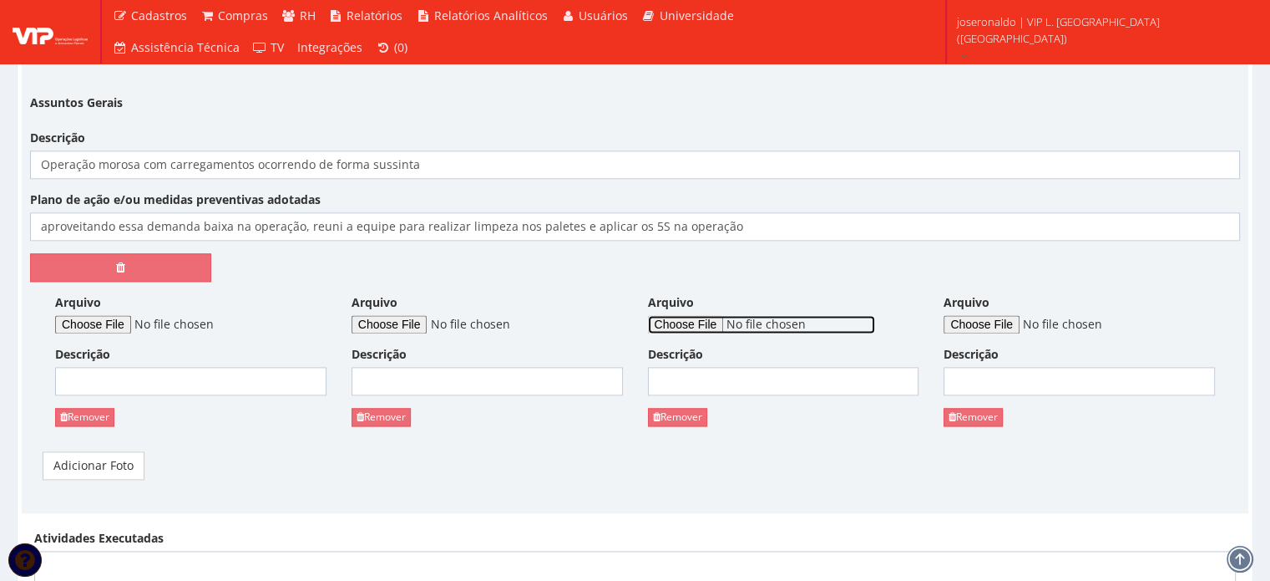
click at [708, 323] on input "Arquivo" at bounding box center [761, 324] width 227 height 18
type input "C:\fakepath\5 S (2).jpeg"
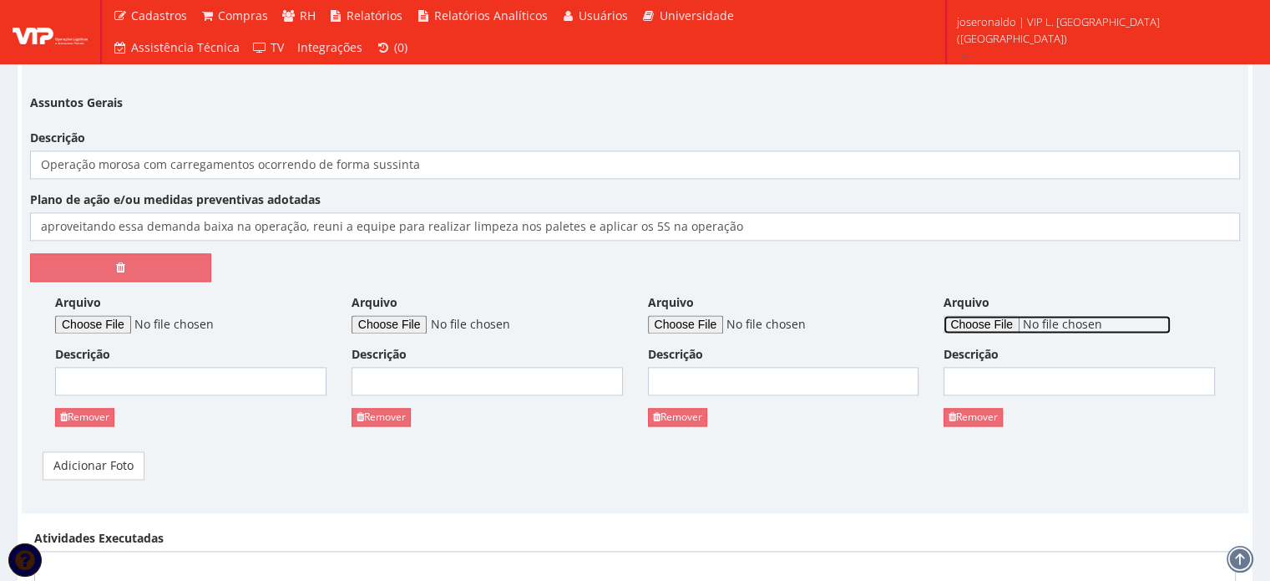
click at [1002, 320] on input "Arquivo" at bounding box center [1057, 324] width 227 height 18
type input "C:\fakepath\5 S (3).jpeg"
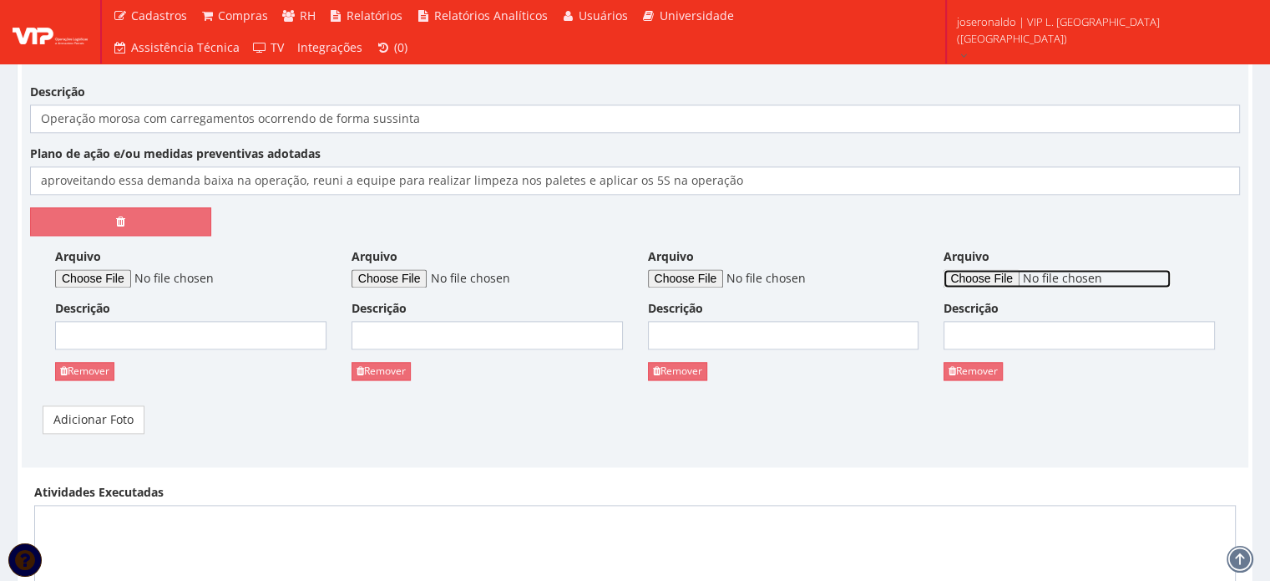
scroll to position [2172, 0]
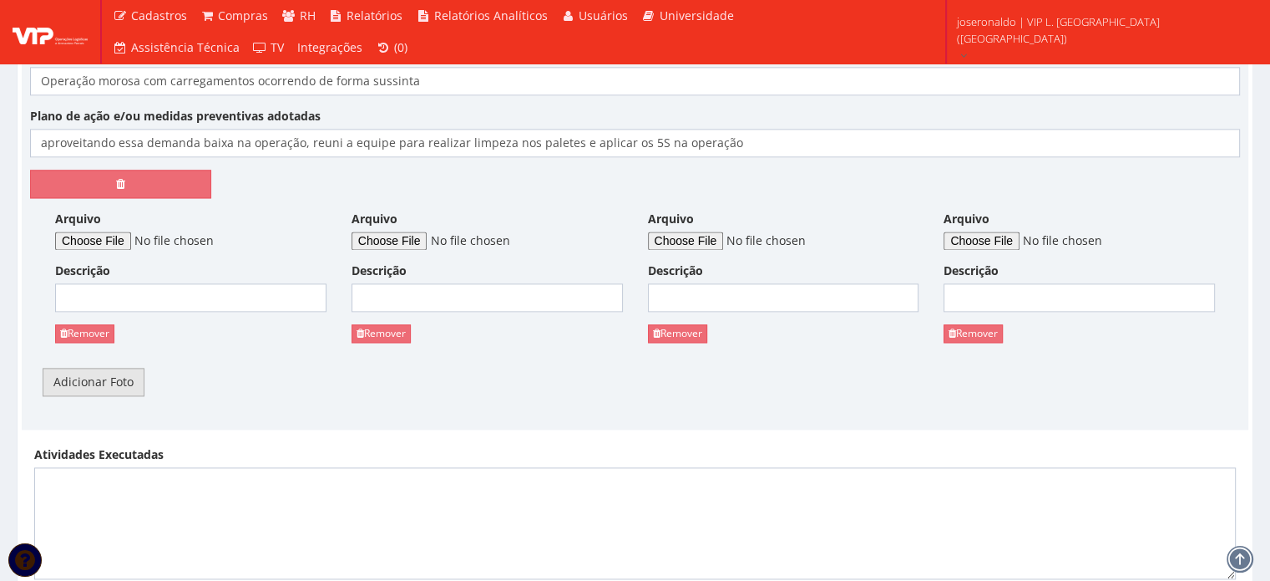
click at [96, 377] on link "Adicionar Foto" at bounding box center [94, 382] width 102 height 28
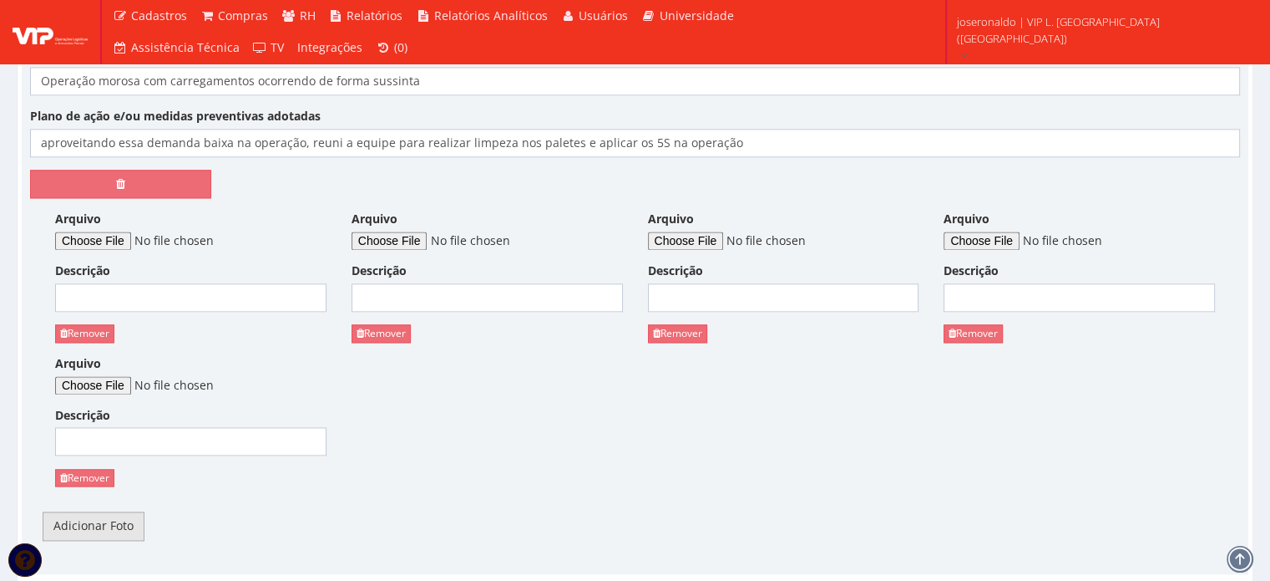
click at [109, 517] on link "Adicionar Foto" at bounding box center [94, 525] width 102 height 28
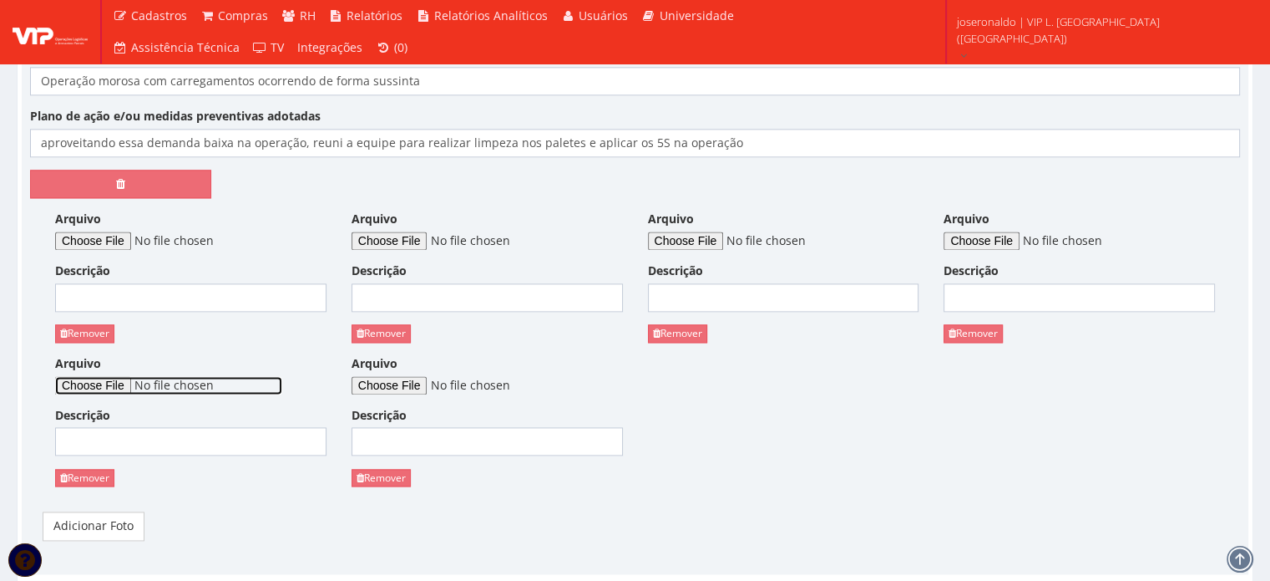
click at [109, 377] on input "Arquivo" at bounding box center [168, 385] width 227 height 18
type input "C:\fakepath\5 S (4).jpeg"
click at [426, 367] on div "Arquivo" at bounding box center [487, 374] width 271 height 39
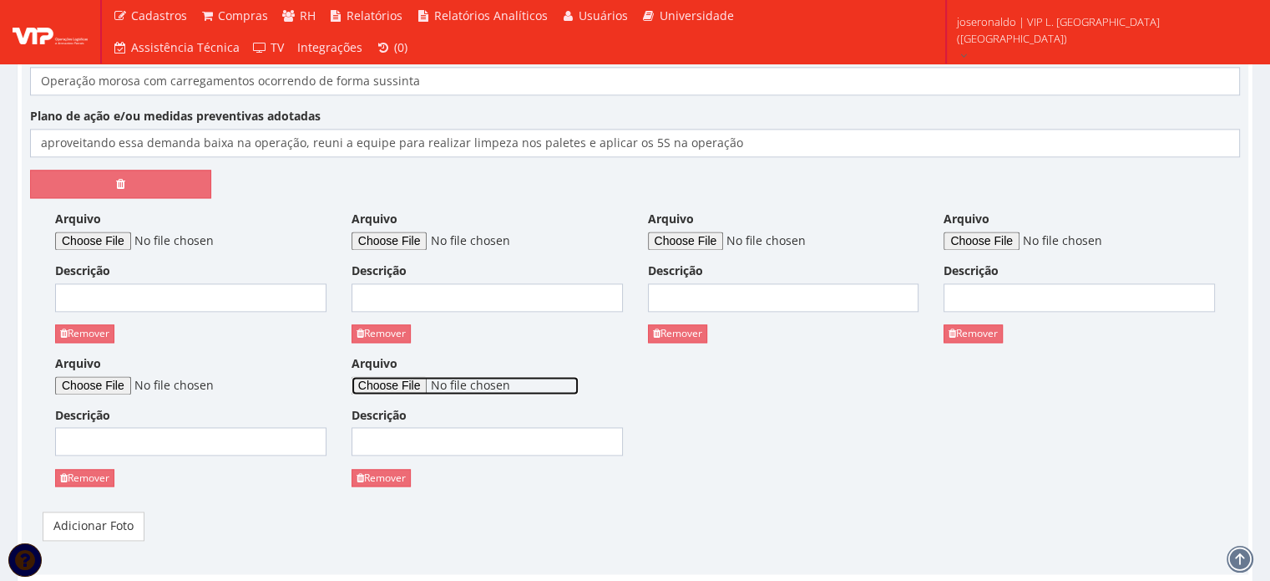
click at [429, 376] on input "Arquivo" at bounding box center [465, 385] width 227 height 18
type input "C:\fakepath\5 S (5).jpeg"
click at [176, 297] on input "Descrição" at bounding box center [190, 297] width 271 height 28
paste input "Fotos"
type input "Fotos"
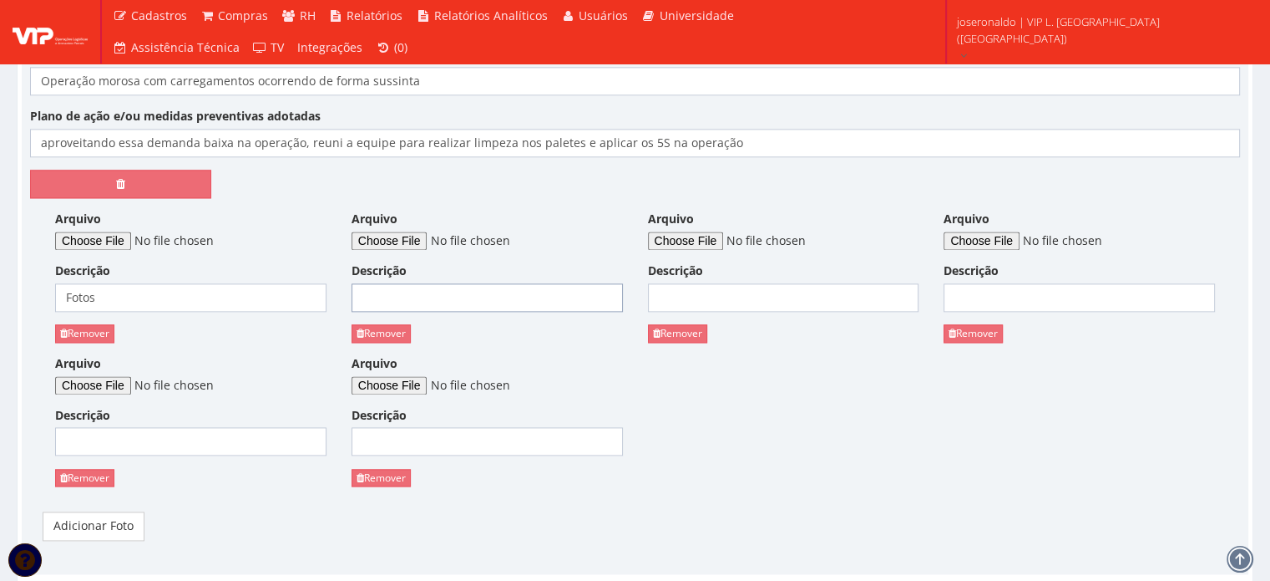
click at [472, 292] on input "Descrição" at bounding box center [487, 297] width 271 height 28
type input "vídeo"
click at [780, 296] on input "Descrição" at bounding box center [783, 297] width 271 height 28
paste input "Fotos"
type input "Fotos"
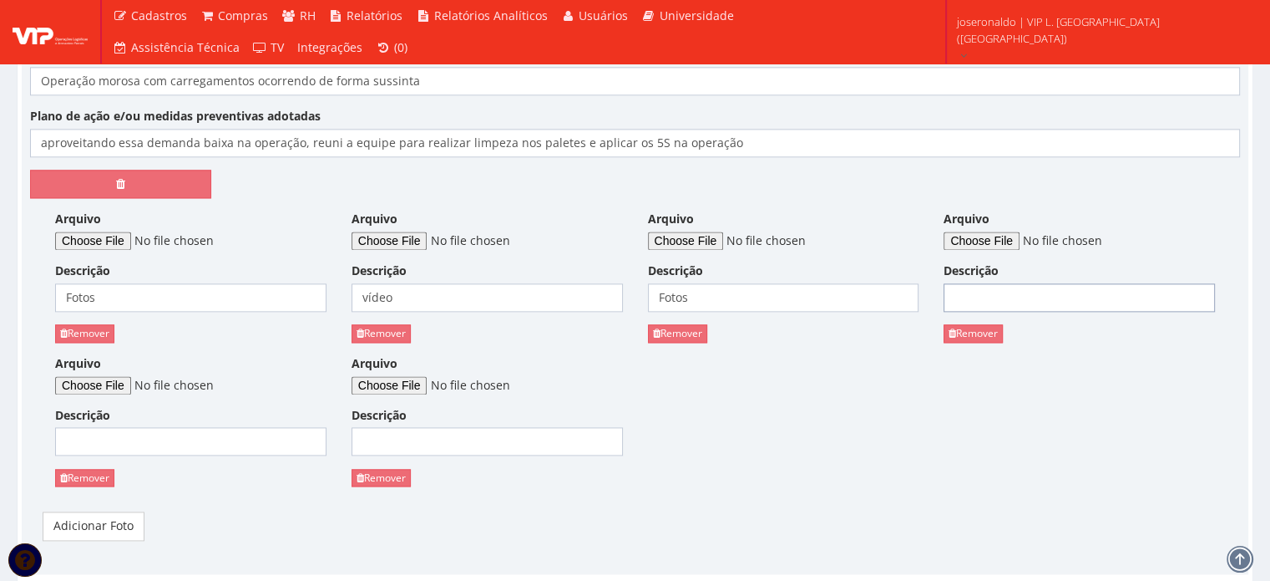
click at [988, 298] on input "Descrição" at bounding box center [1079, 297] width 271 height 28
paste input "Fotos"
type input "Fotos"
click at [145, 445] on input "Descrição" at bounding box center [190, 441] width 271 height 28
paste input "Fotos"
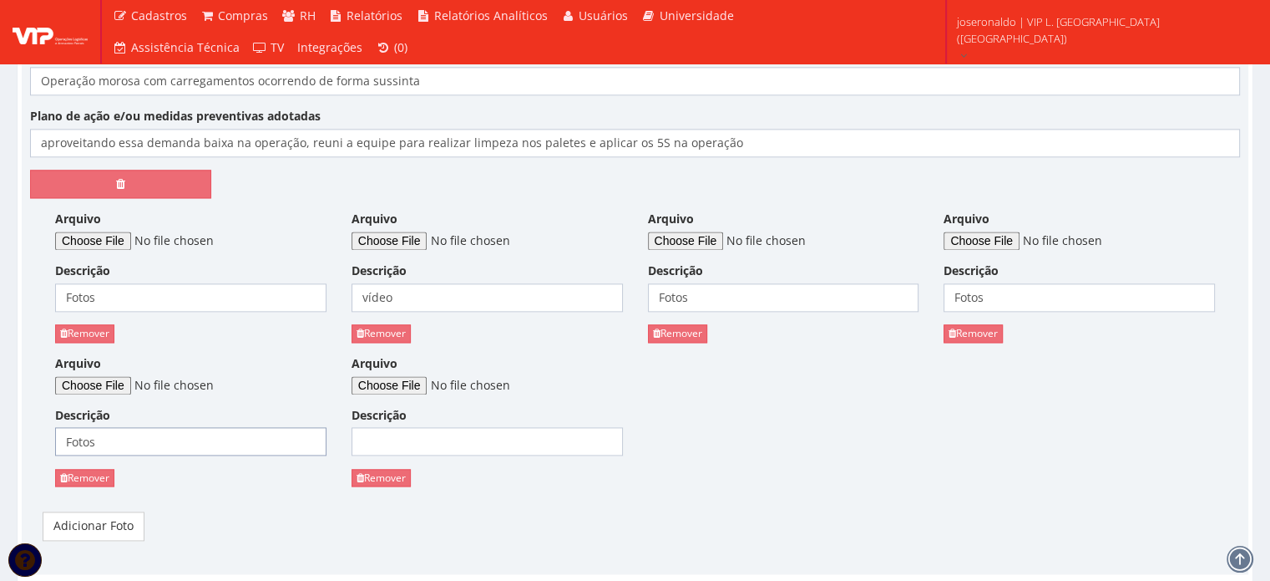
type input "Fotos"
click at [503, 440] on input "Descrição" at bounding box center [487, 441] width 271 height 28
paste input "Fotos"
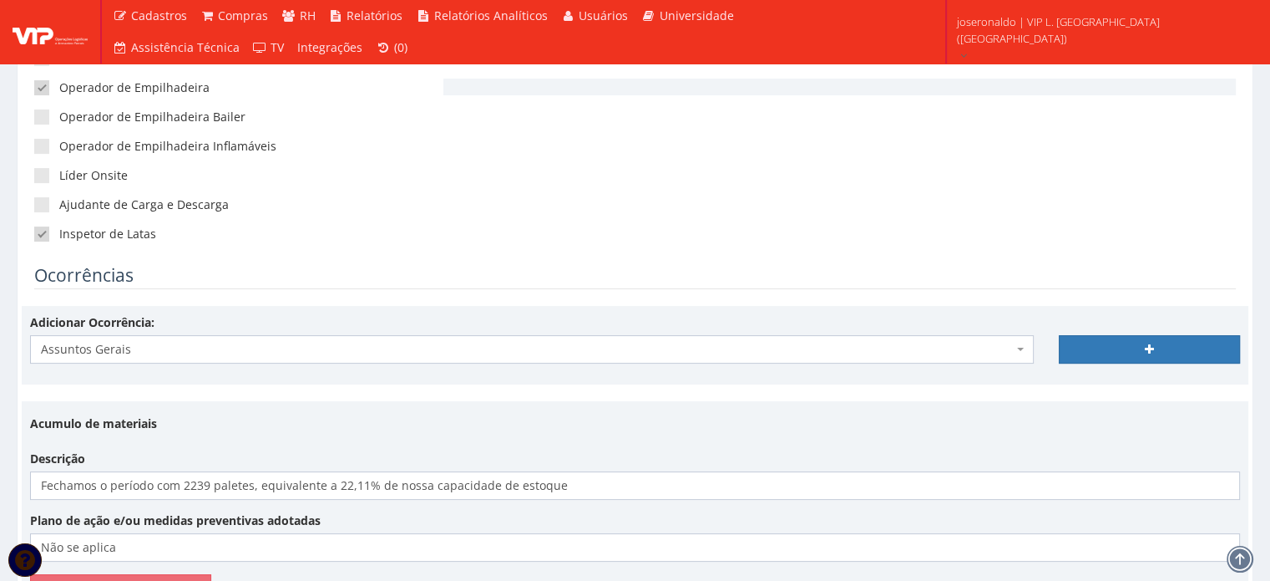
scroll to position [334, 0]
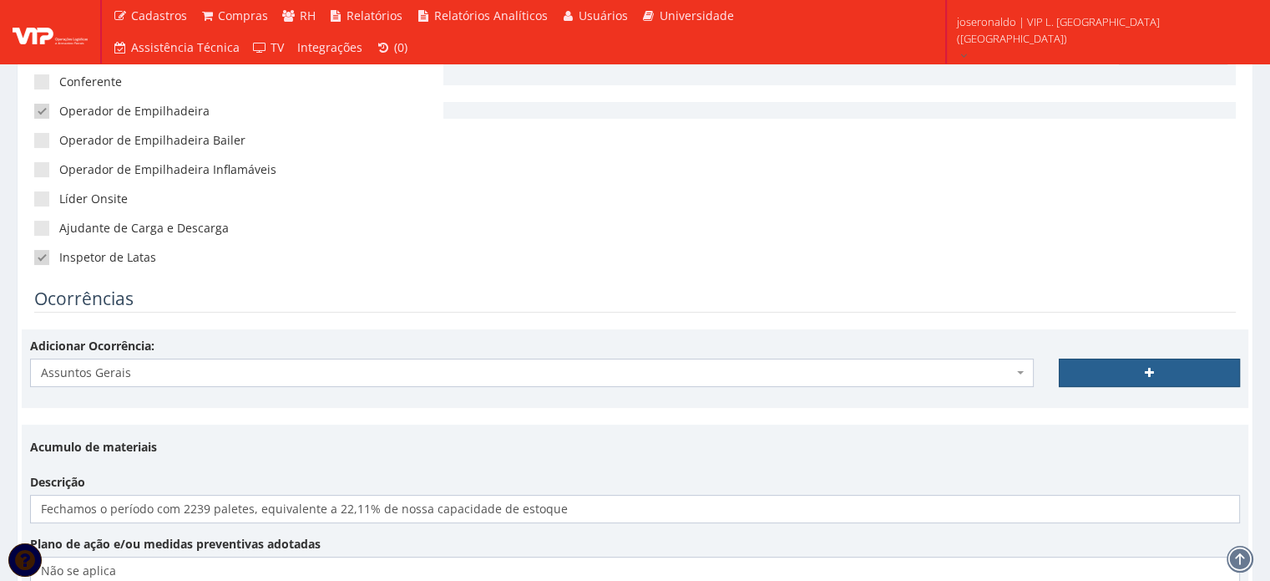
type input "Fotos"
click at [1088, 369] on link at bounding box center [1149, 372] width 181 height 28
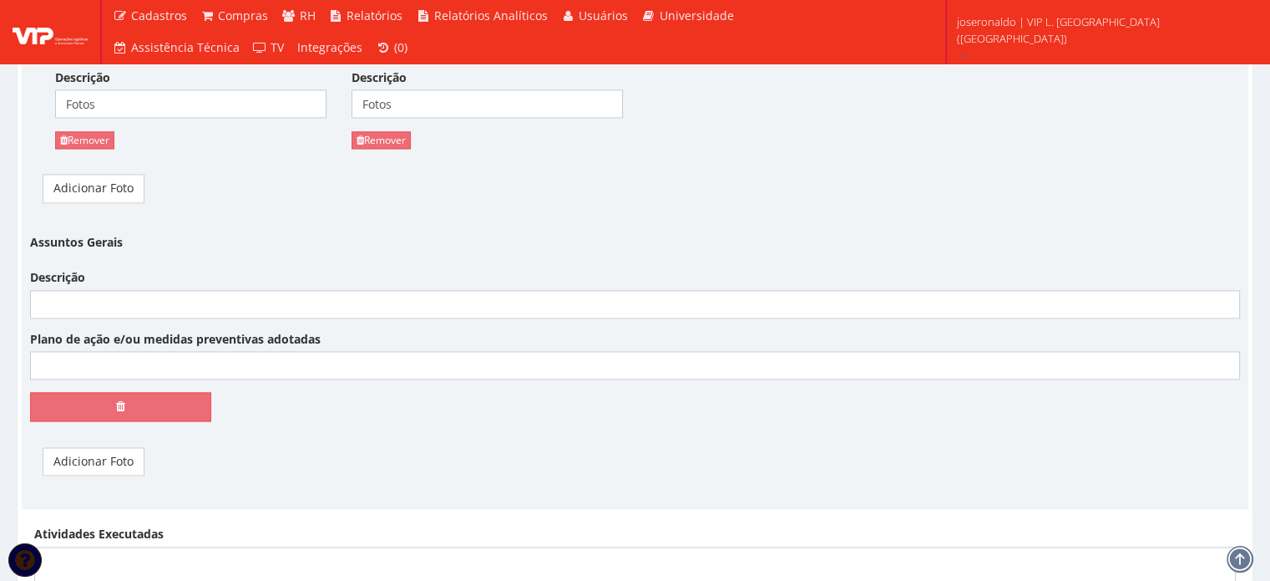
scroll to position [2506, 0]
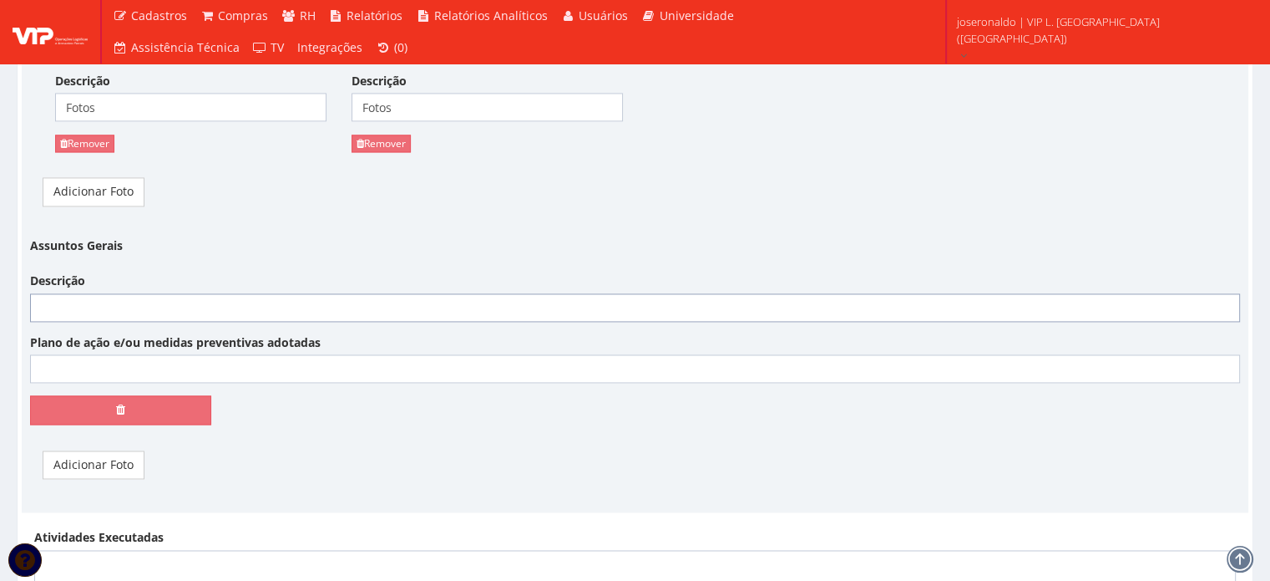
click at [198, 303] on input "Descrição" at bounding box center [635, 307] width 1210 height 28
type input "Serviço de Dedetização"
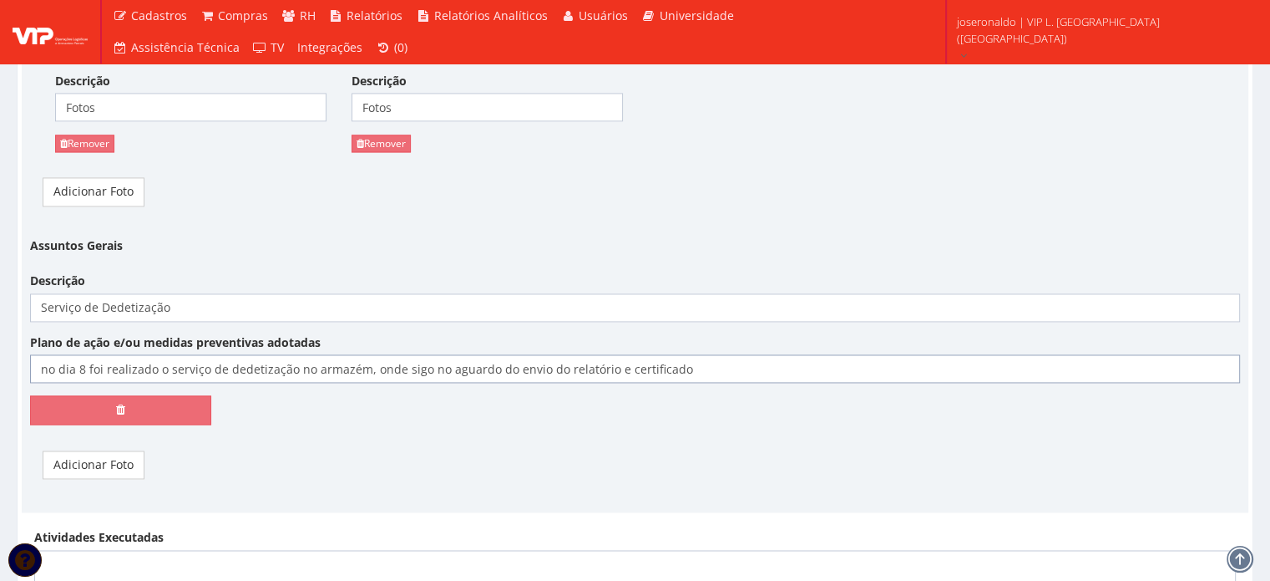
type input "no dia 8 foi realizado o serviço de dedetização no armazém, onde sigo no aguard…"
click at [115, 458] on link "Adicionar Foto" at bounding box center [94, 464] width 102 height 28
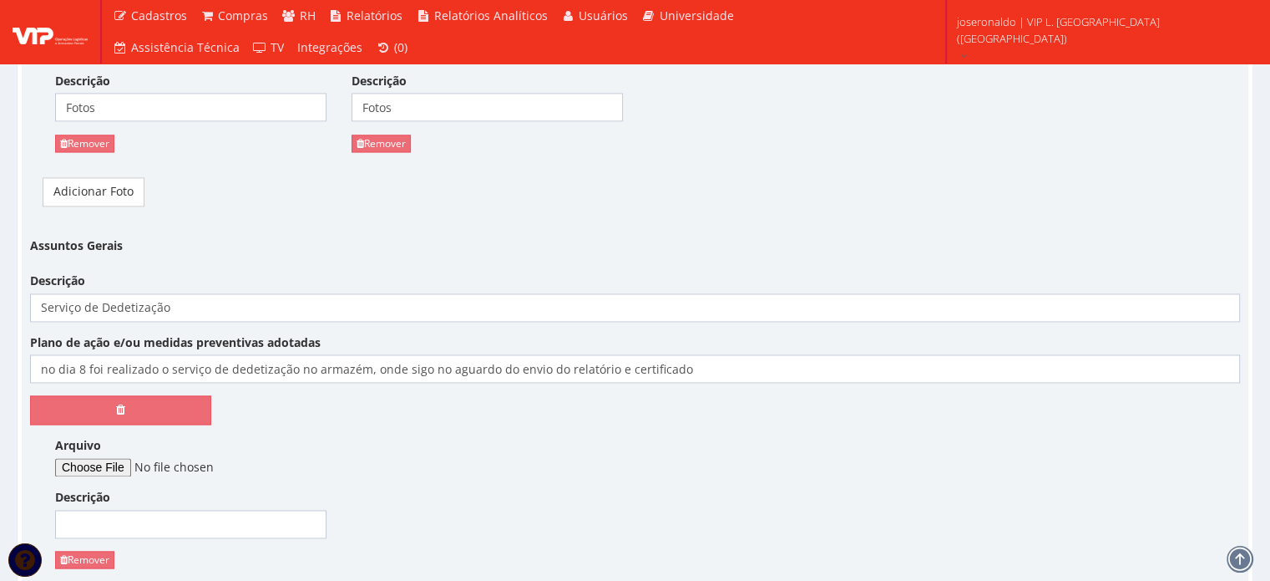
click at [135, 449] on div "Arquivo" at bounding box center [190, 456] width 271 height 39
click at [142, 458] on input "Arquivo" at bounding box center [168, 467] width 227 height 18
type input "C:\fakepath\10 - 08-10-2025.pdf"
click at [114, 520] on input "Descrição" at bounding box center [190, 524] width 271 height 28
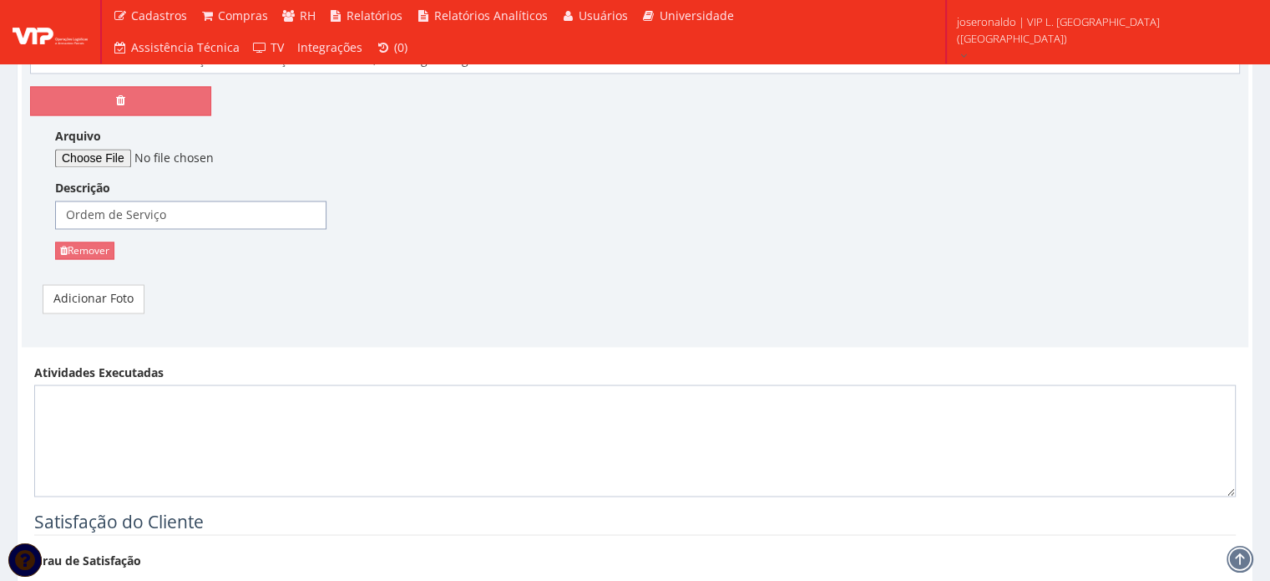
scroll to position [2840, 0]
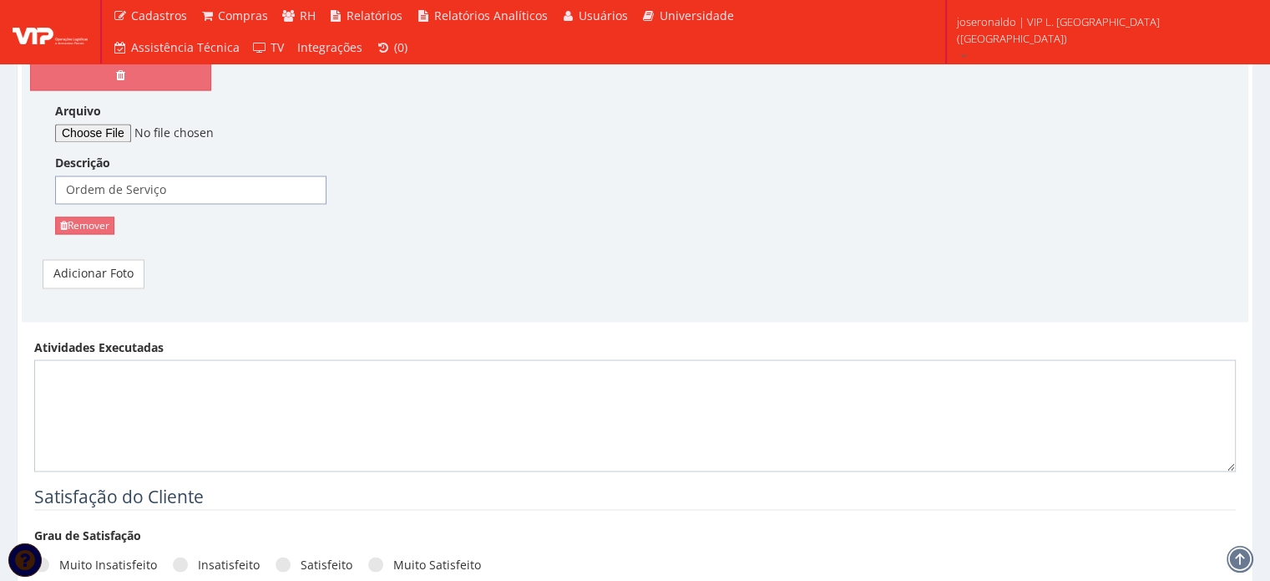
type input "Ordem de Serviço"
click at [168, 353] on div "Atividades Executadas" at bounding box center [635, 404] width 1227 height 133
click at [177, 373] on textarea "Atividades Executadas" at bounding box center [635, 415] width 1202 height 112
drag, startPoint x: 848, startPoint y: 376, endPoint x: 180, endPoint y: 398, distance: 667.8
click at [180, 398] on textarea "Semana bastante parada como relatado anteriormente e por conta disso, alinhei c…" at bounding box center [635, 415] width 1202 height 112
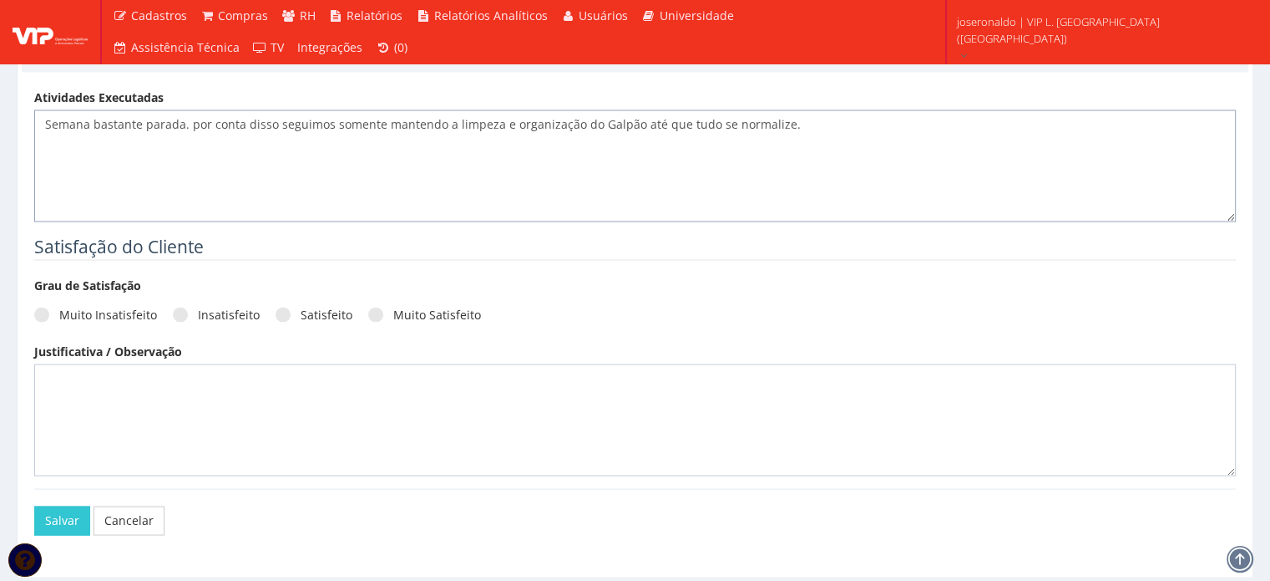
scroll to position [3091, 0]
type textarea "Semana bastante parada. por conta disso seguimos somente mantendo a limpeza e o…"
click at [291, 306] on label "Satisfeito" at bounding box center [314, 313] width 77 height 17
click at [301, 308] on input "Satisfeito" at bounding box center [306, 313] width 11 height 11
radio input "true"
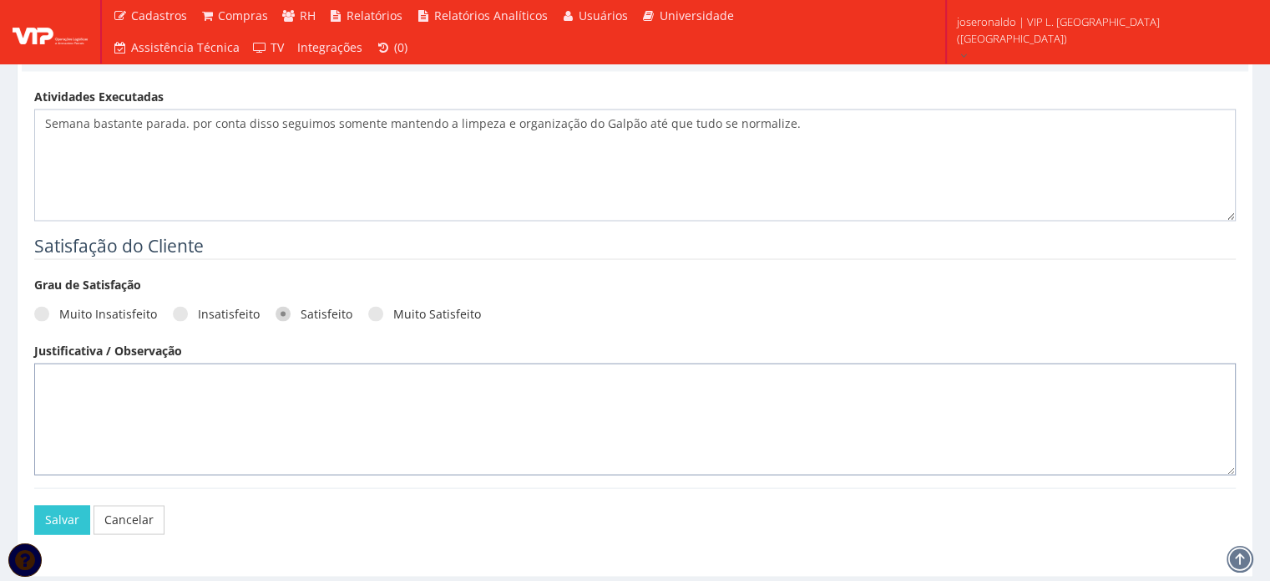
click at [179, 401] on textarea at bounding box center [635, 419] width 1202 height 112
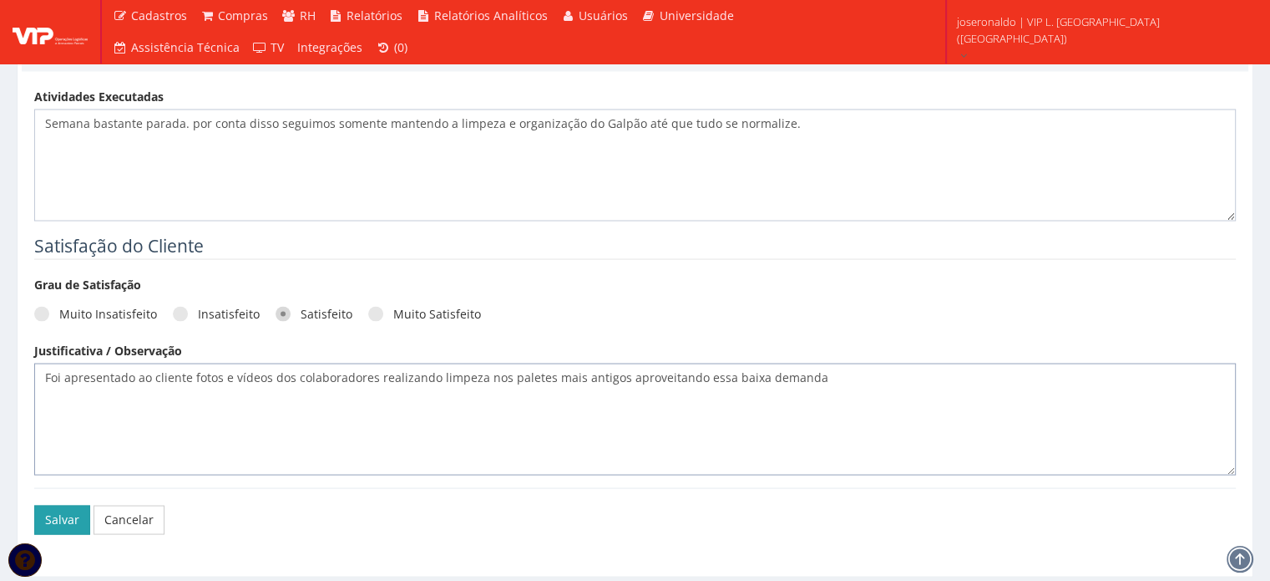
type textarea "Foi apresentado ao cliente fotos e vídeos dos colaboradores realizando limpeza …"
click at [54, 512] on button "Salvar" at bounding box center [62, 519] width 56 height 28
